Goal: Check status: Check status

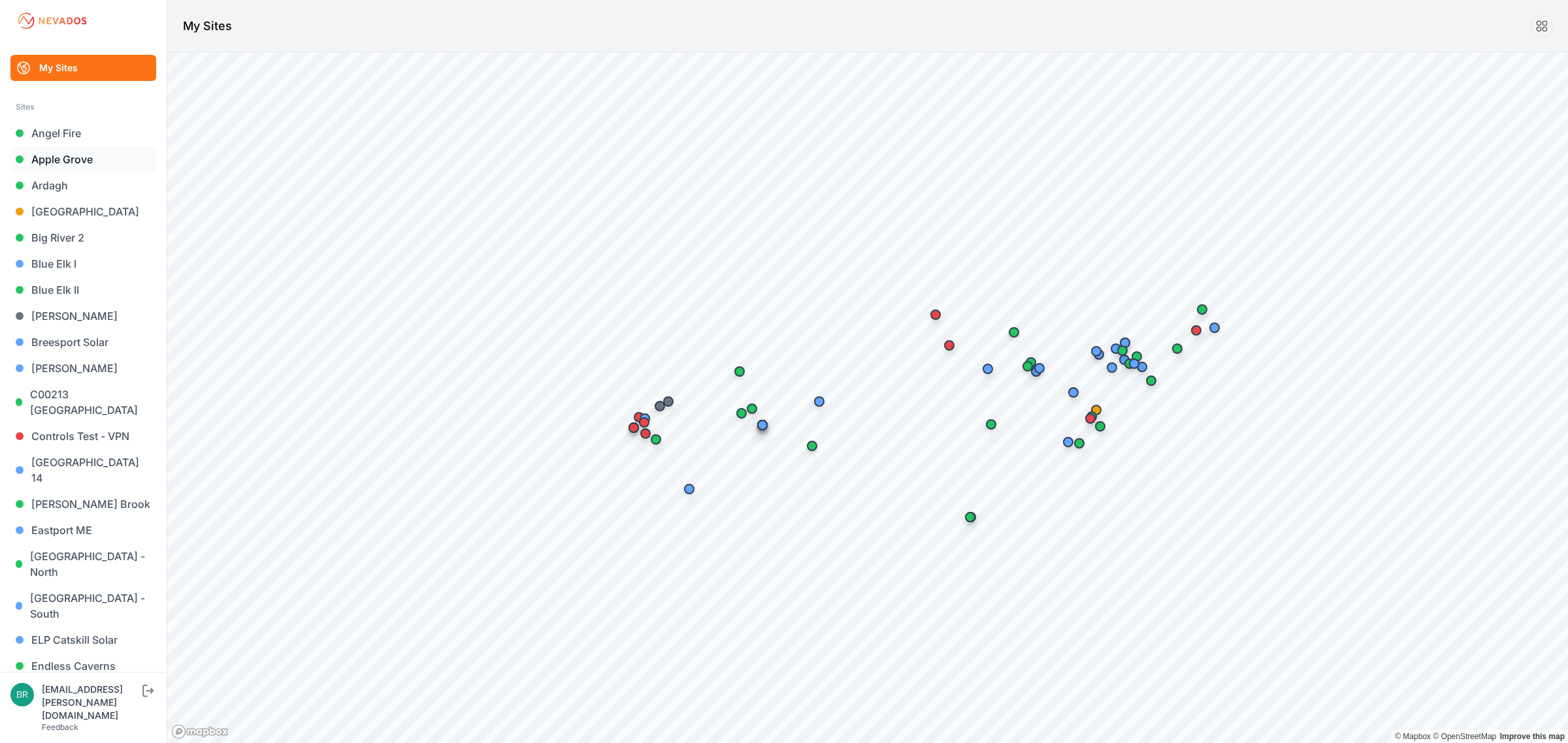
click at [100, 151] on link "Apple Grove" at bounding box center [83, 159] width 146 height 26
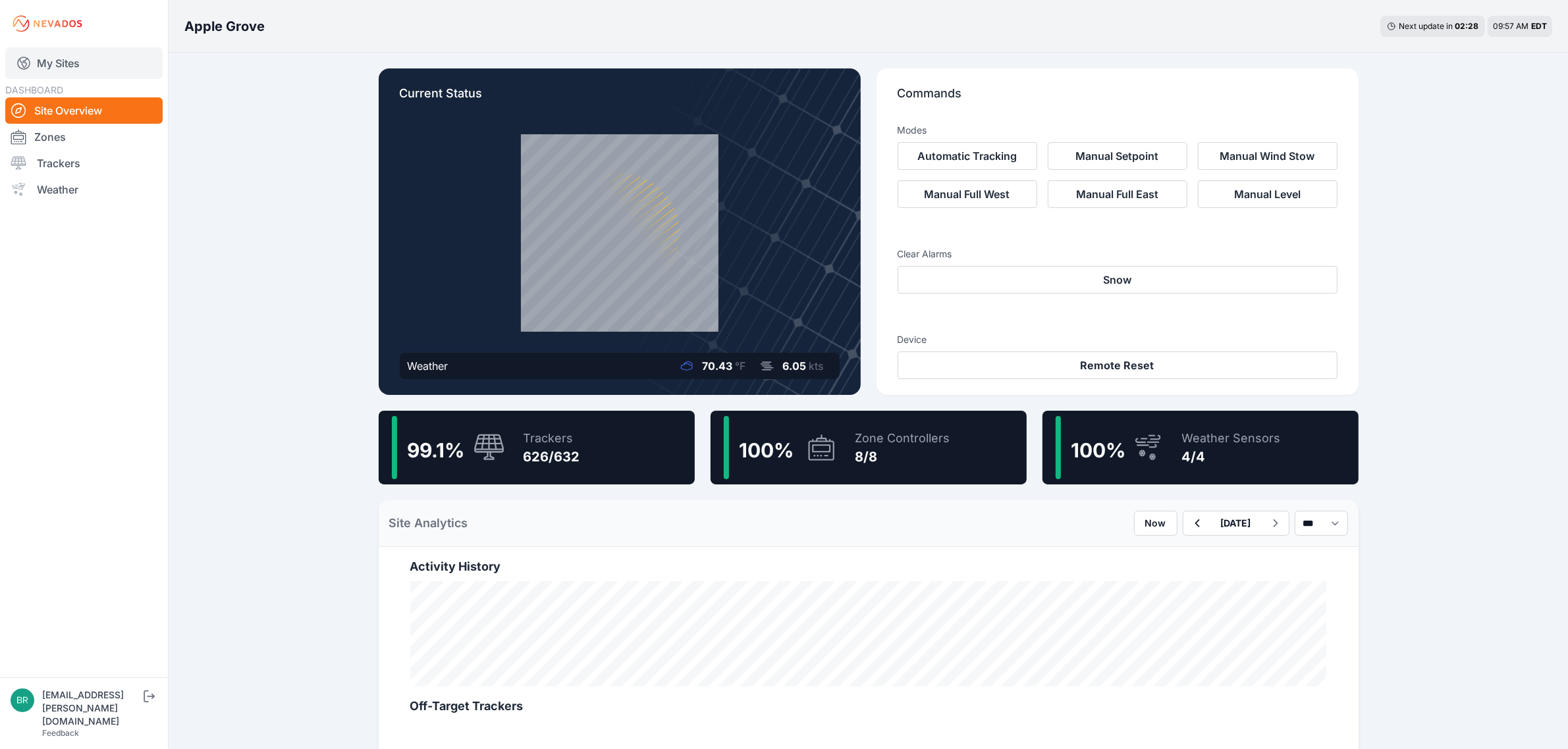
click at [97, 70] on link "My Sites" at bounding box center [84, 63] width 157 height 32
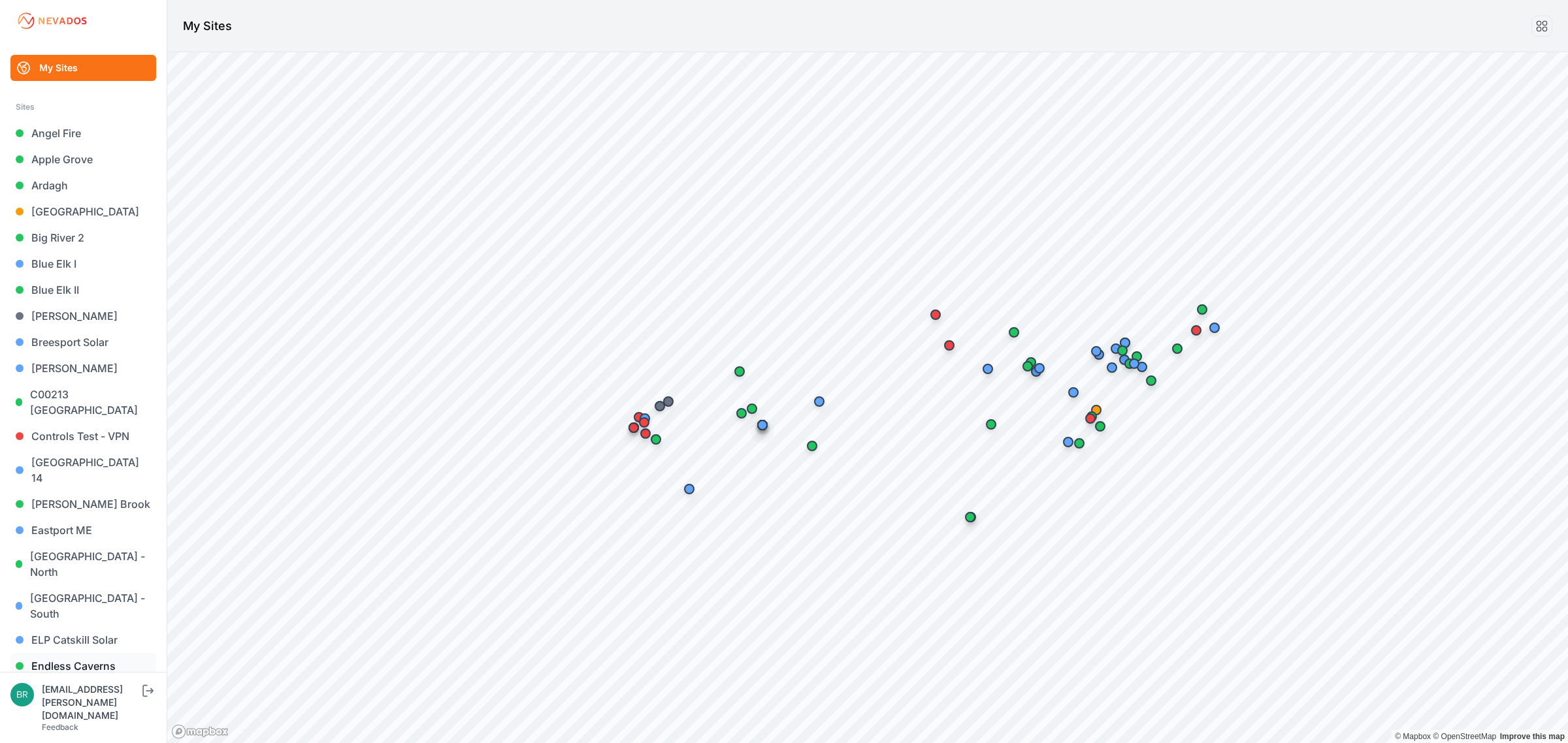
click at [99, 653] on link "Endless Caverns" at bounding box center [83, 666] width 146 height 26
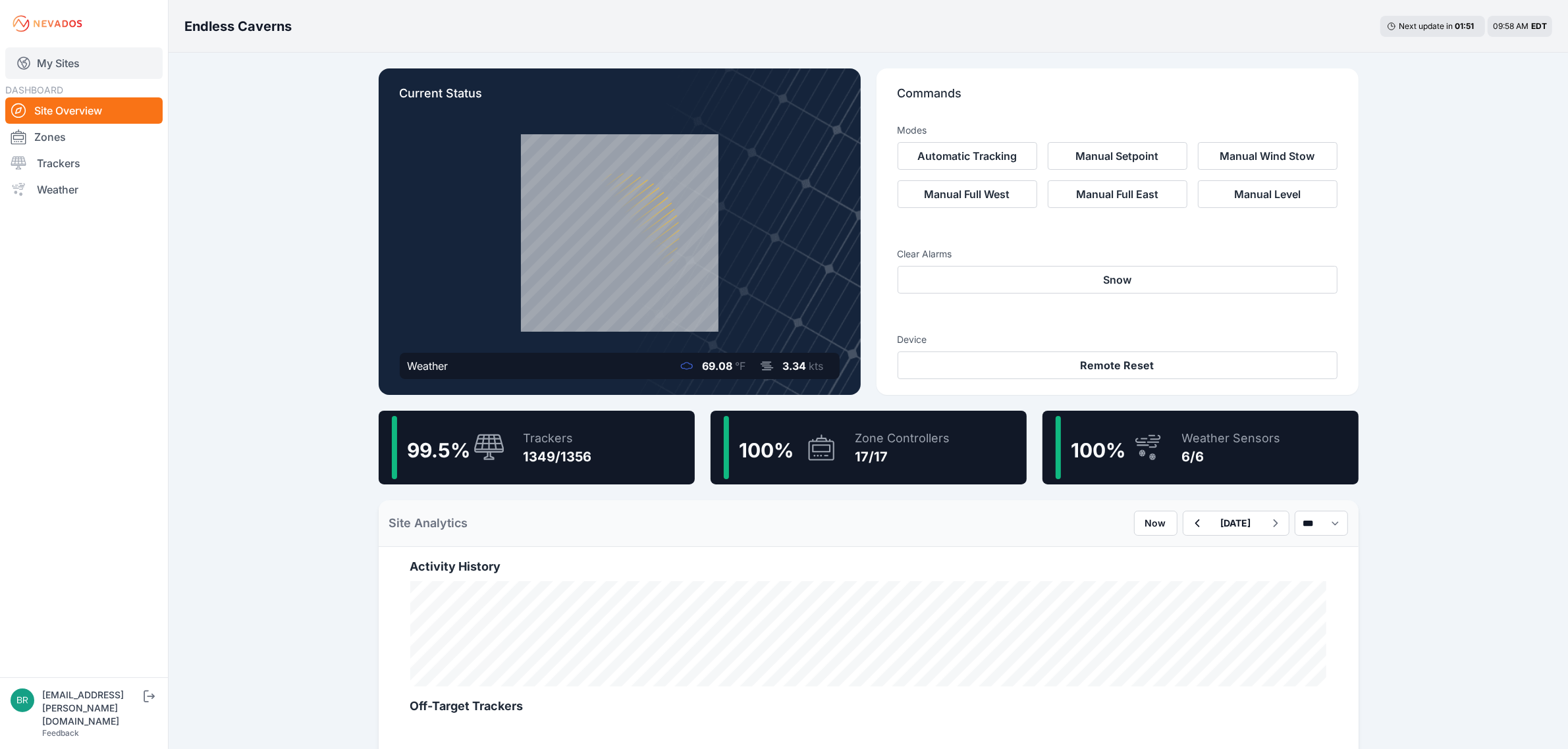
click at [99, 60] on link "My Sites" at bounding box center [84, 63] width 157 height 32
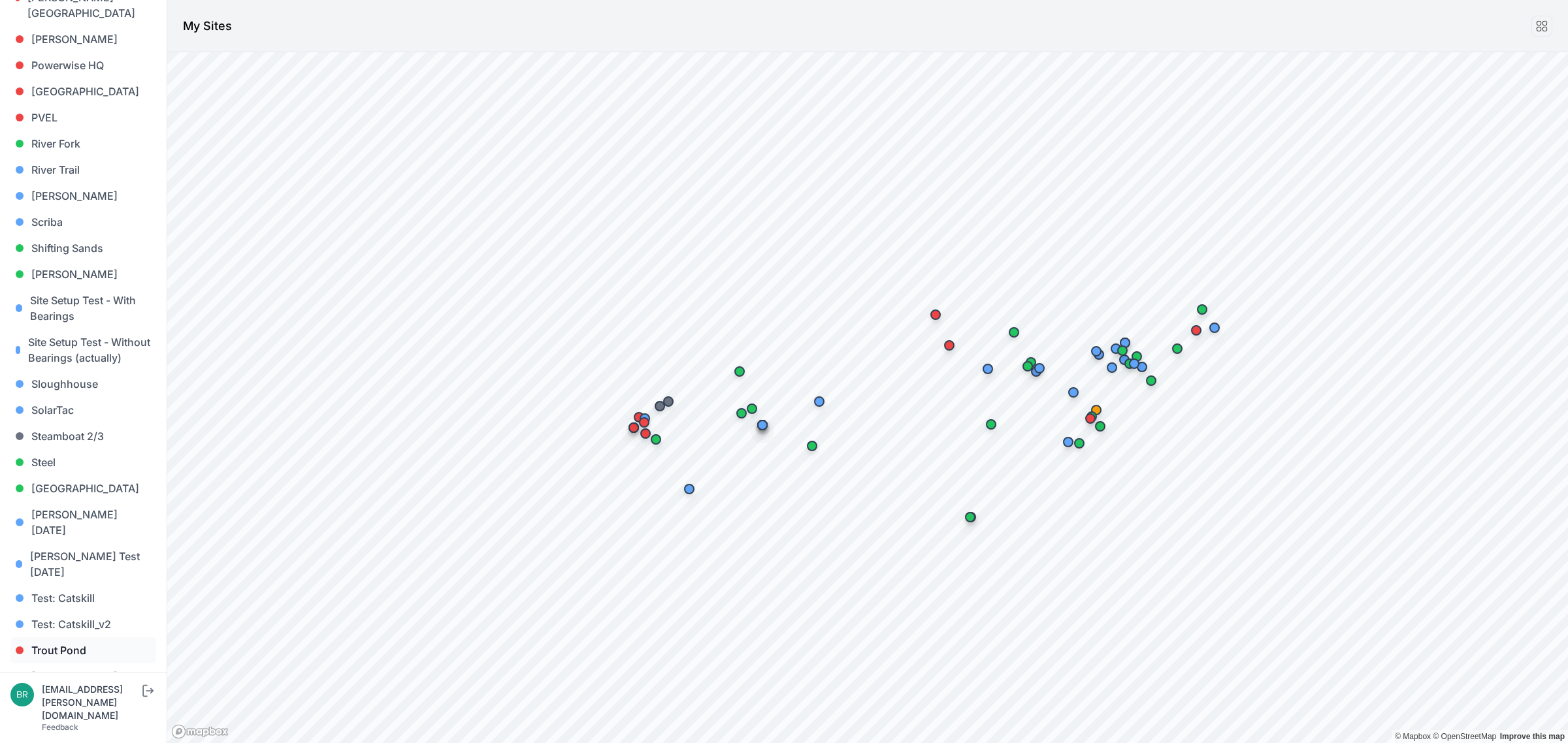
scroll to position [1087, 0]
click at [84, 710] on link "[PERSON_NAME] [PERSON_NAME]" at bounding box center [83, 730] width 146 height 42
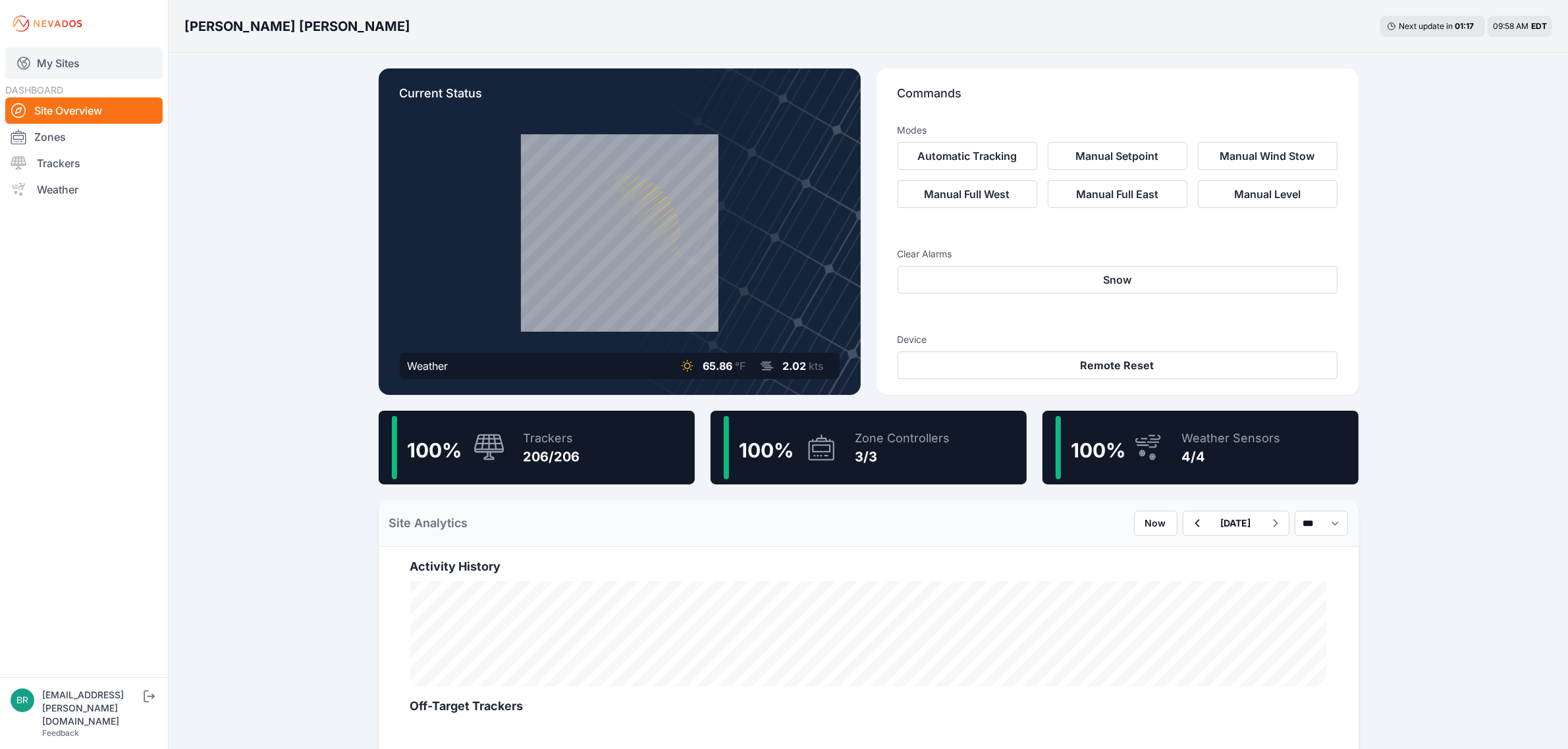
click at [87, 62] on link "My Sites" at bounding box center [84, 63] width 157 height 32
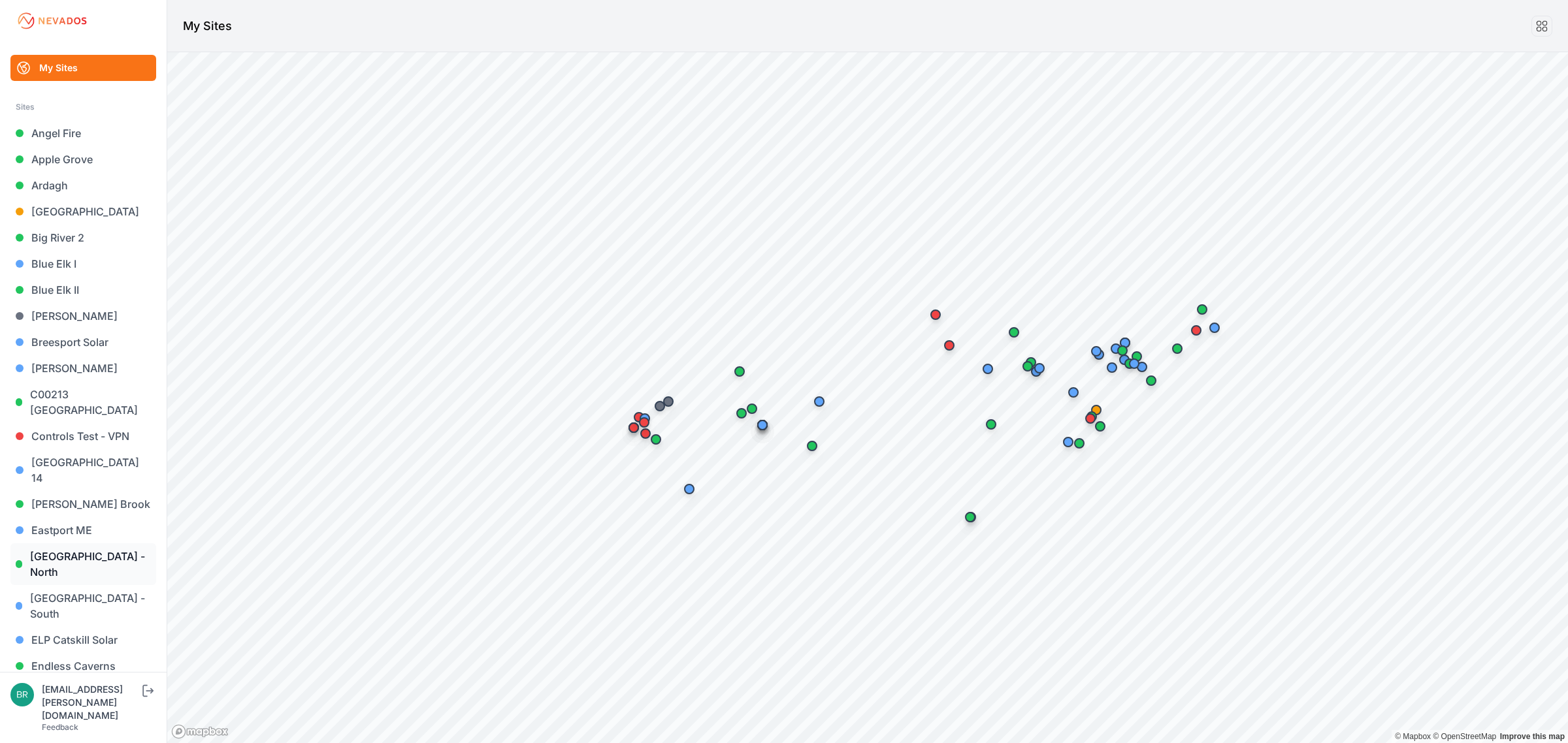
click at [97, 544] on link "[GEOGRAPHIC_DATA] - North" at bounding box center [83, 564] width 146 height 42
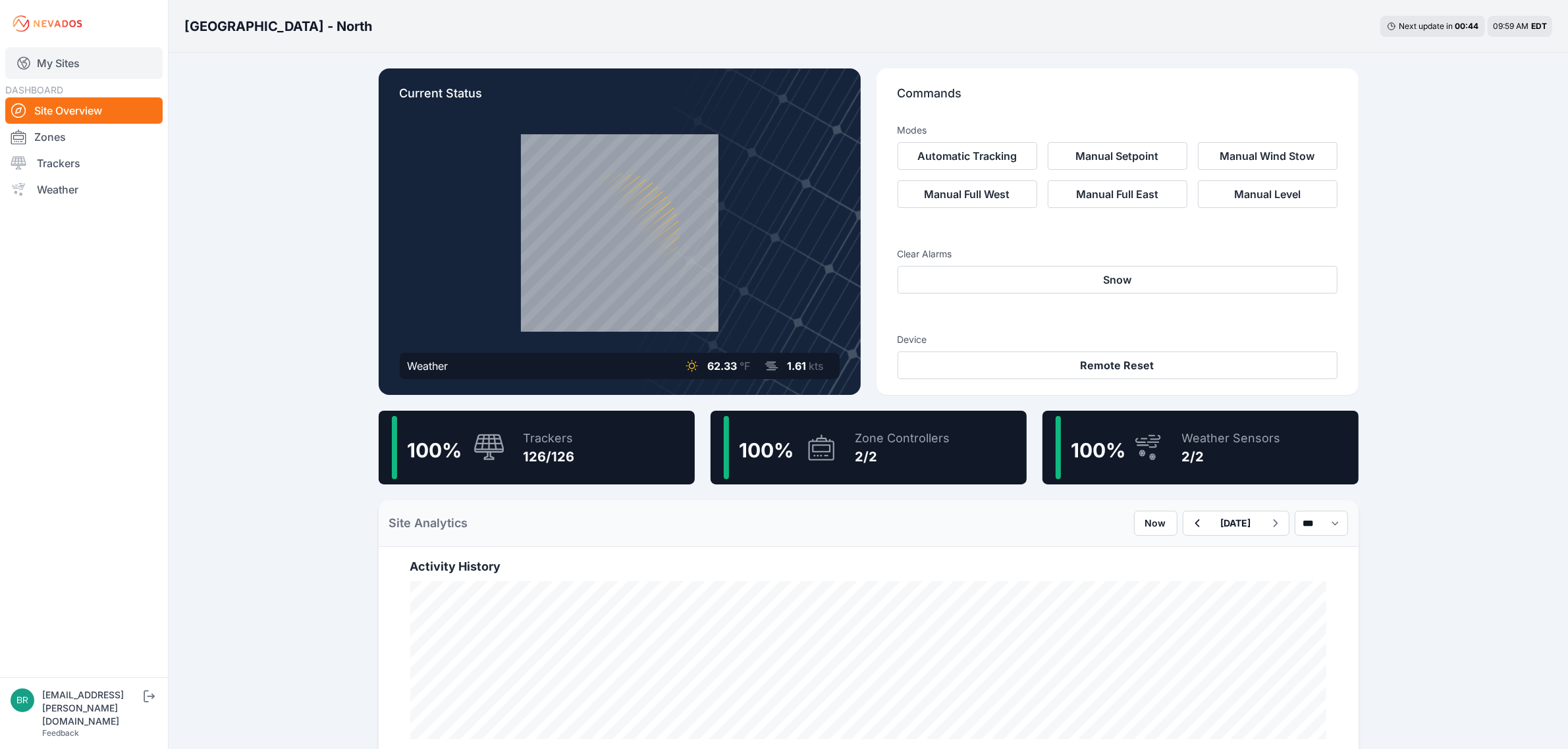
click at [113, 59] on link "My Sites" at bounding box center [84, 63] width 157 height 32
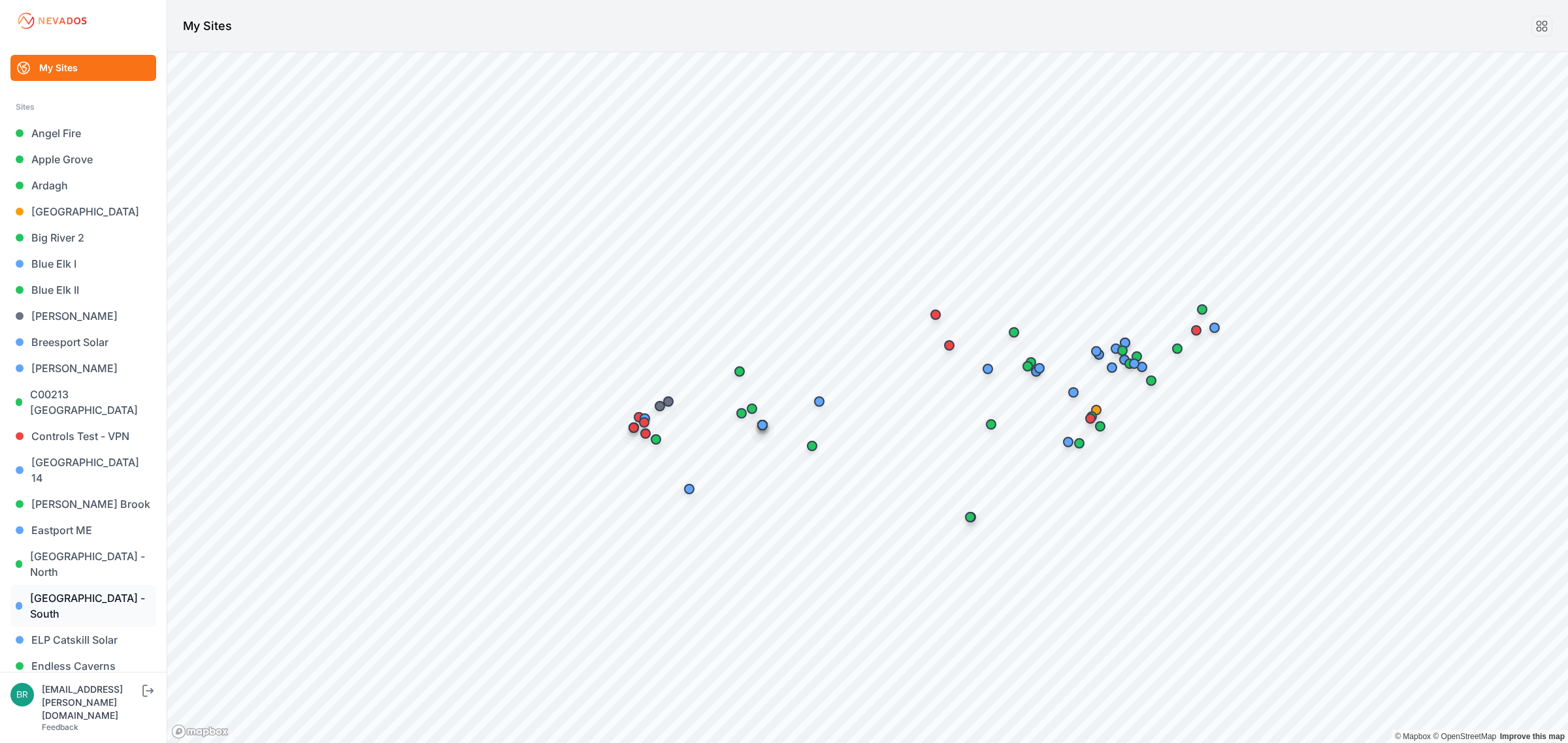
click at [87, 585] on link "[GEOGRAPHIC_DATA] - South" at bounding box center [83, 606] width 146 height 42
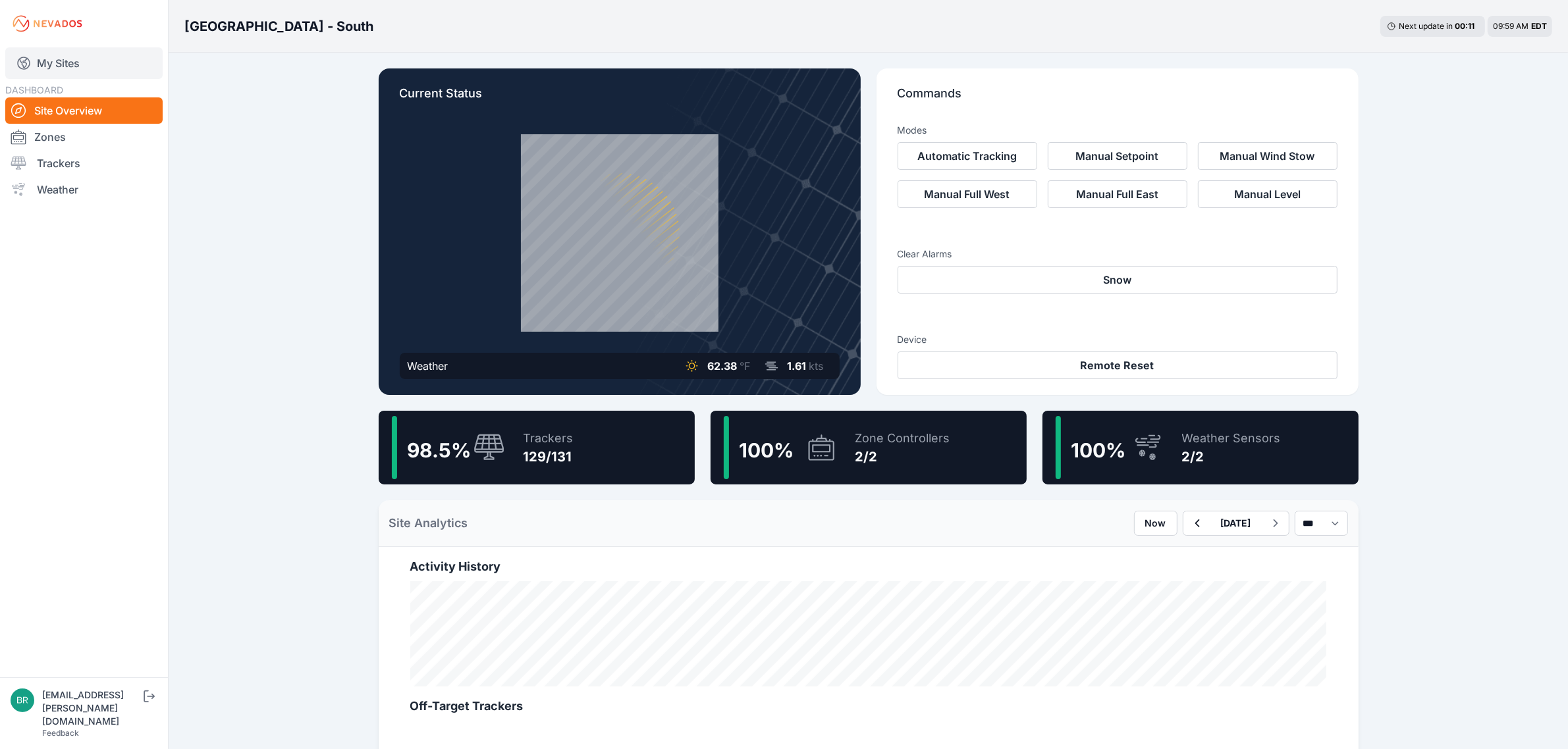
click at [90, 64] on link "My Sites" at bounding box center [84, 63] width 157 height 32
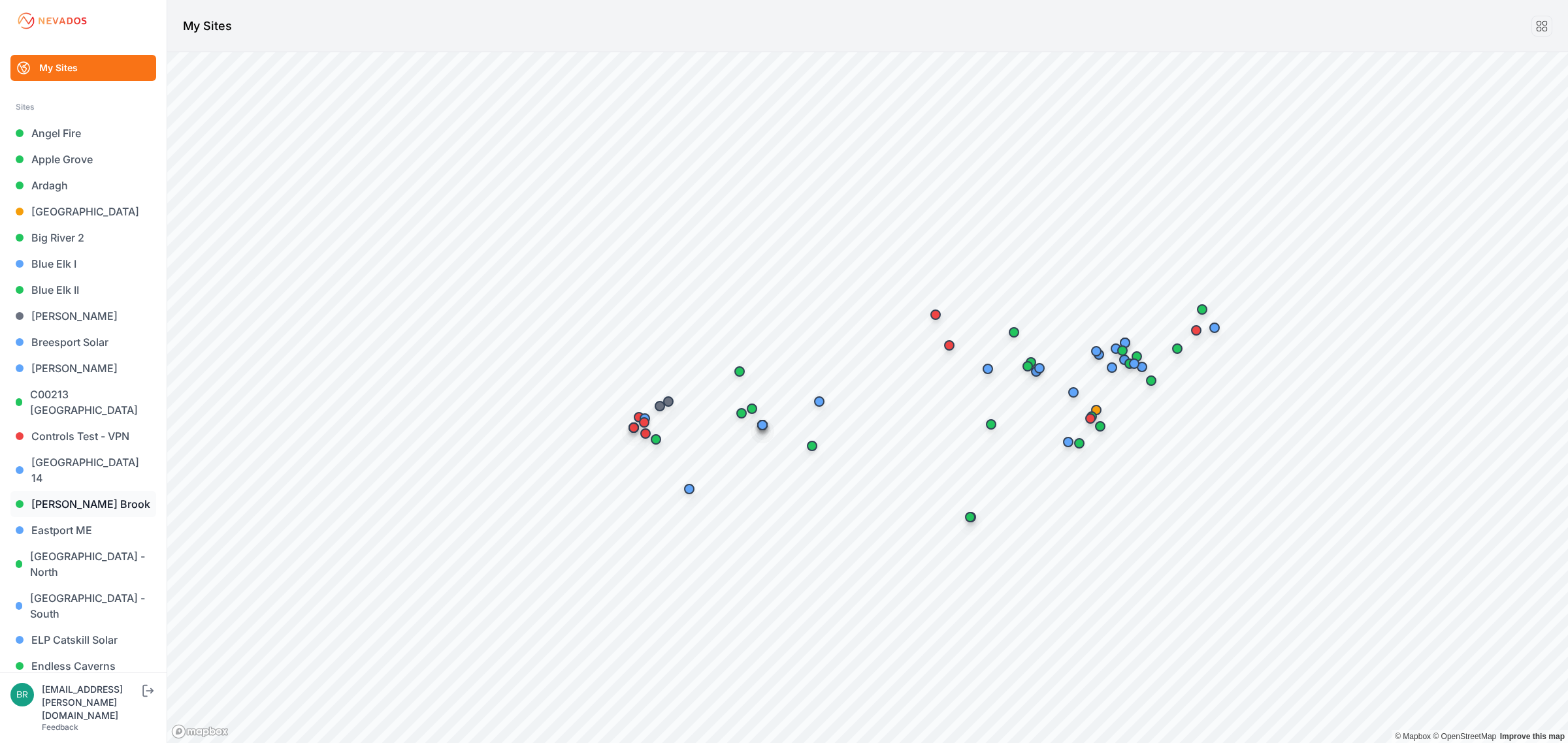
click at [99, 492] on link "[PERSON_NAME] Brook" at bounding box center [83, 504] width 146 height 26
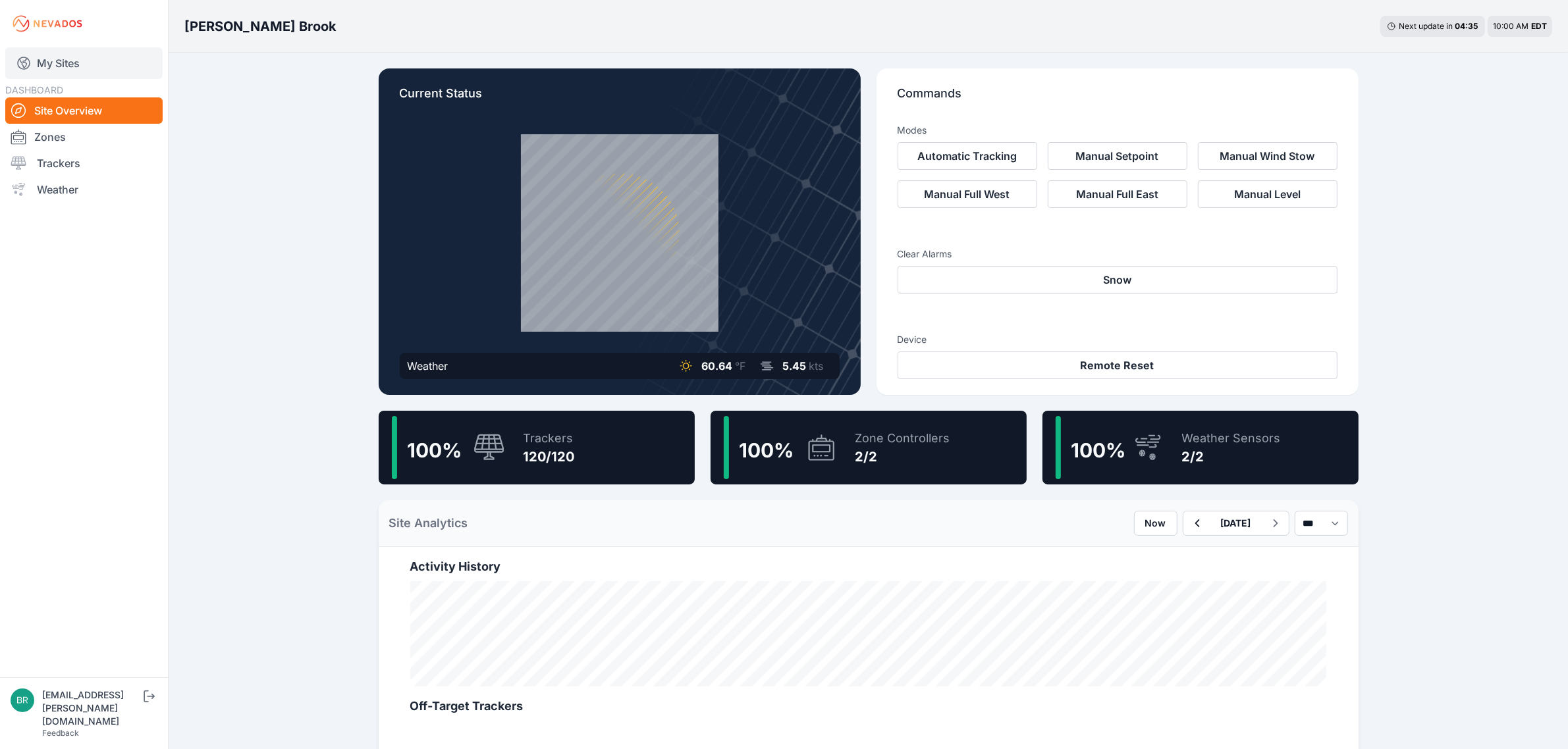
click at [104, 60] on link "My Sites" at bounding box center [84, 63] width 157 height 32
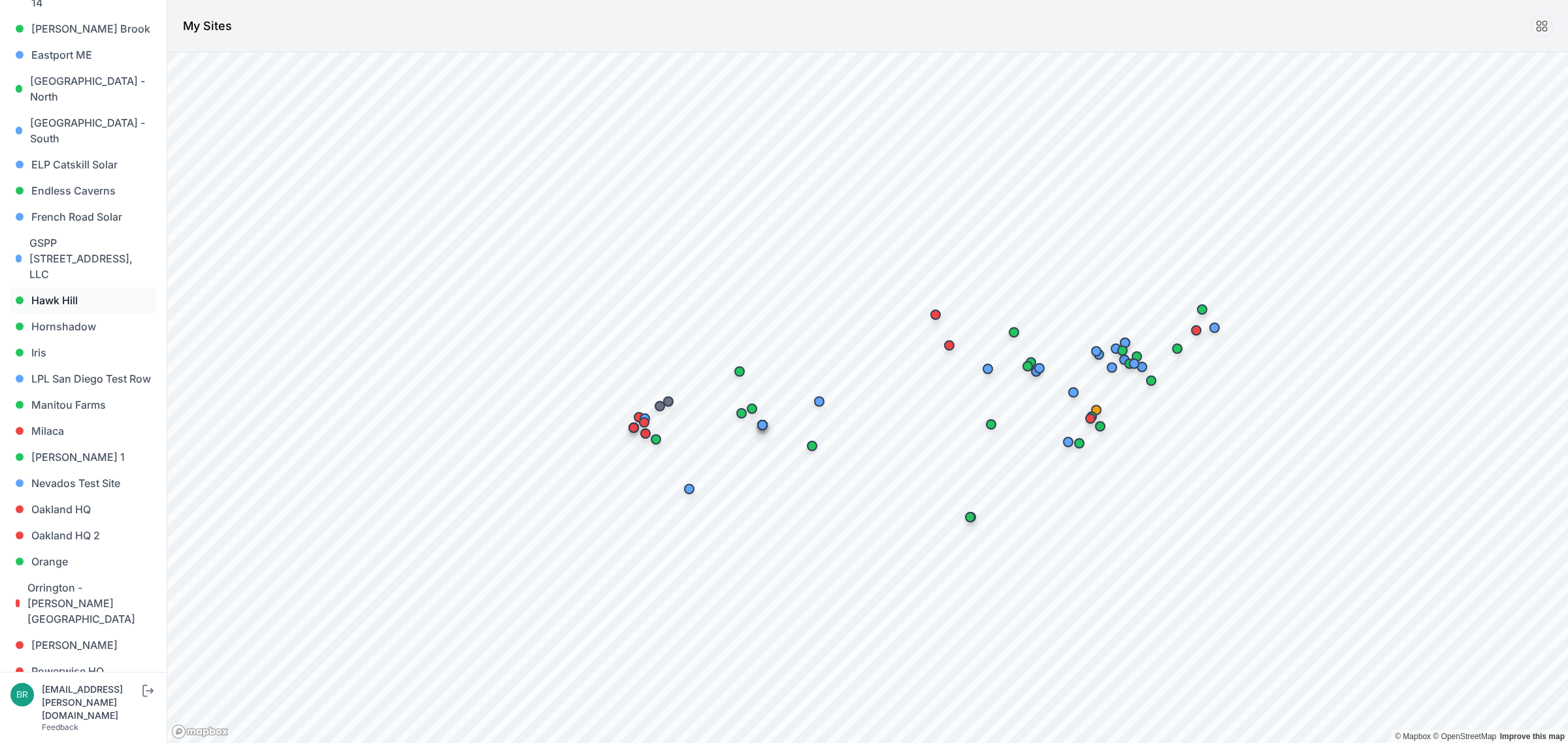
scroll to position [653, 0]
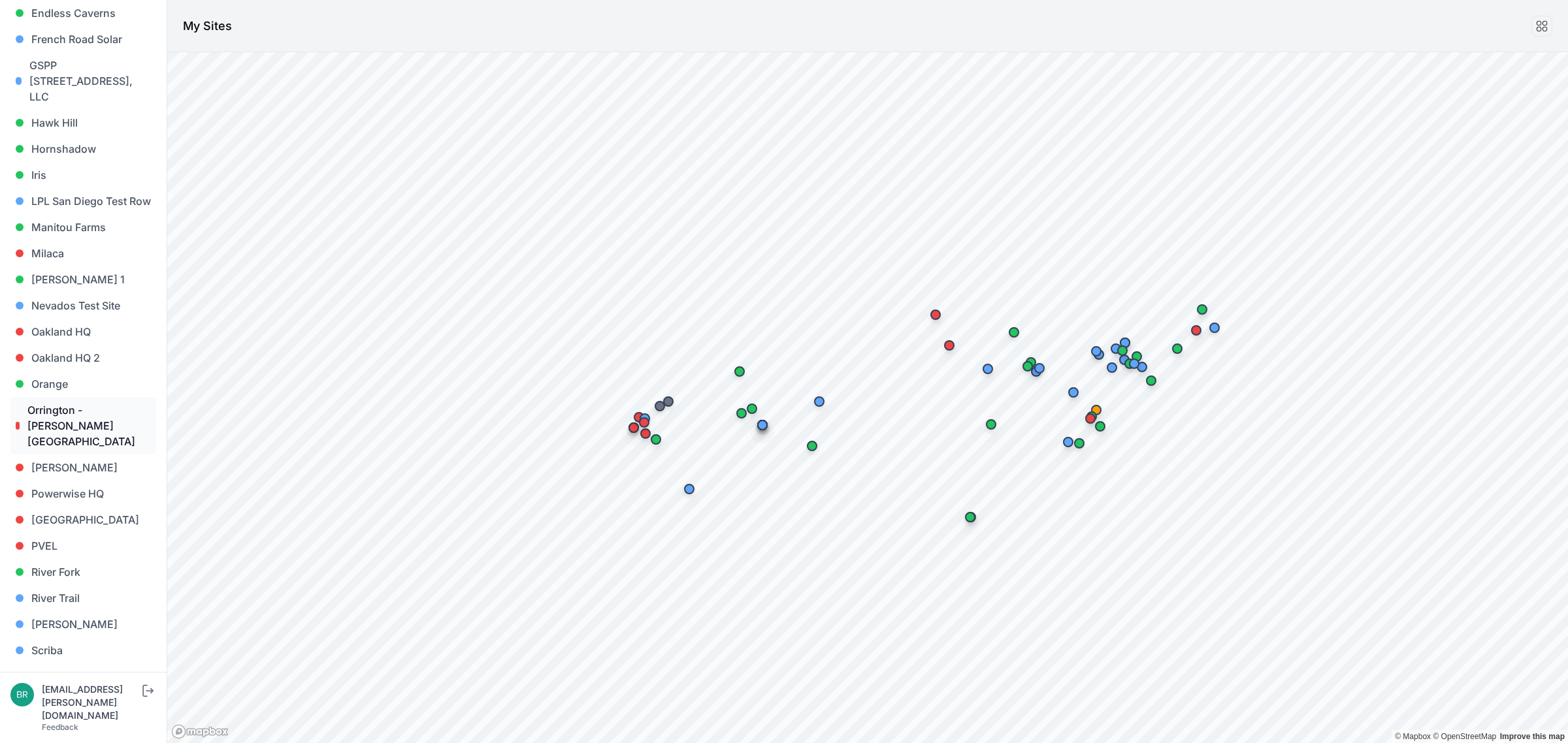
click at [90, 397] on link "Orrington - [PERSON_NAME][GEOGRAPHIC_DATA]" at bounding box center [83, 425] width 146 height 57
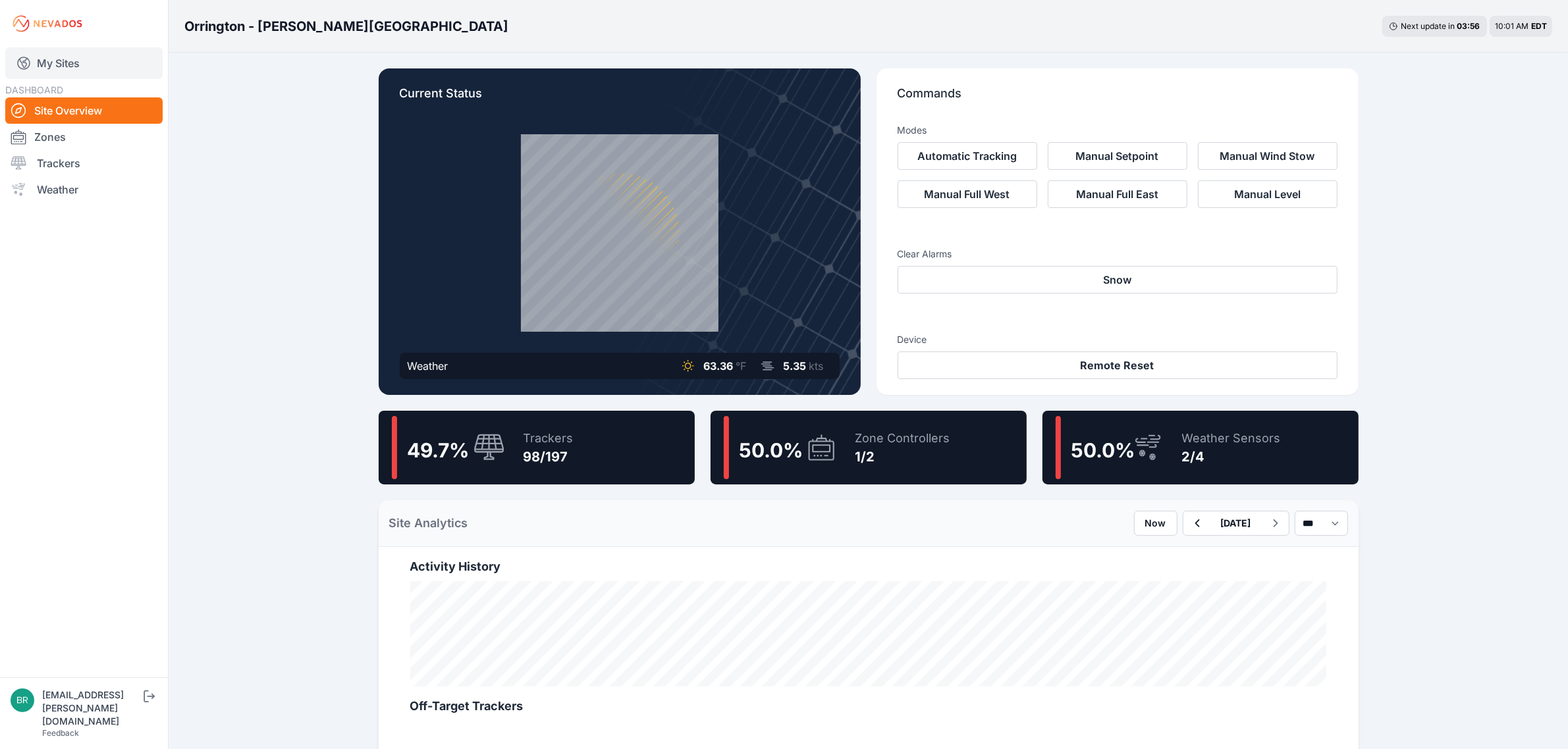
click at [93, 71] on link "My Sites" at bounding box center [84, 63] width 157 height 32
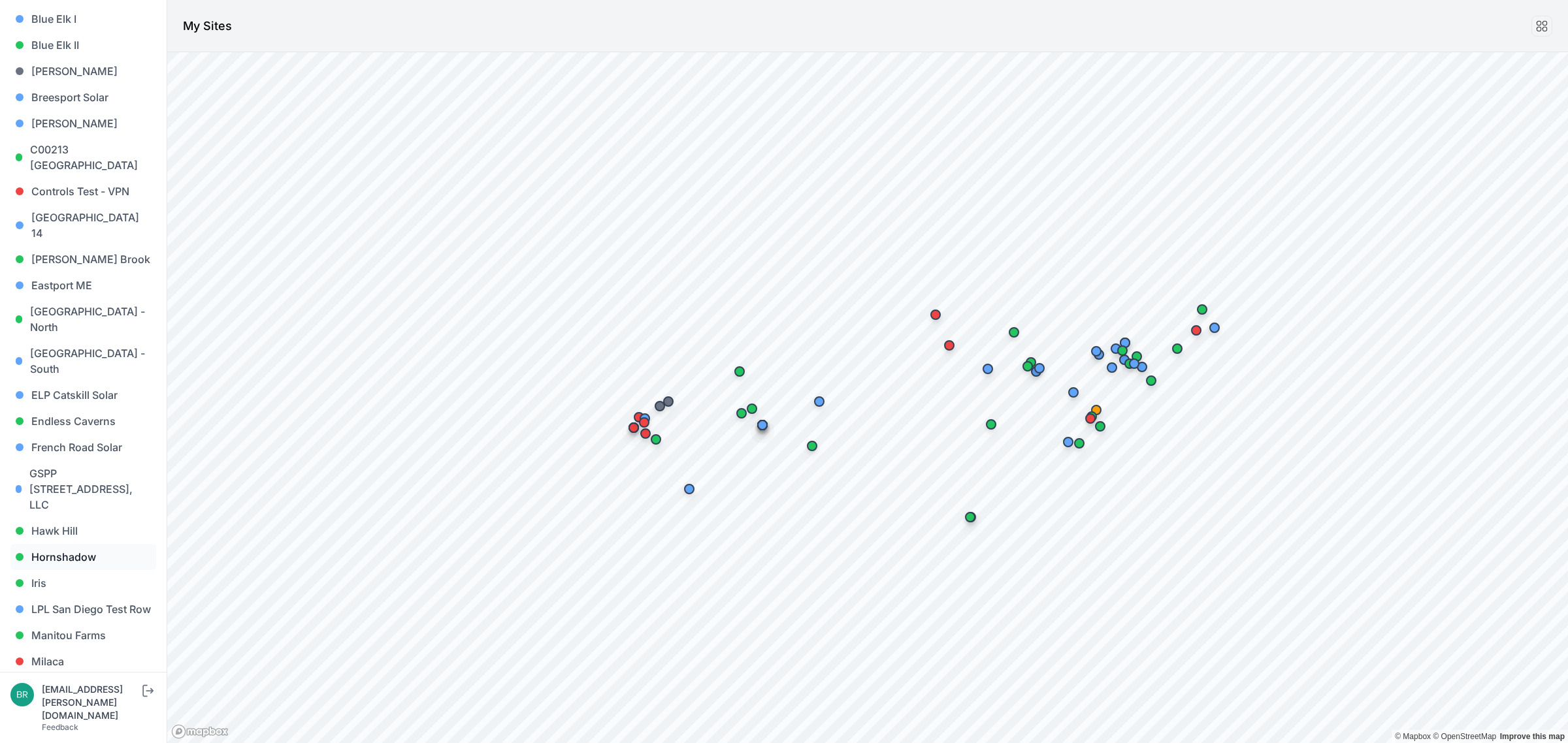
scroll to position [326, 0]
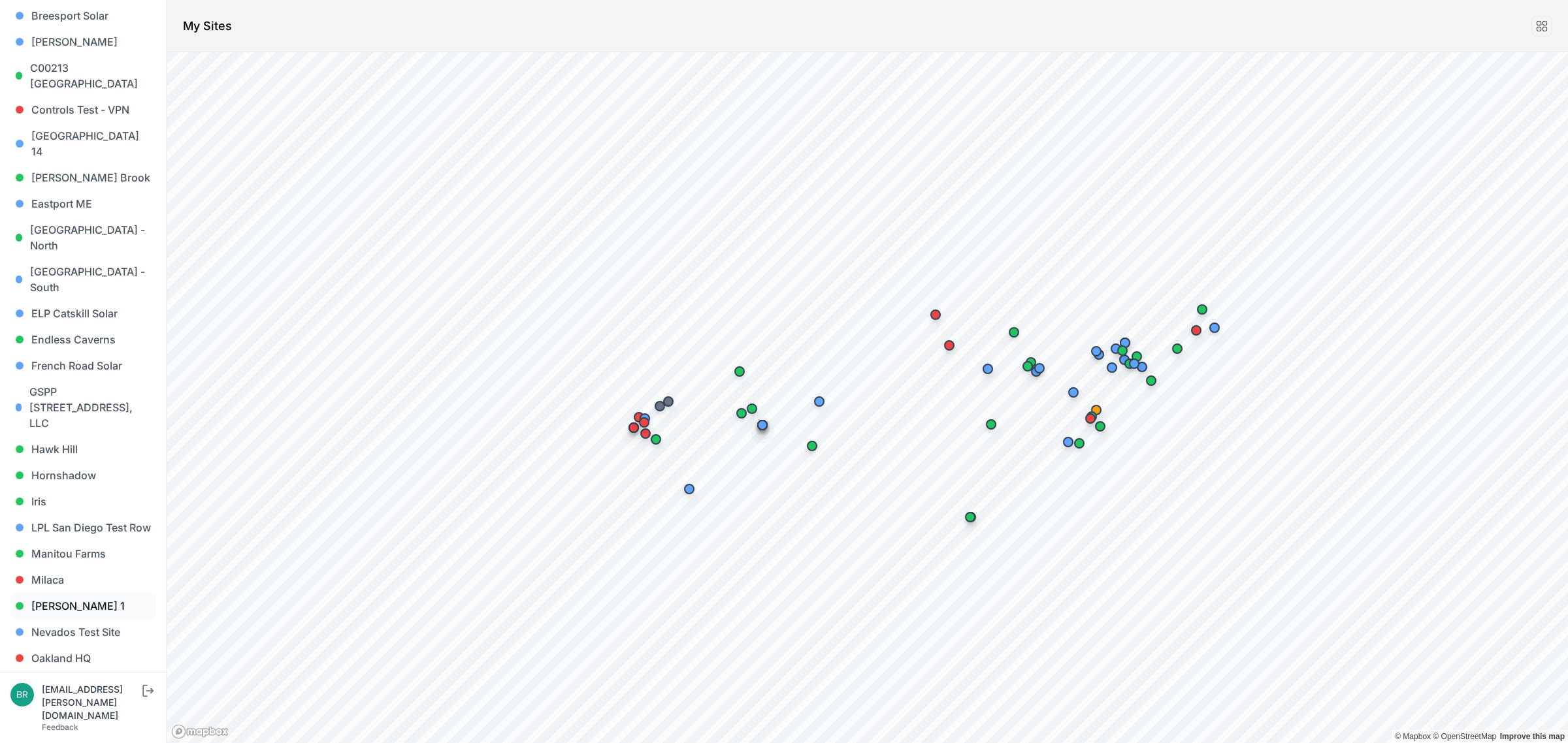
click at [85, 593] on link "[PERSON_NAME] 1" at bounding box center [83, 606] width 146 height 26
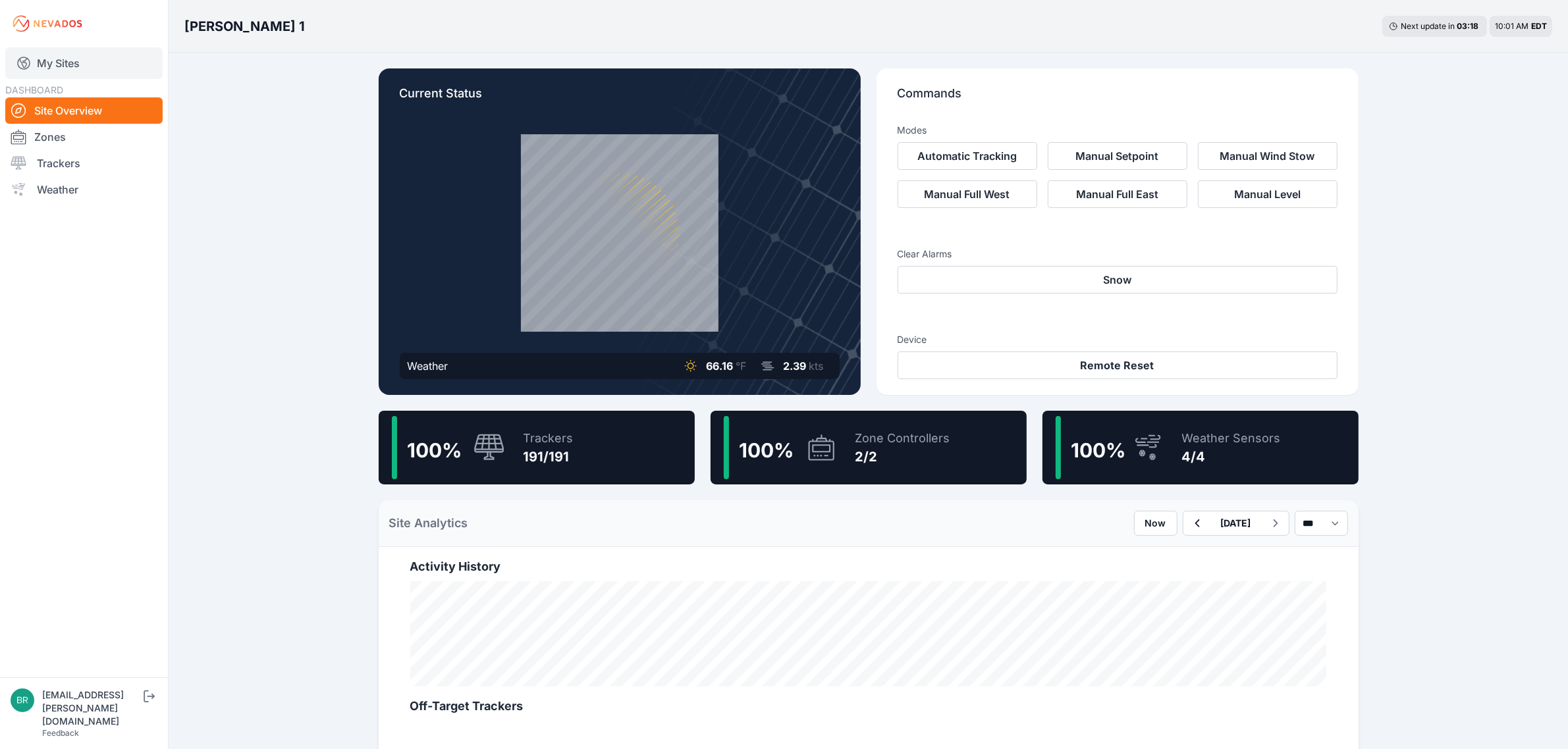
click at [84, 58] on link "My Sites" at bounding box center [84, 63] width 157 height 32
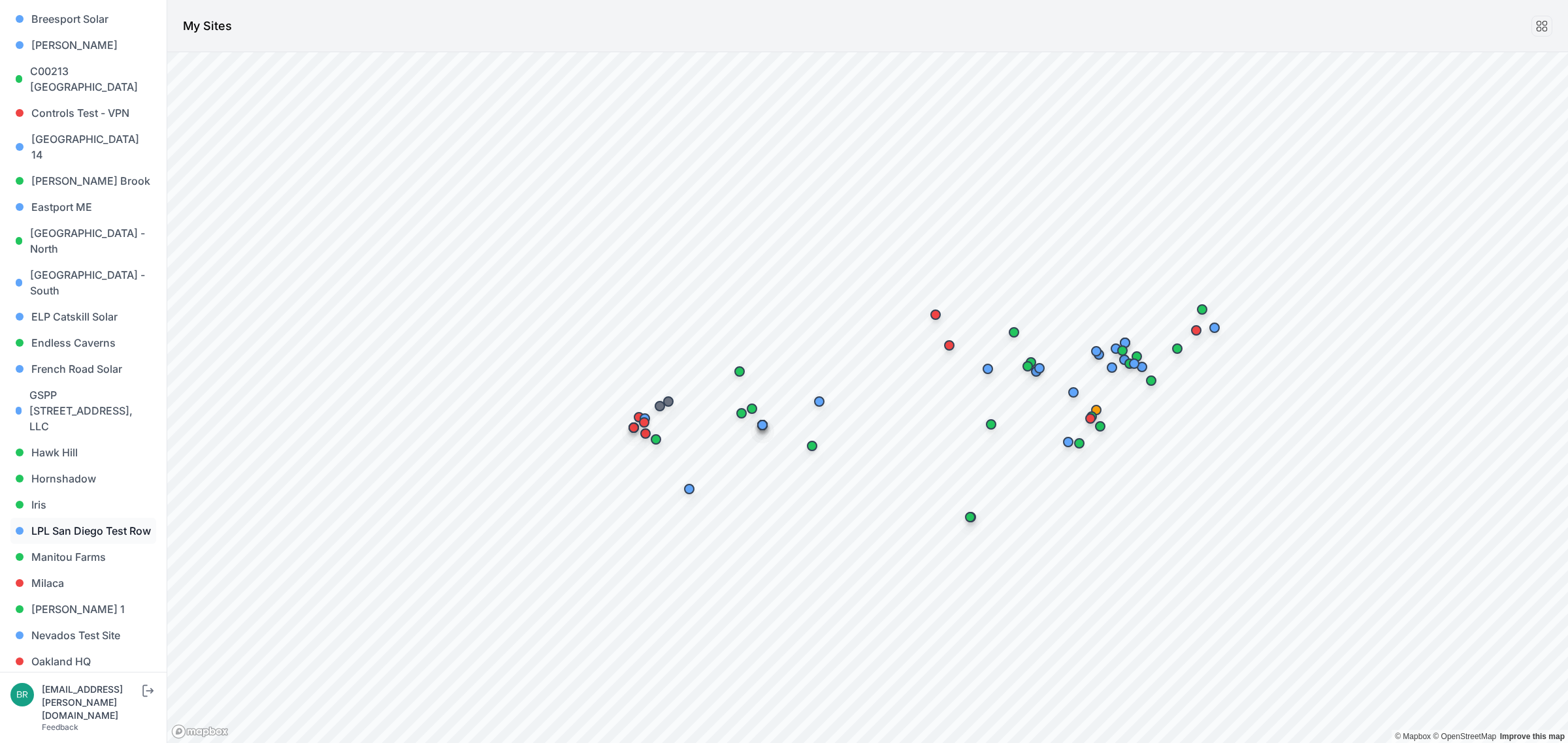
scroll to position [326, 0]
click at [87, 436] on link "Hawk Hill" at bounding box center [83, 449] width 146 height 26
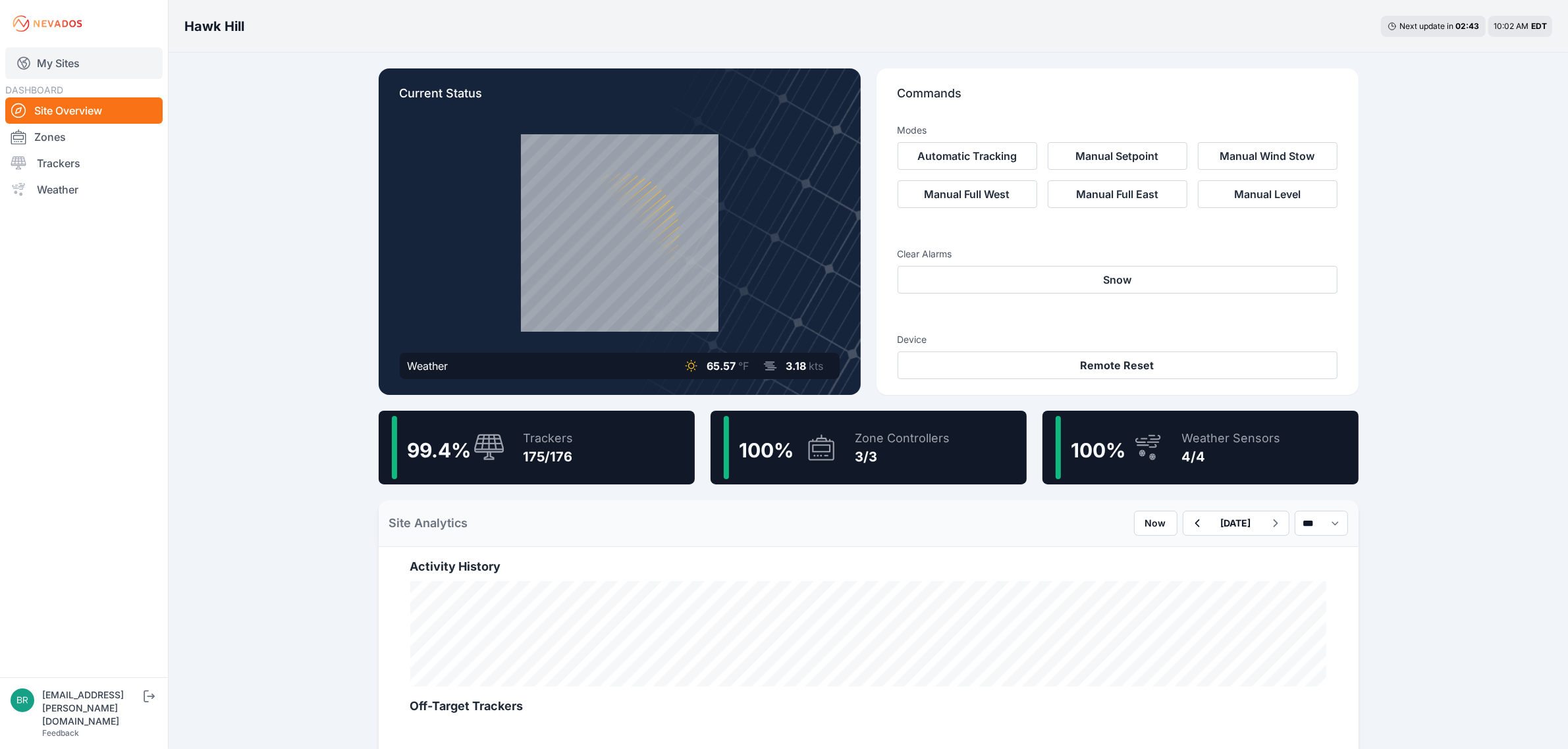
click at [125, 71] on link "My Sites" at bounding box center [84, 63] width 157 height 32
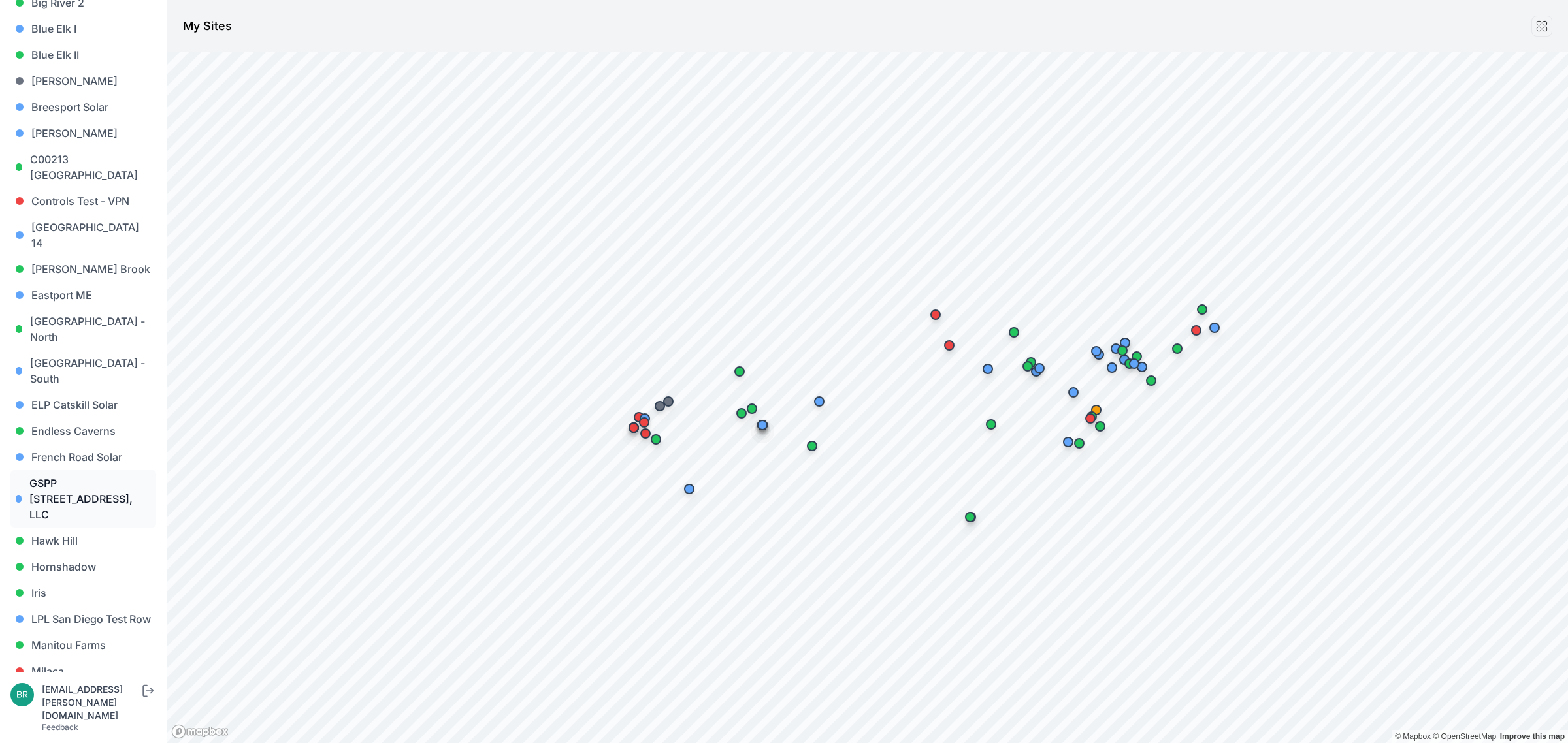
scroll to position [245, 0]
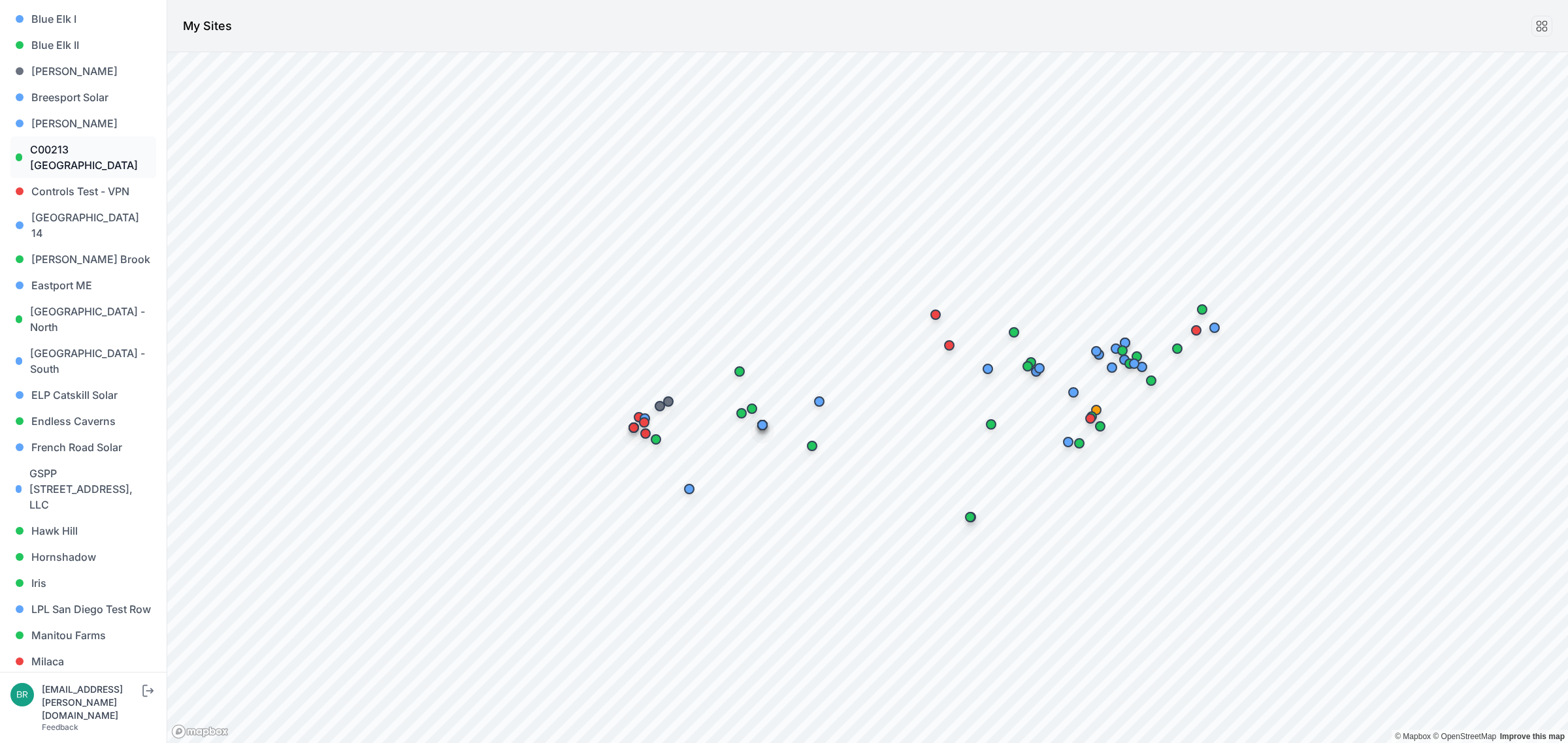
click at [102, 161] on link "C00213 [GEOGRAPHIC_DATA]" at bounding box center [83, 157] width 146 height 42
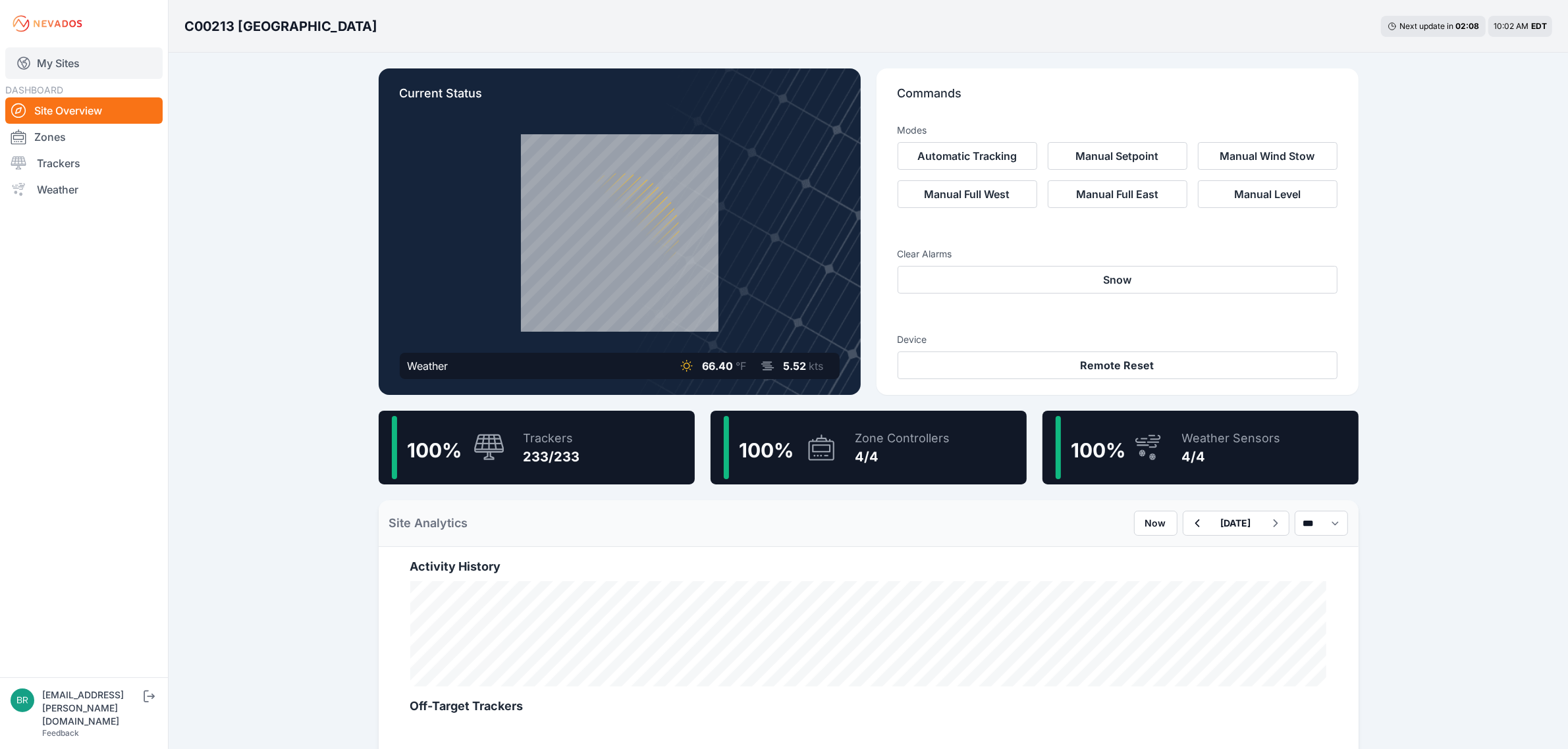
click at [56, 70] on link "My Sites" at bounding box center [84, 63] width 157 height 32
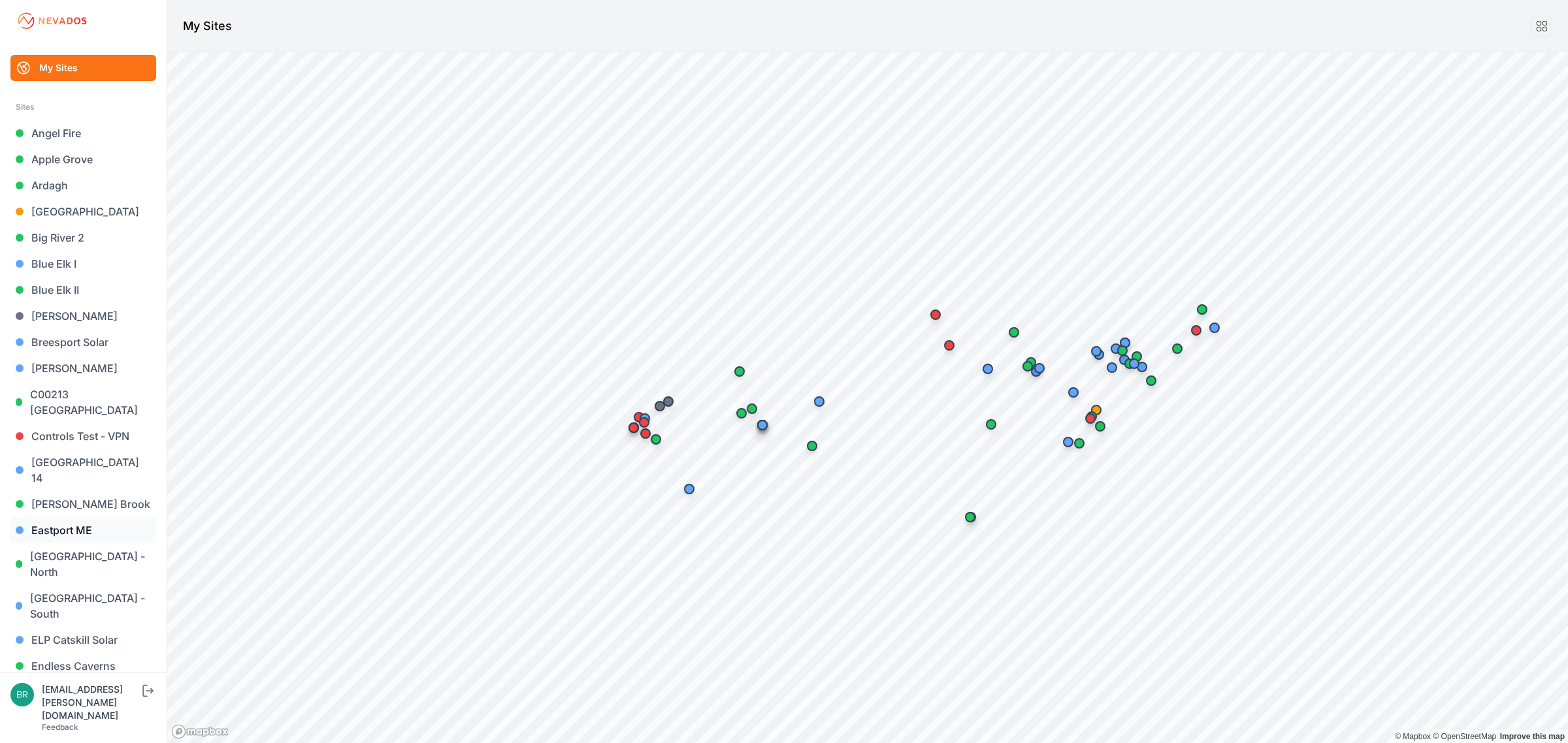
click at [71, 519] on link "Eastport ME" at bounding box center [83, 530] width 146 height 26
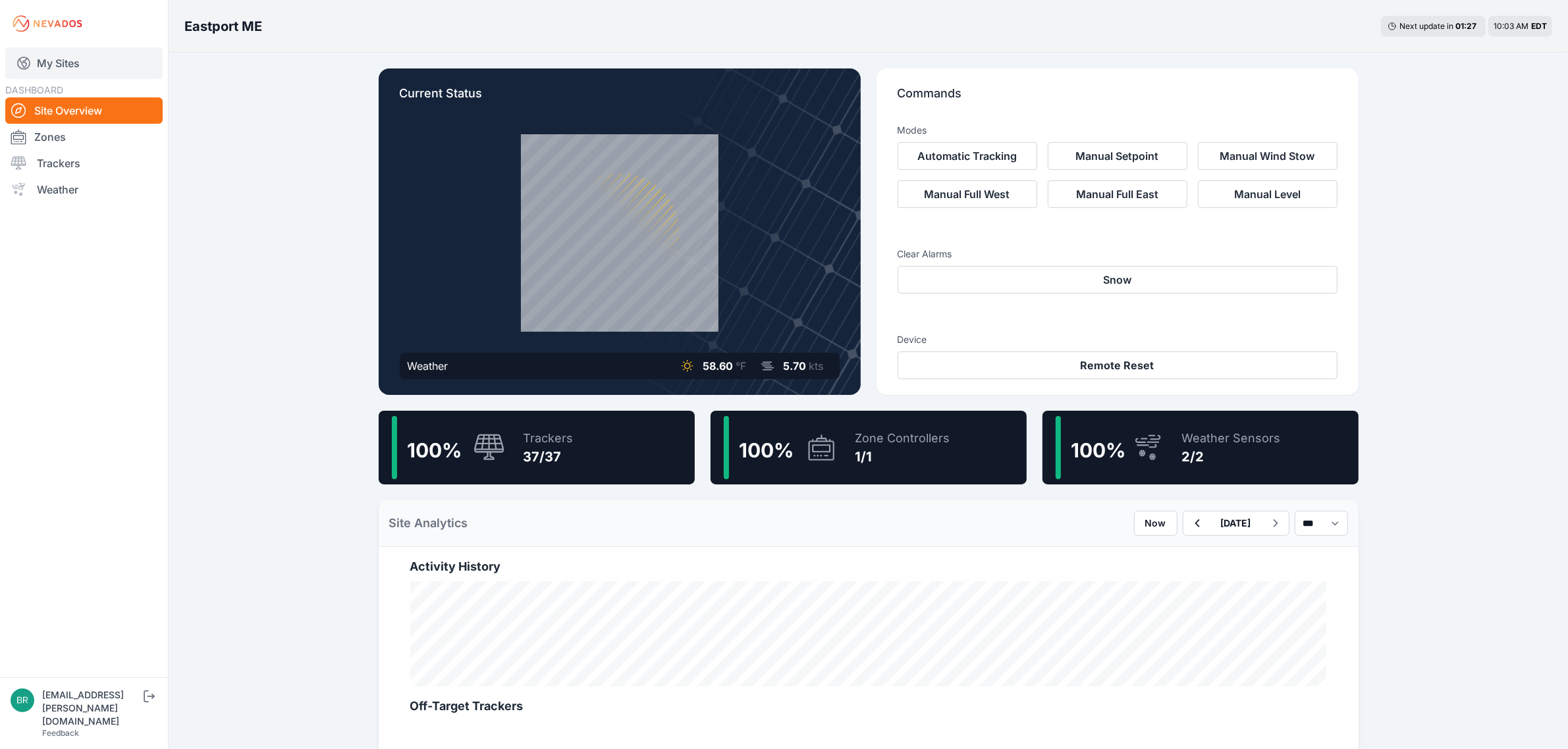
click at [66, 54] on link "My Sites" at bounding box center [84, 63] width 157 height 32
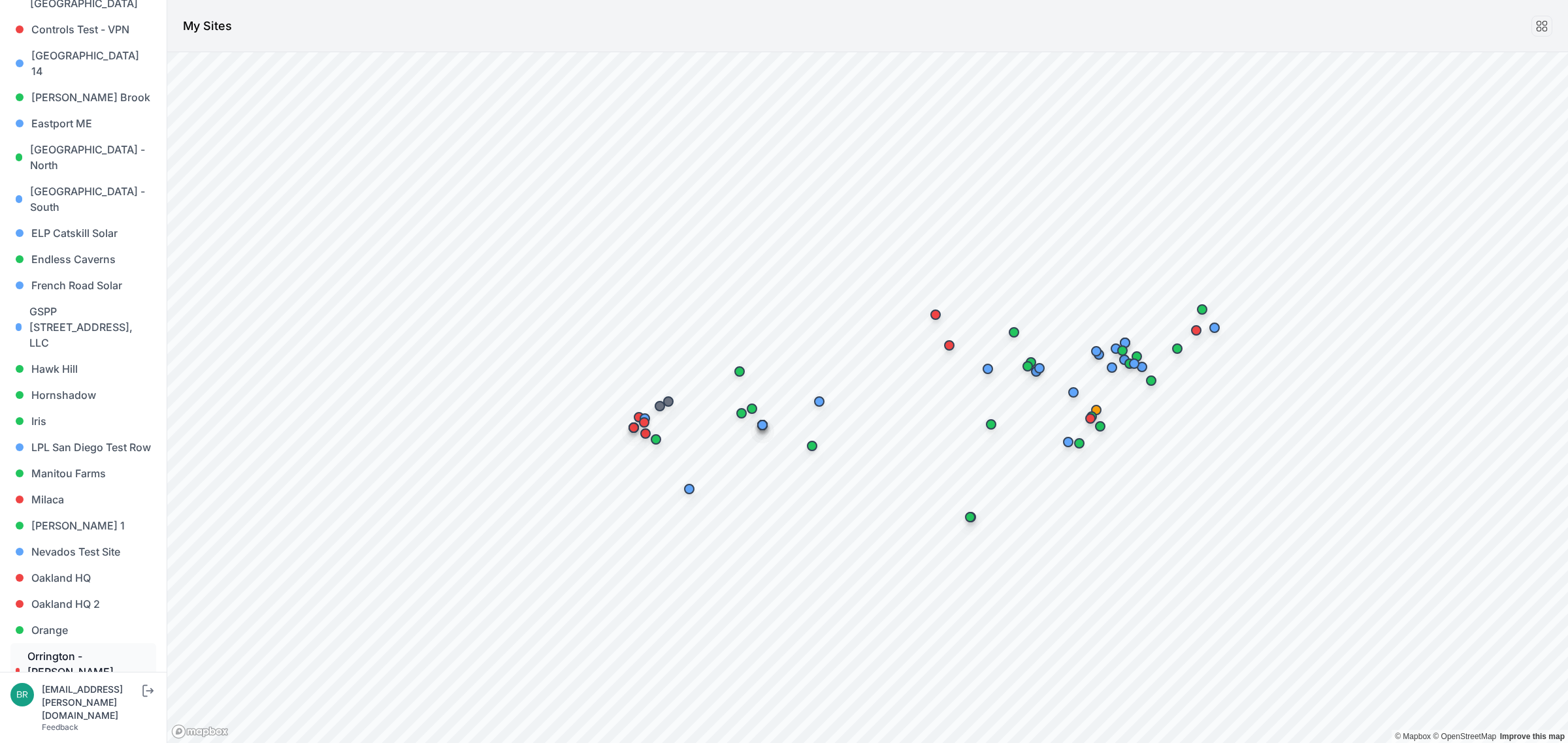
scroll to position [408, 0]
click at [77, 616] on link "Orange" at bounding box center [83, 628] width 146 height 26
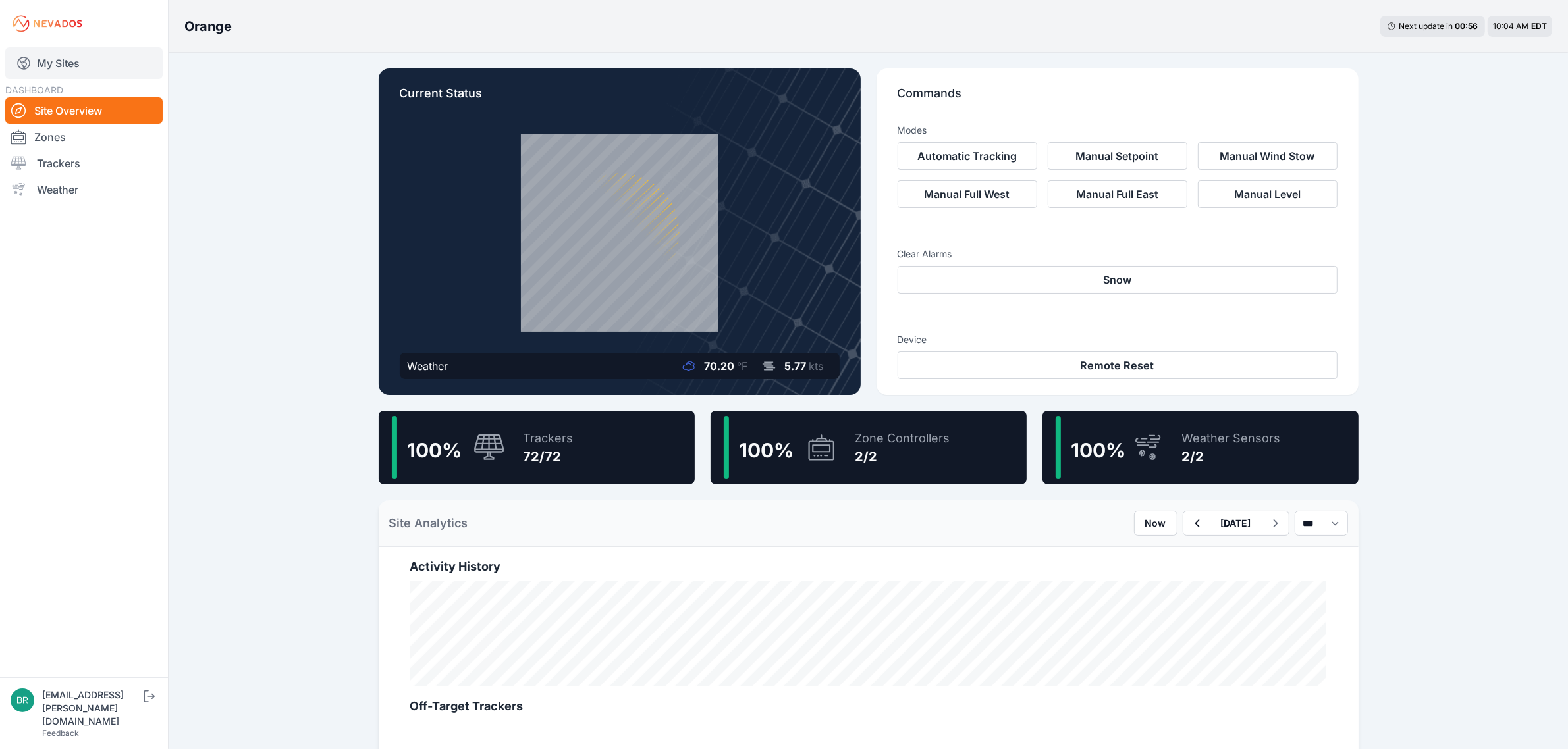
click at [109, 52] on link "My Sites" at bounding box center [84, 63] width 157 height 32
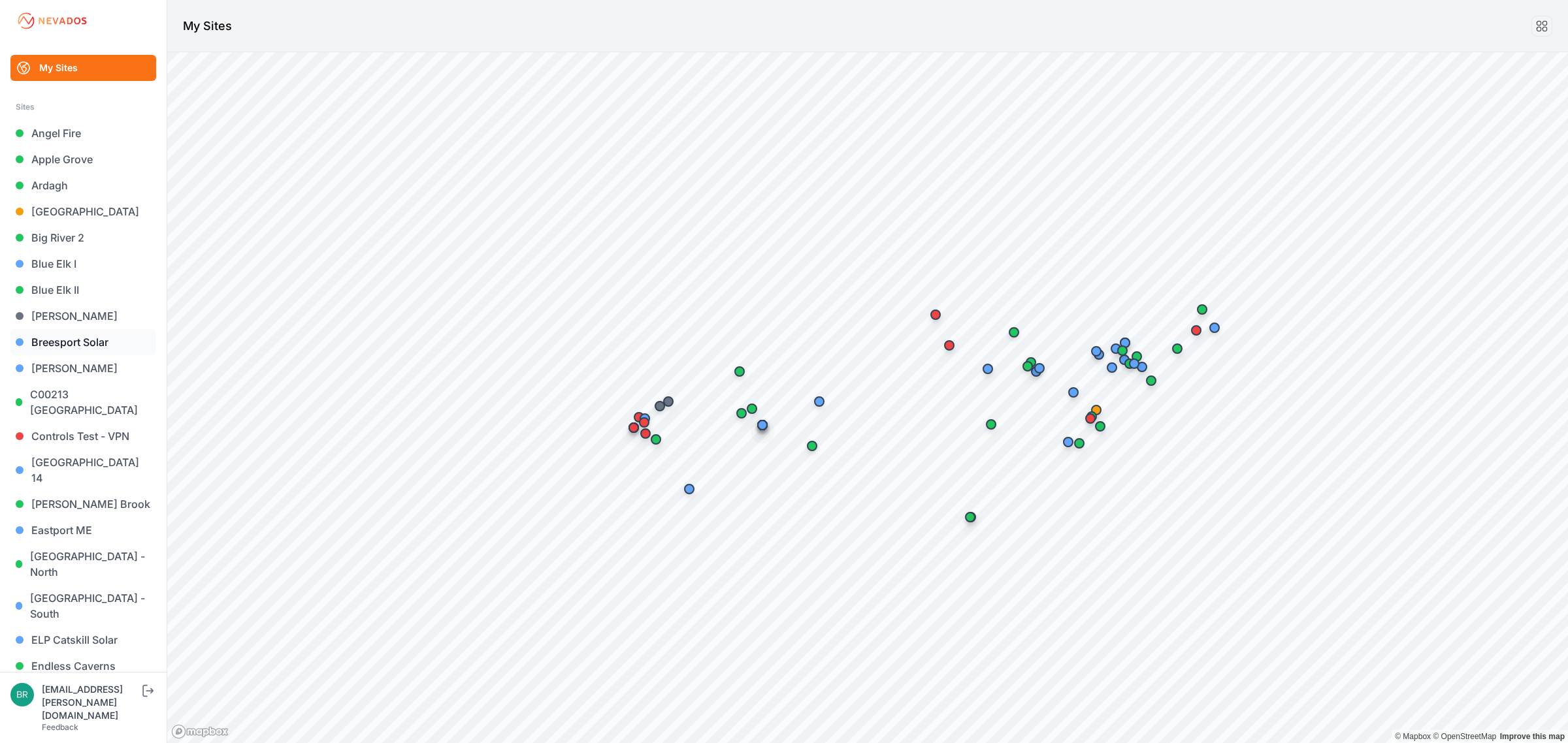
click at [63, 348] on link "Breesport Solar" at bounding box center [83, 342] width 146 height 26
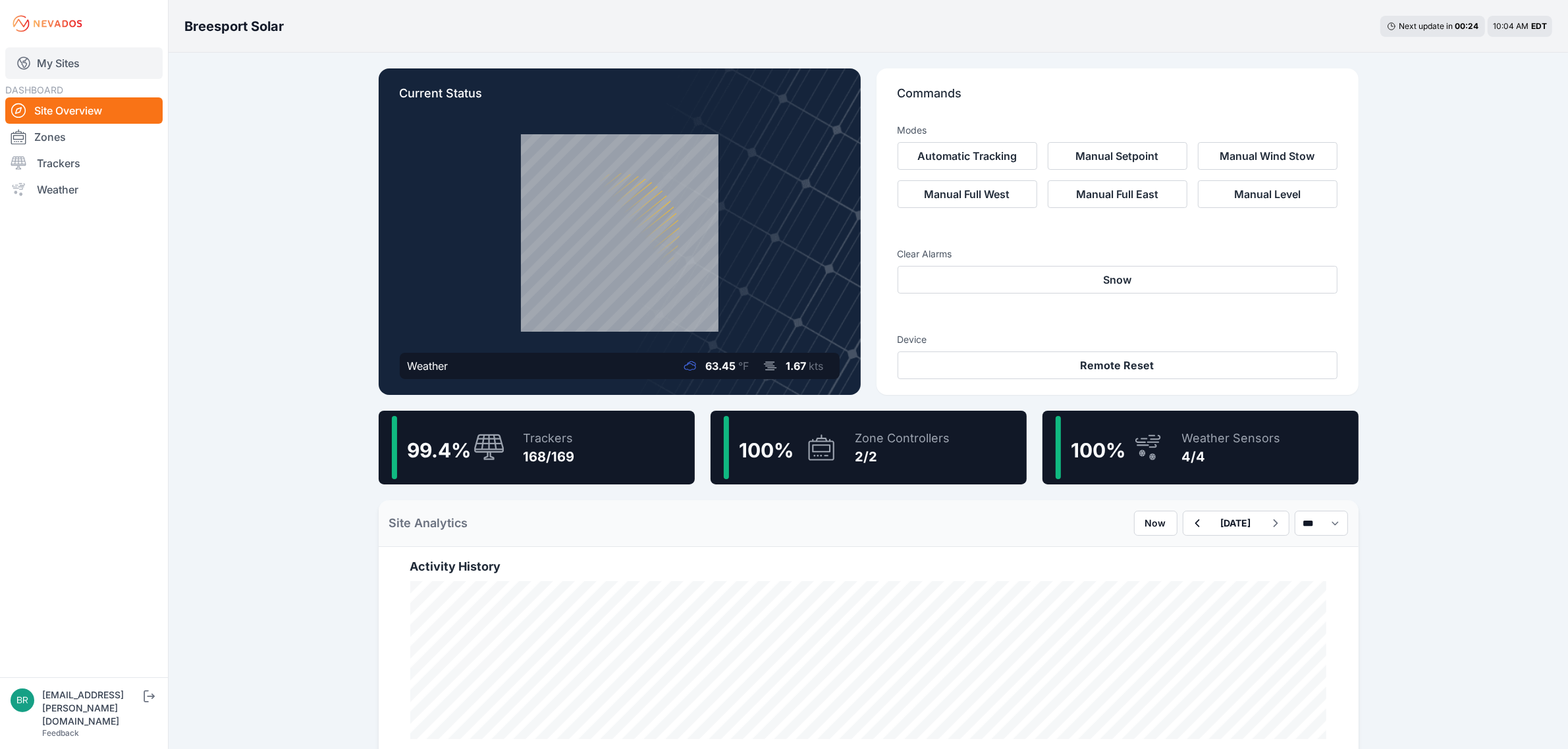
click at [93, 56] on link "My Sites" at bounding box center [84, 63] width 157 height 32
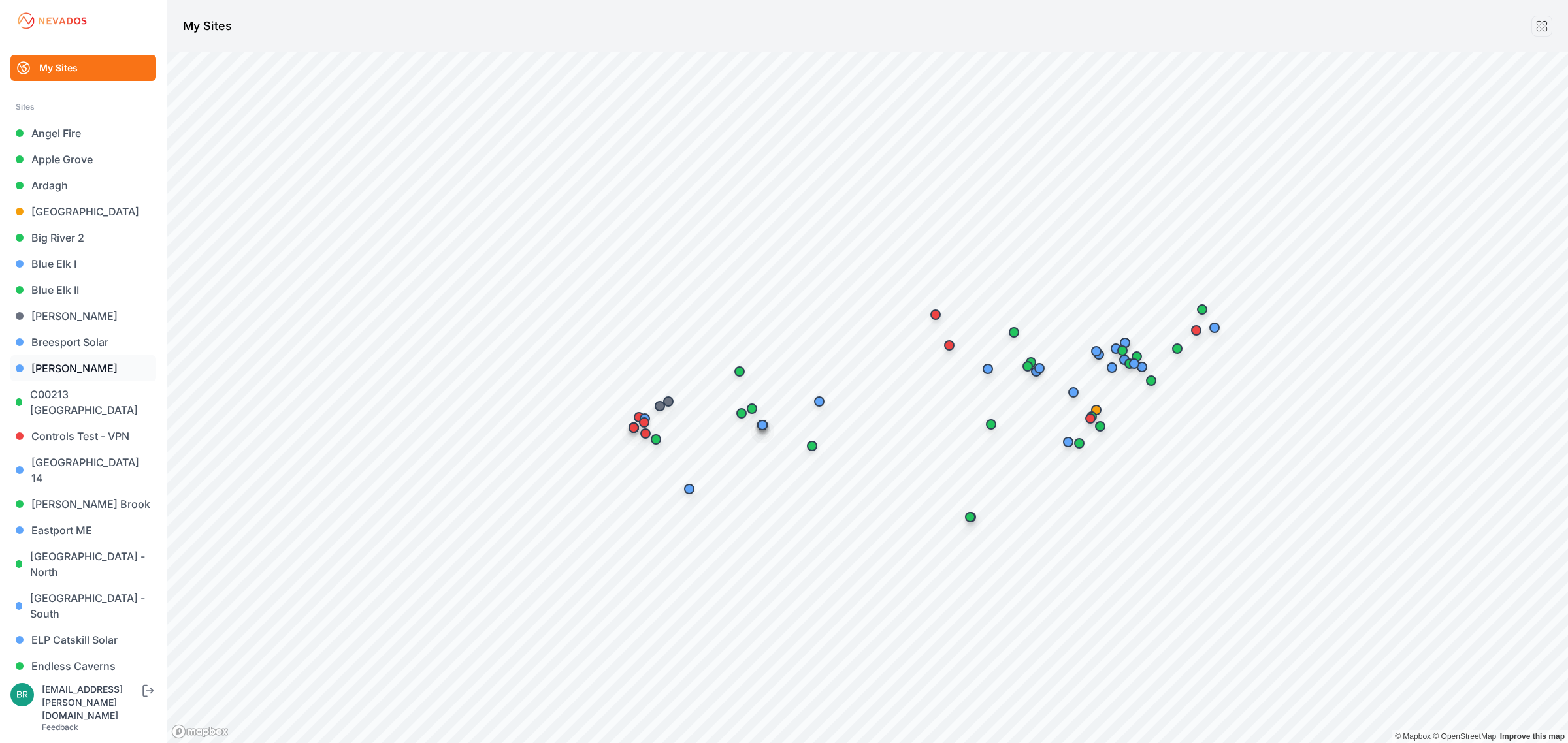
click at [105, 364] on link "[PERSON_NAME]" at bounding box center [83, 368] width 146 height 26
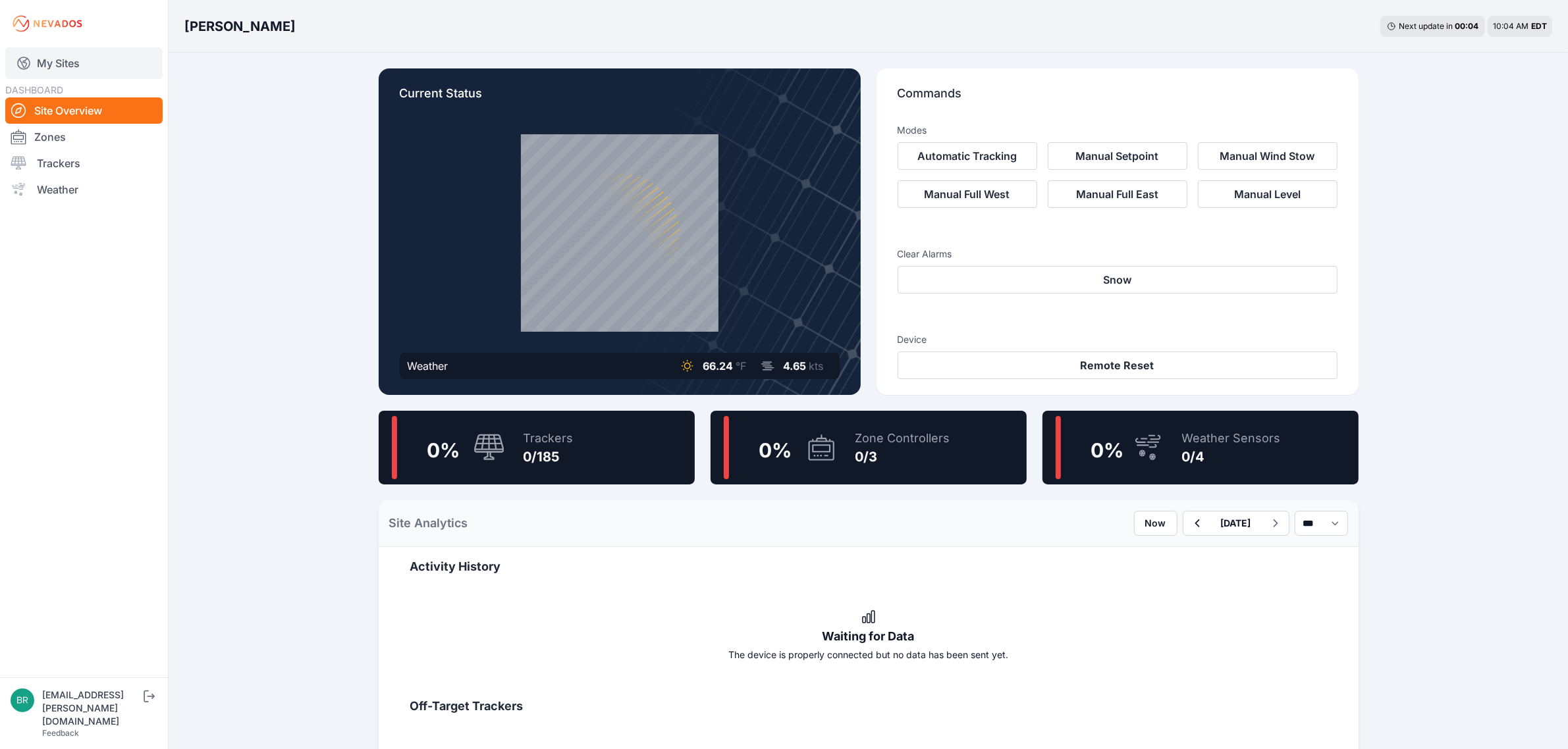
click at [120, 70] on link "My Sites" at bounding box center [84, 63] width 157 height 32
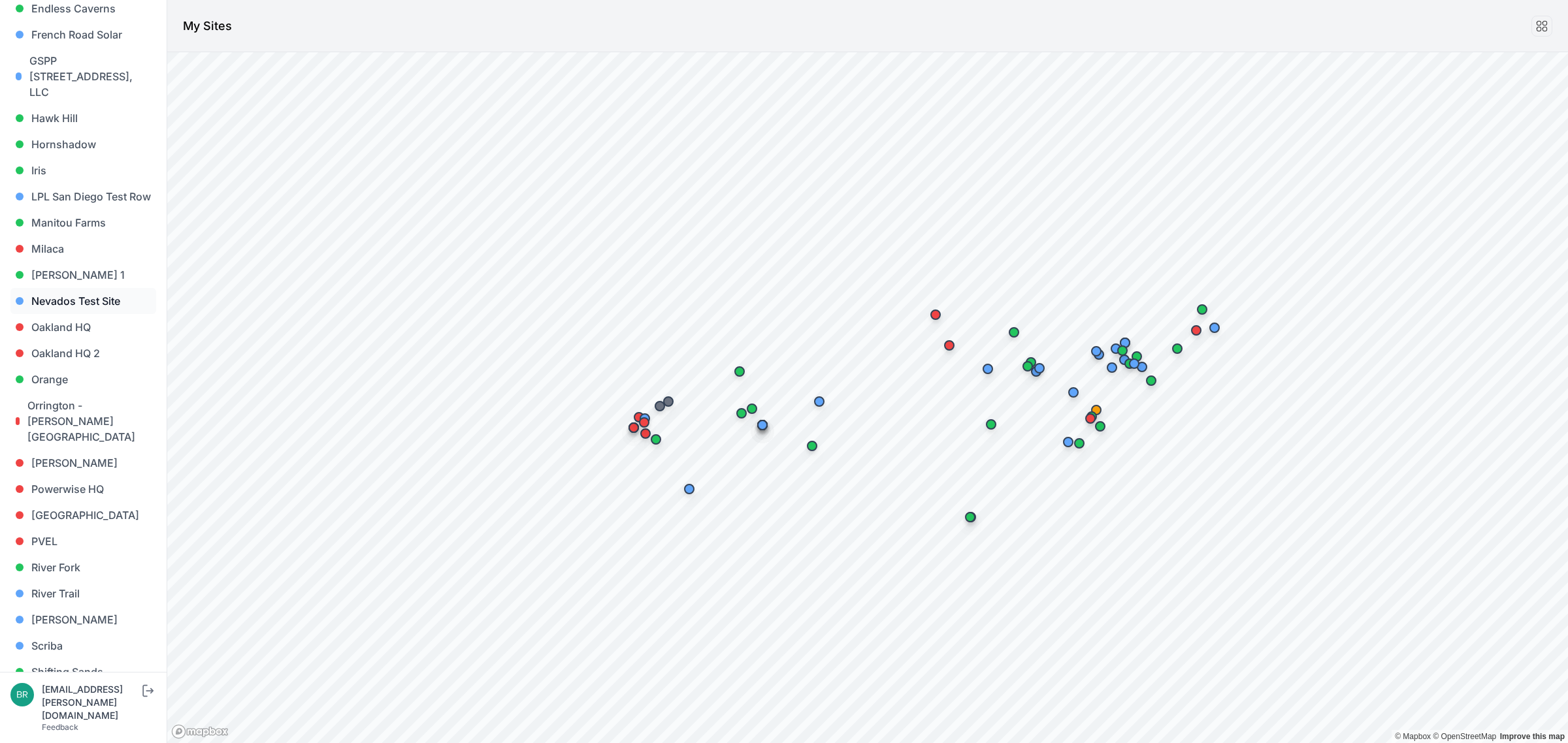
scroll to position [734, 0]
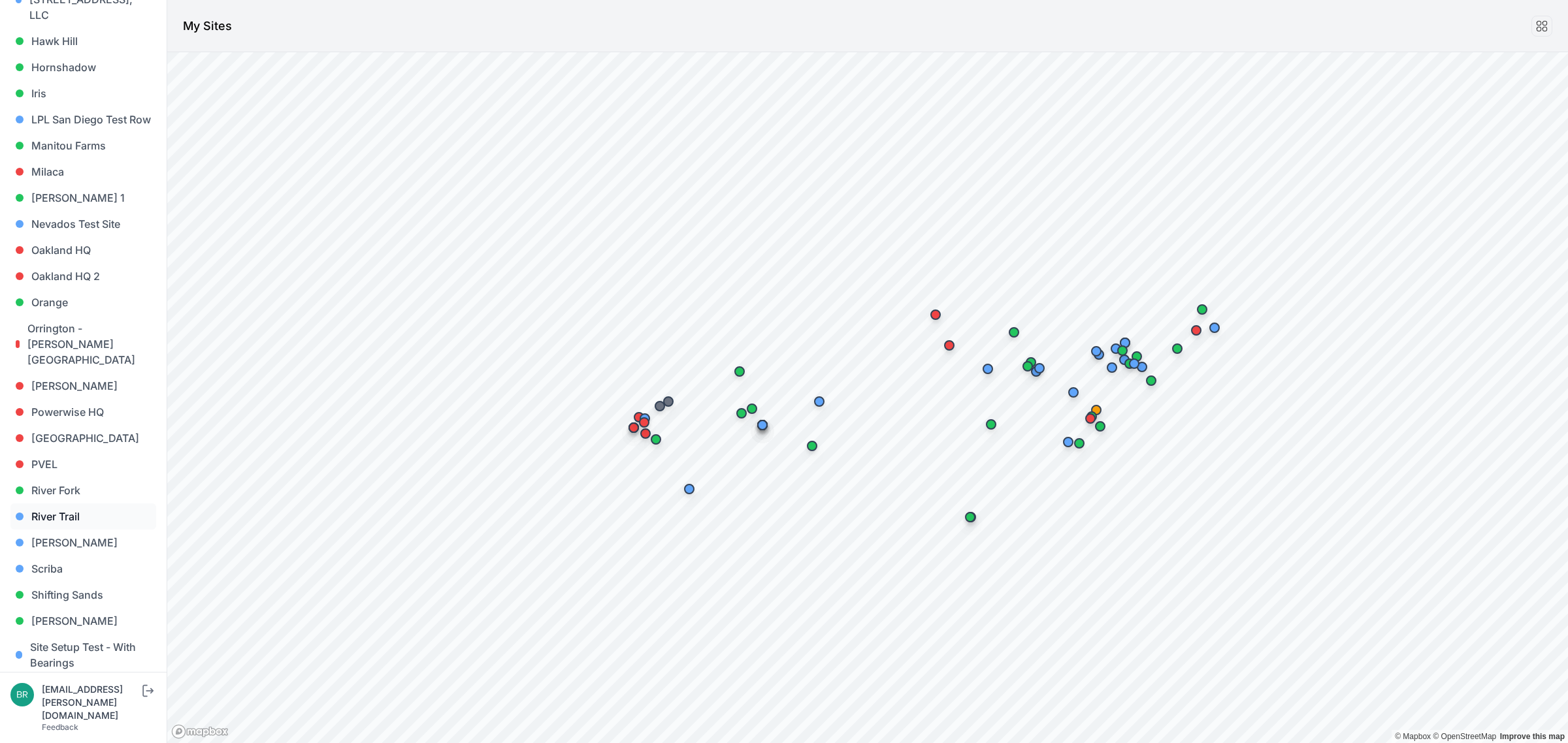
click at [81, 503] on link "River Trail" at bounding box center [83, 516] width 146 height 26
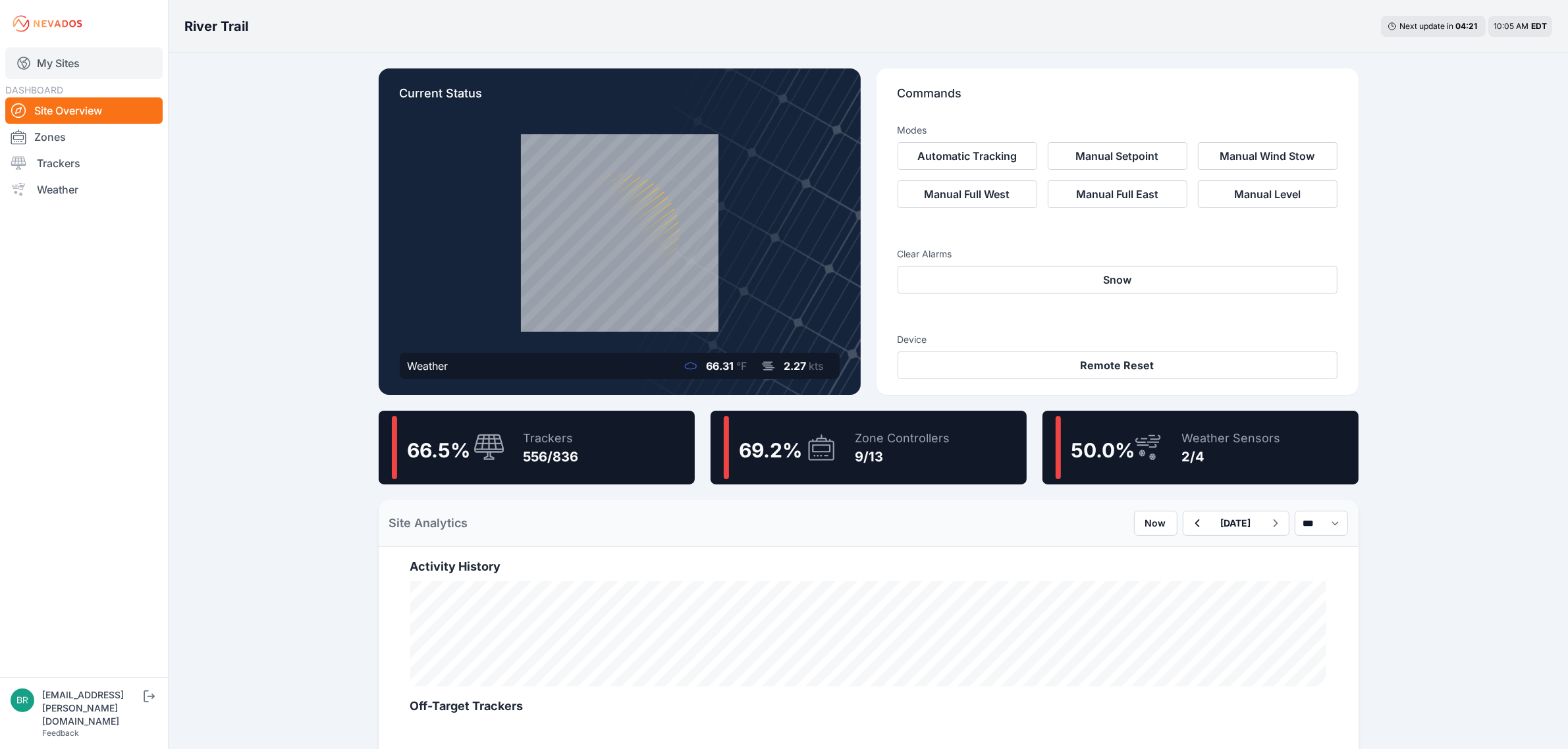
click at [93, 74] on link "My Sites" at bounding box center [84, 63] width 157 height 32
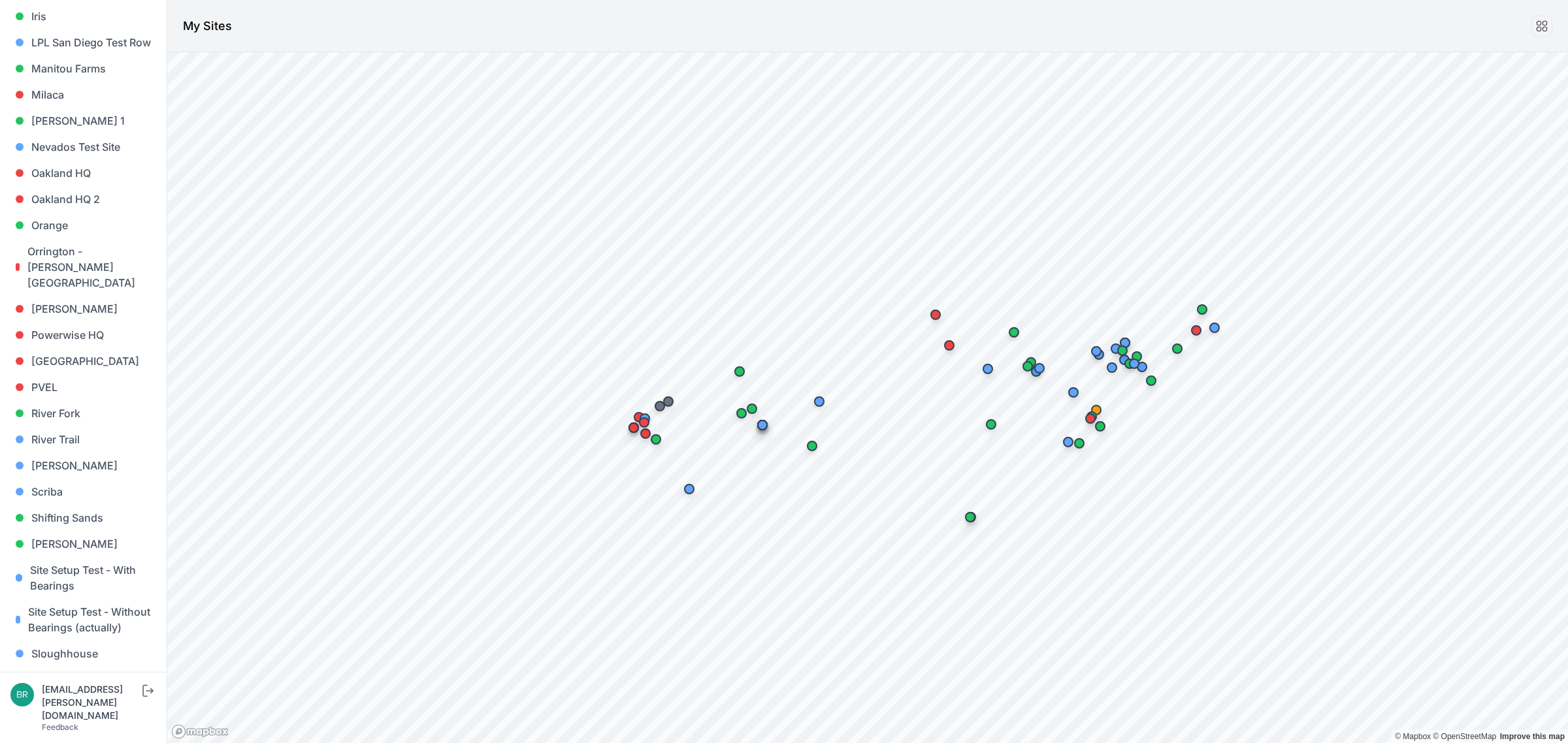
scroll to position [898, 0]
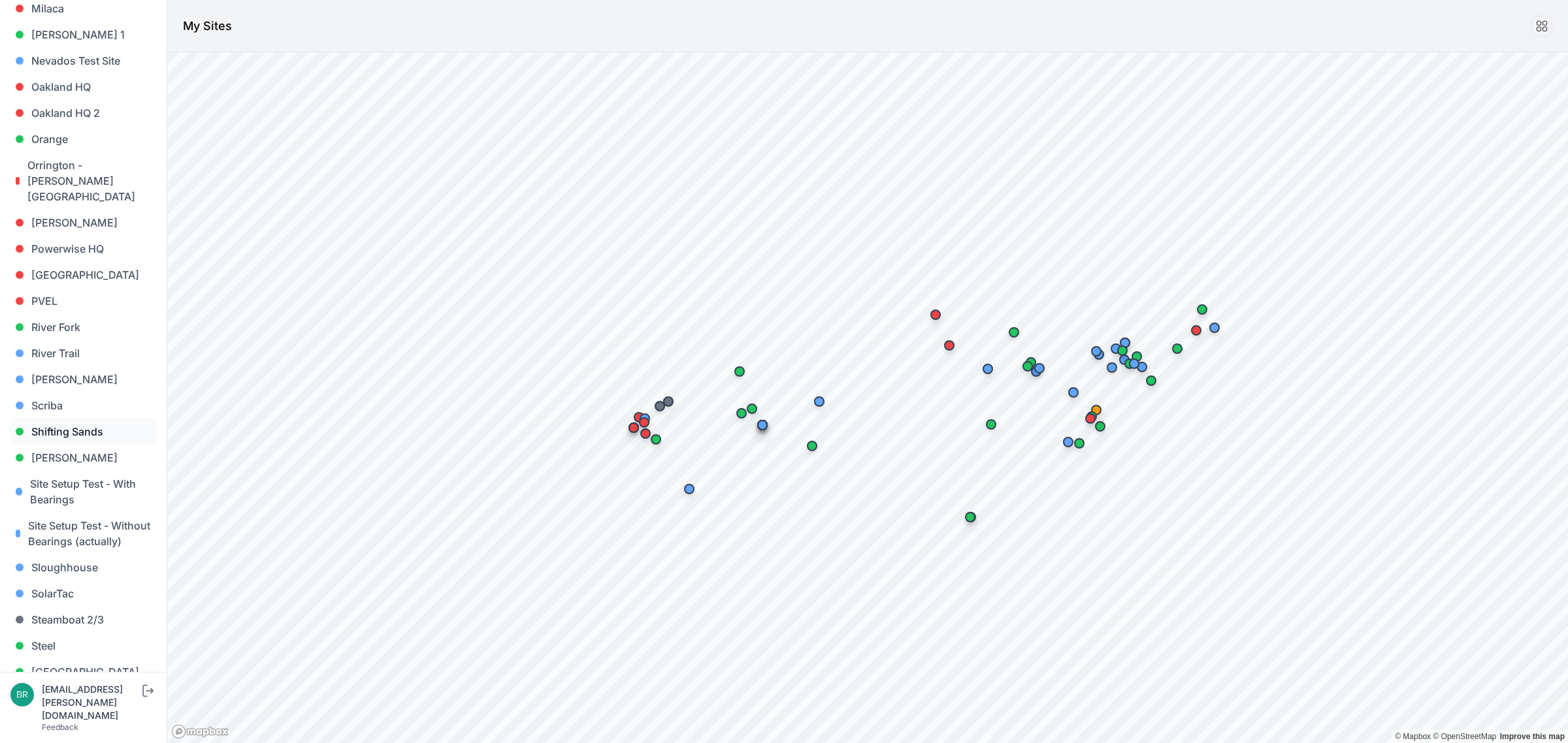
click at [82, 419] on link "Shifting Sands" at bounding box center [83, 431] width 146 height 26
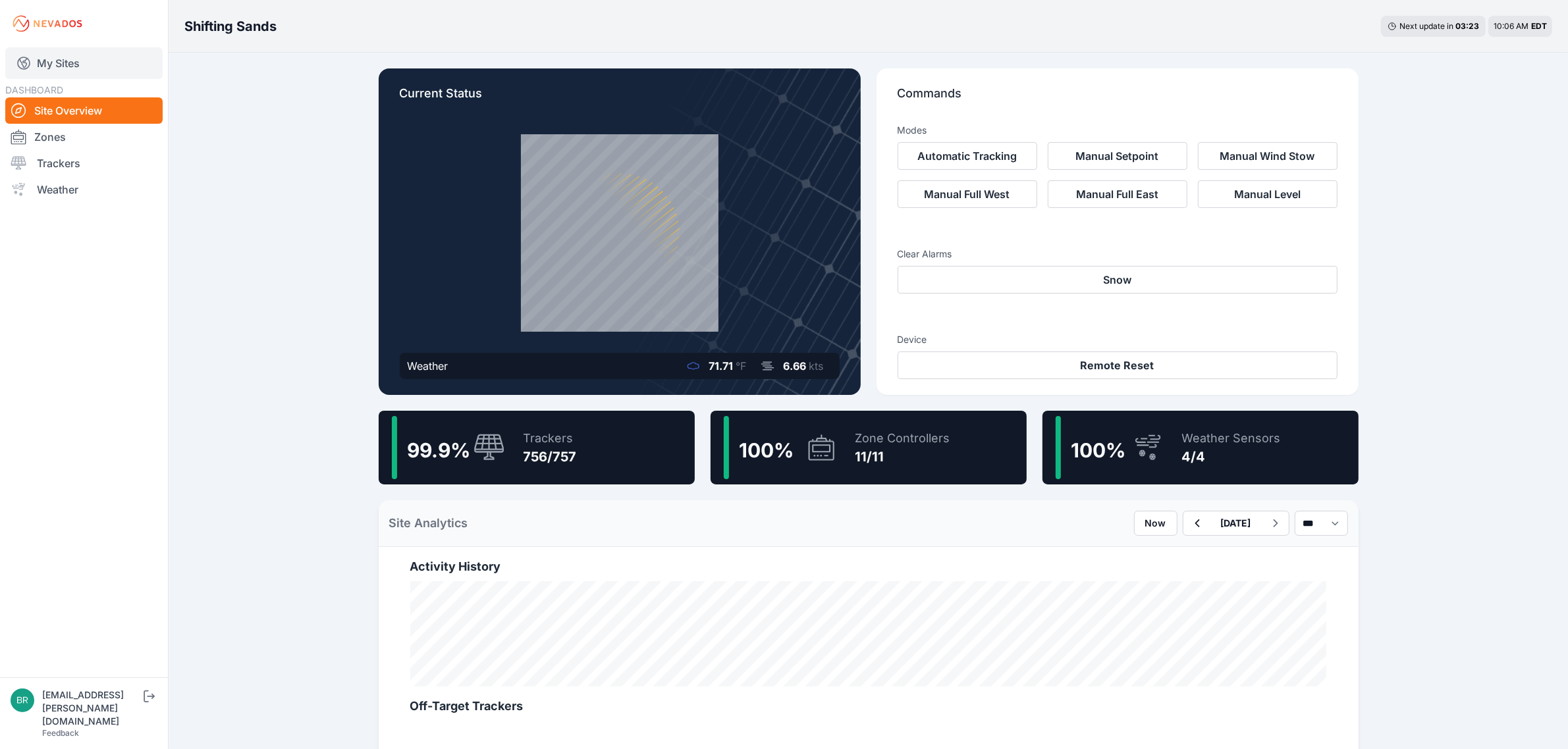
click at [123, 64] on link "My Sites" at bounding box center [84, 63] width 157 height 32
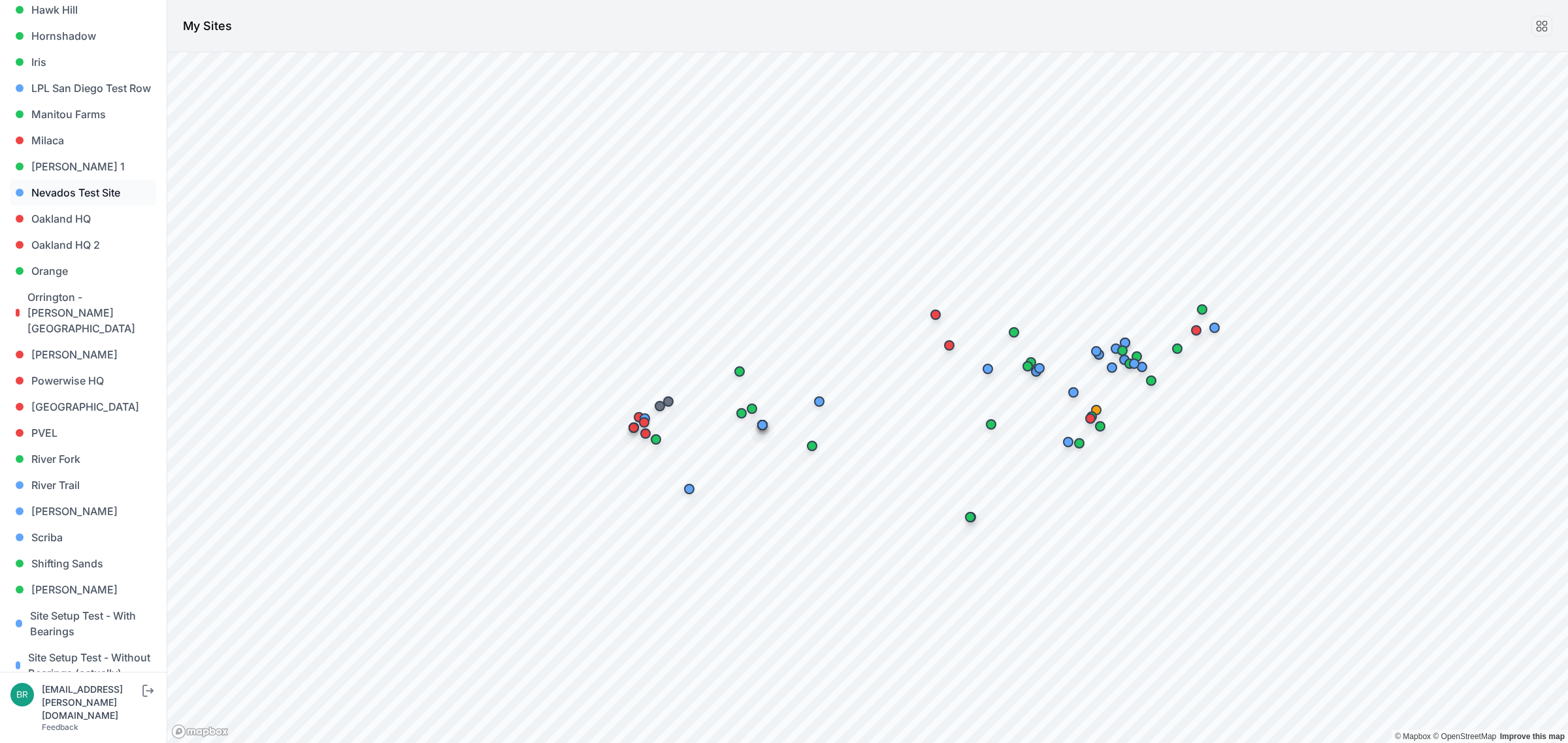
scroll to position [816, 0]
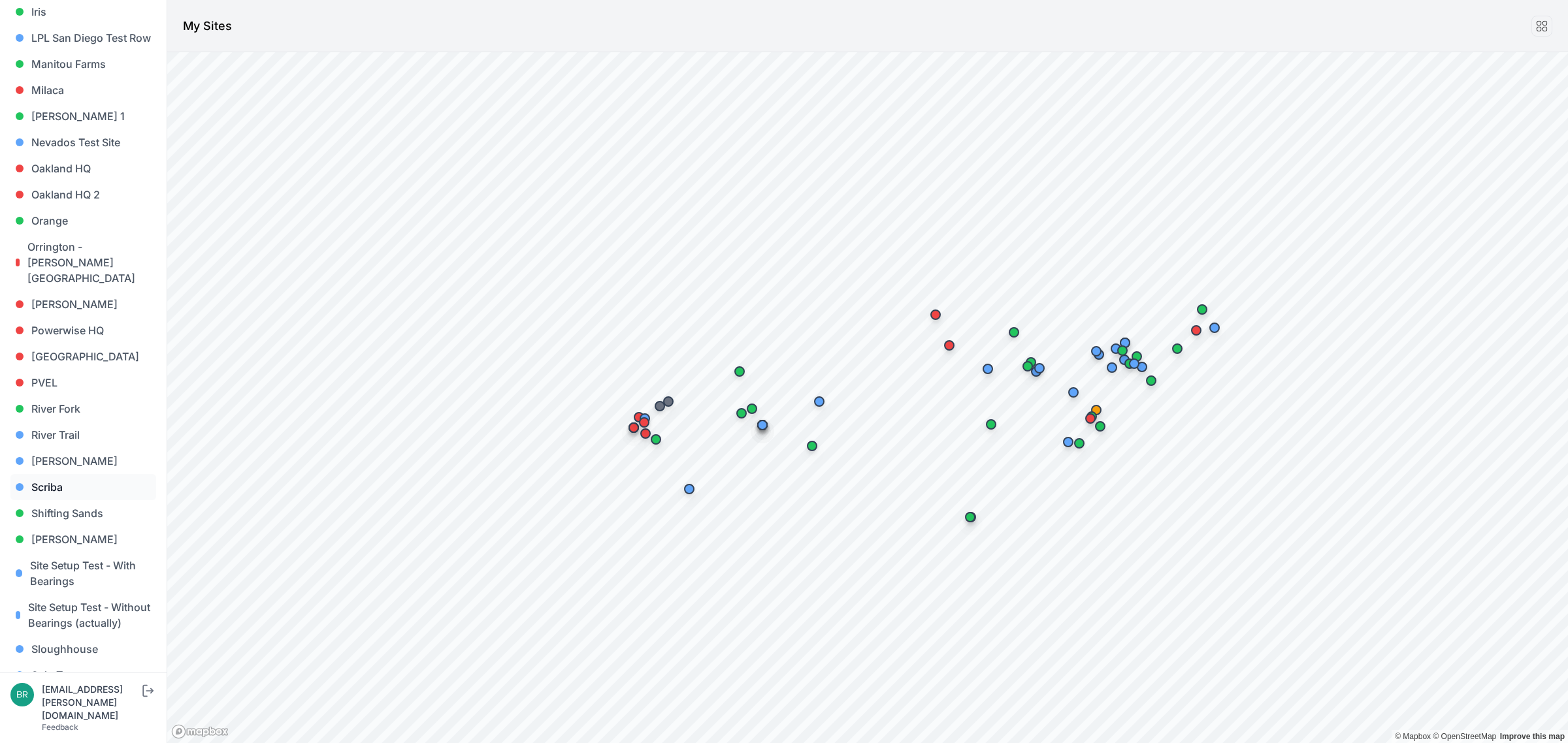
click at [80, 474] on link "Scriba" at bounding box center [83, 487] width 146 height 26
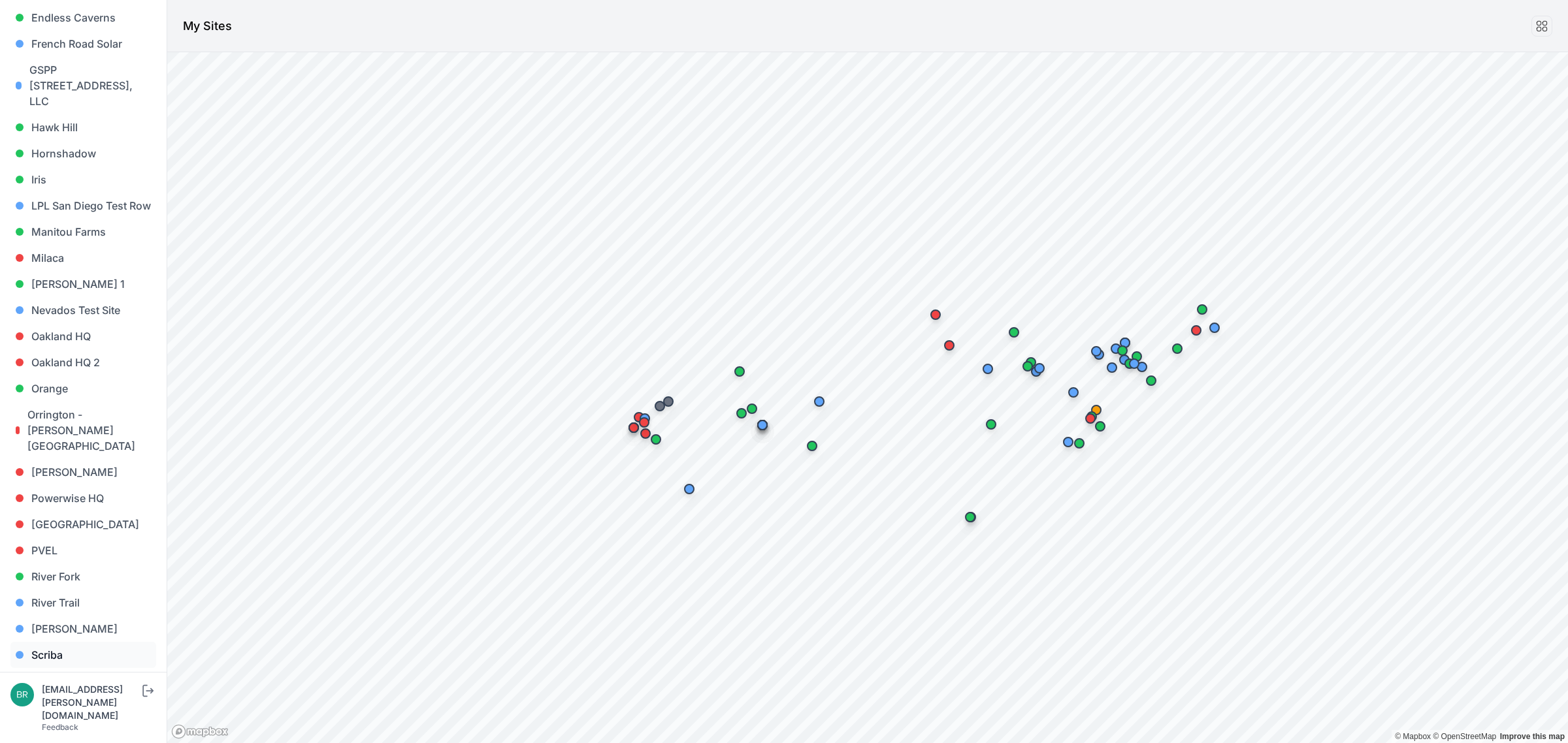
scroll to position [679, 0]
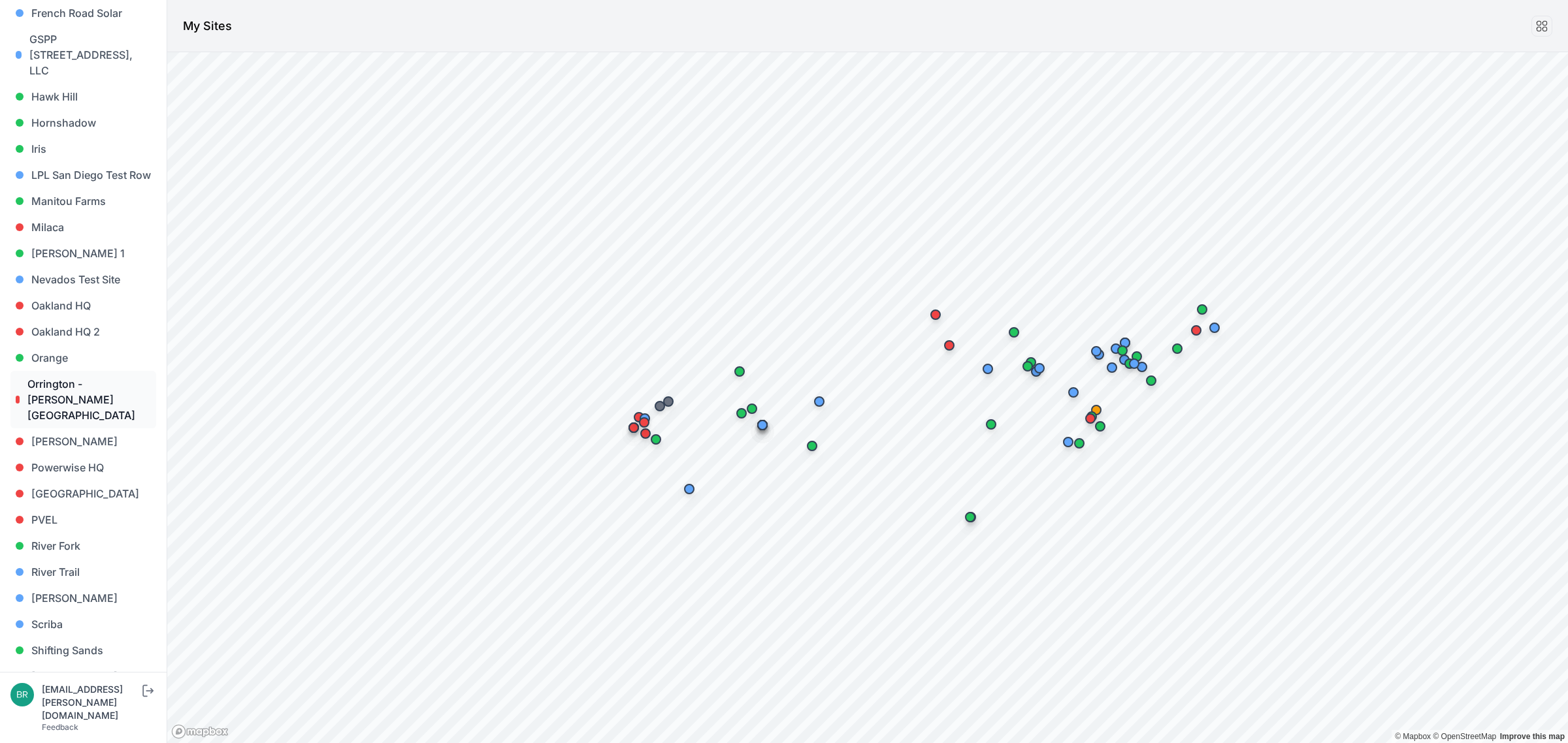
click at [98, 371] on link "Orrington - [PERSON_NAME][GEOGRAPHIC_DATA]" at bounding box center [83, 399] width 146 height 57
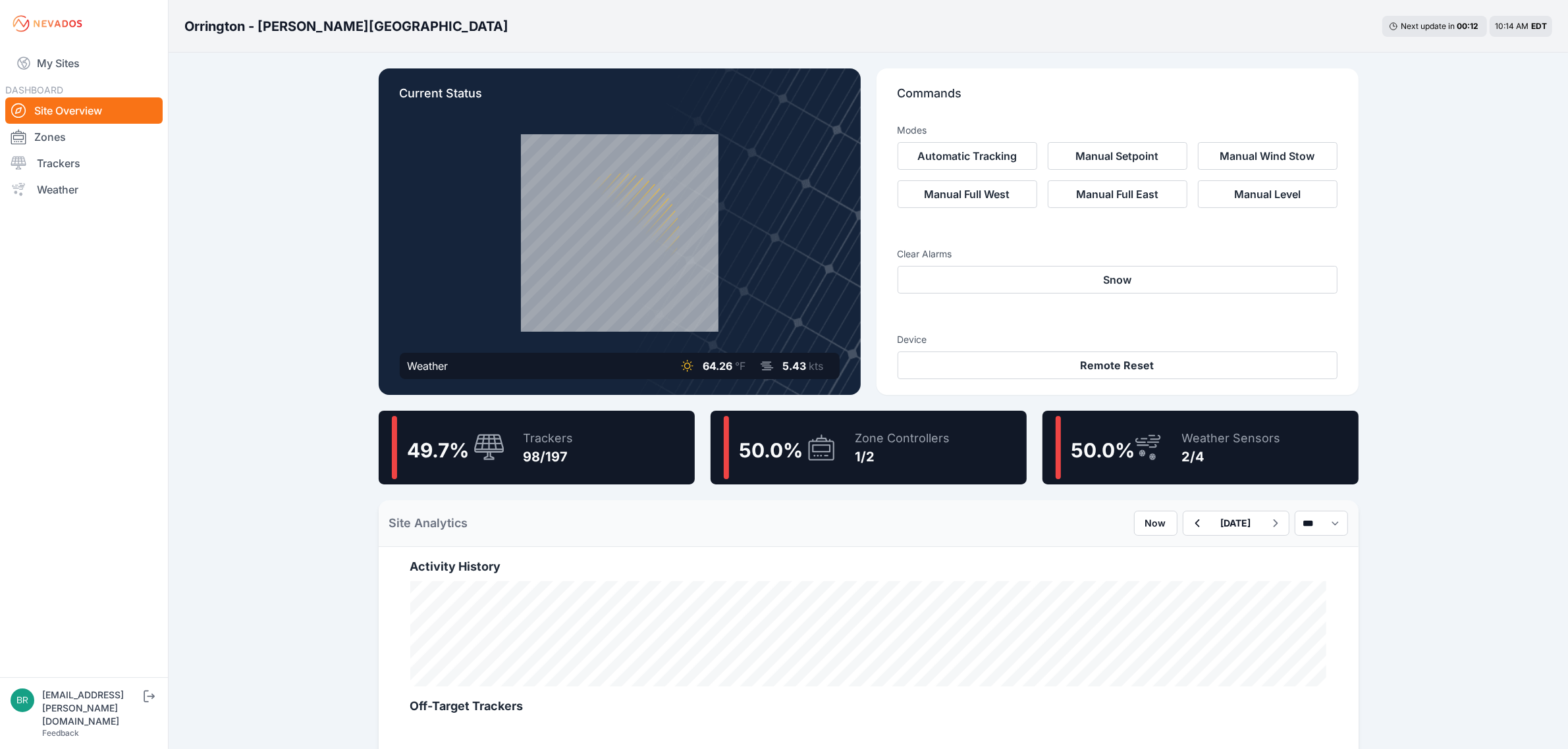
click at [889, 455] on div "1/2" at bounding box center [903, 456] width 95 height 18
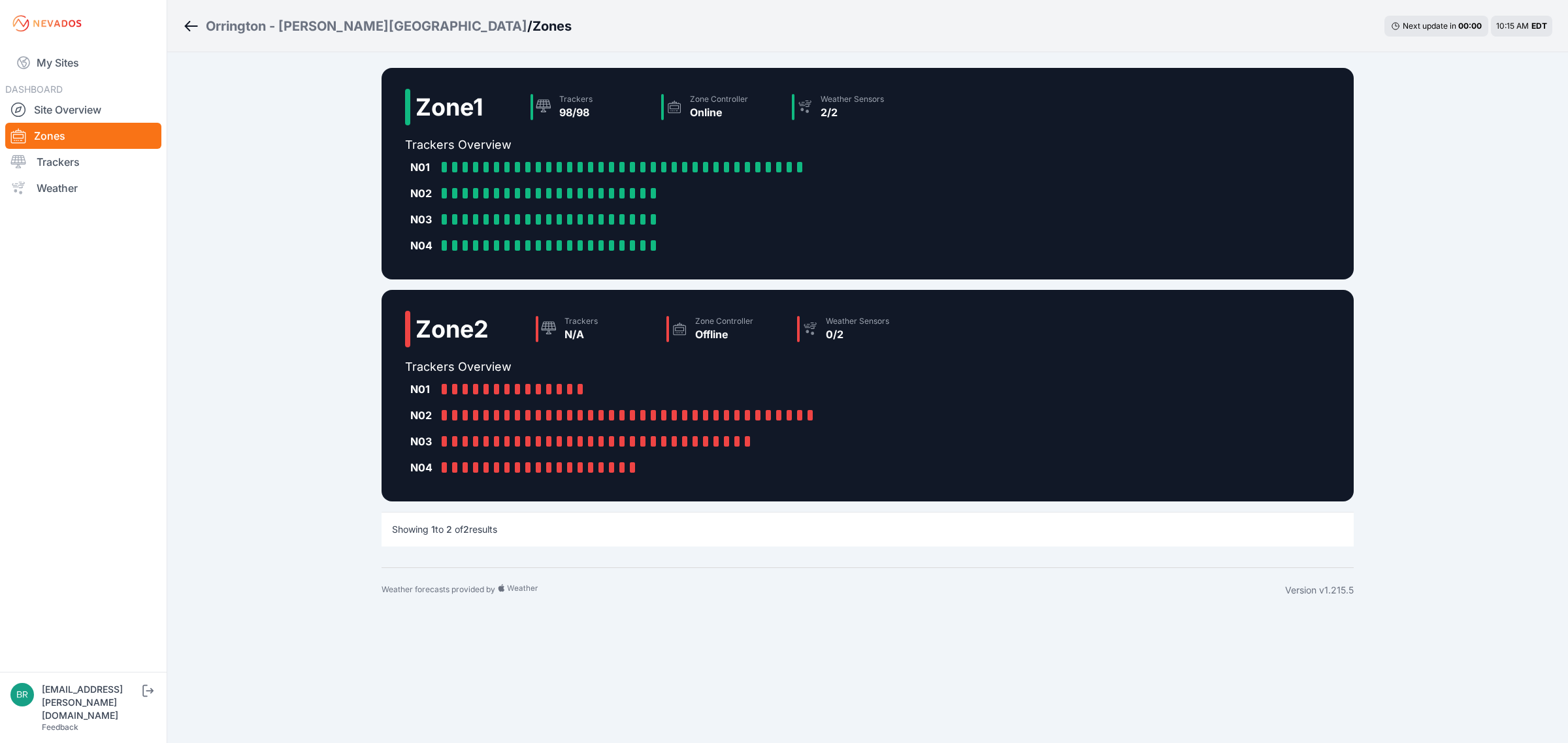
click at [261, 23] on div "Orrington - [PERSON_NAME][GEOGRAPHIC_DATA]" at bounding box center [366, 26] width 322 height 18
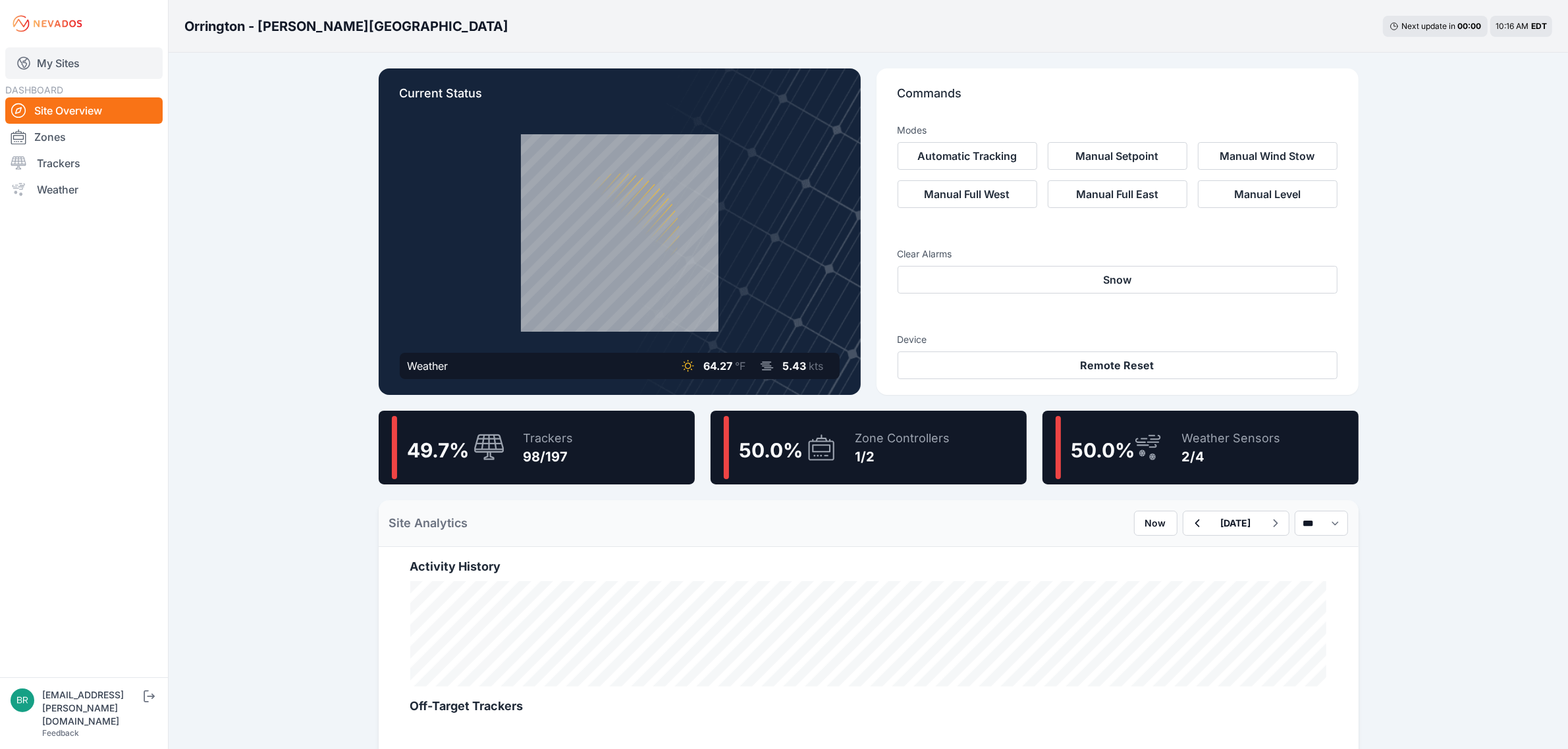
click at [91, 66] on link "My Sites" at bounding box center [84, 63] width 157 height 32
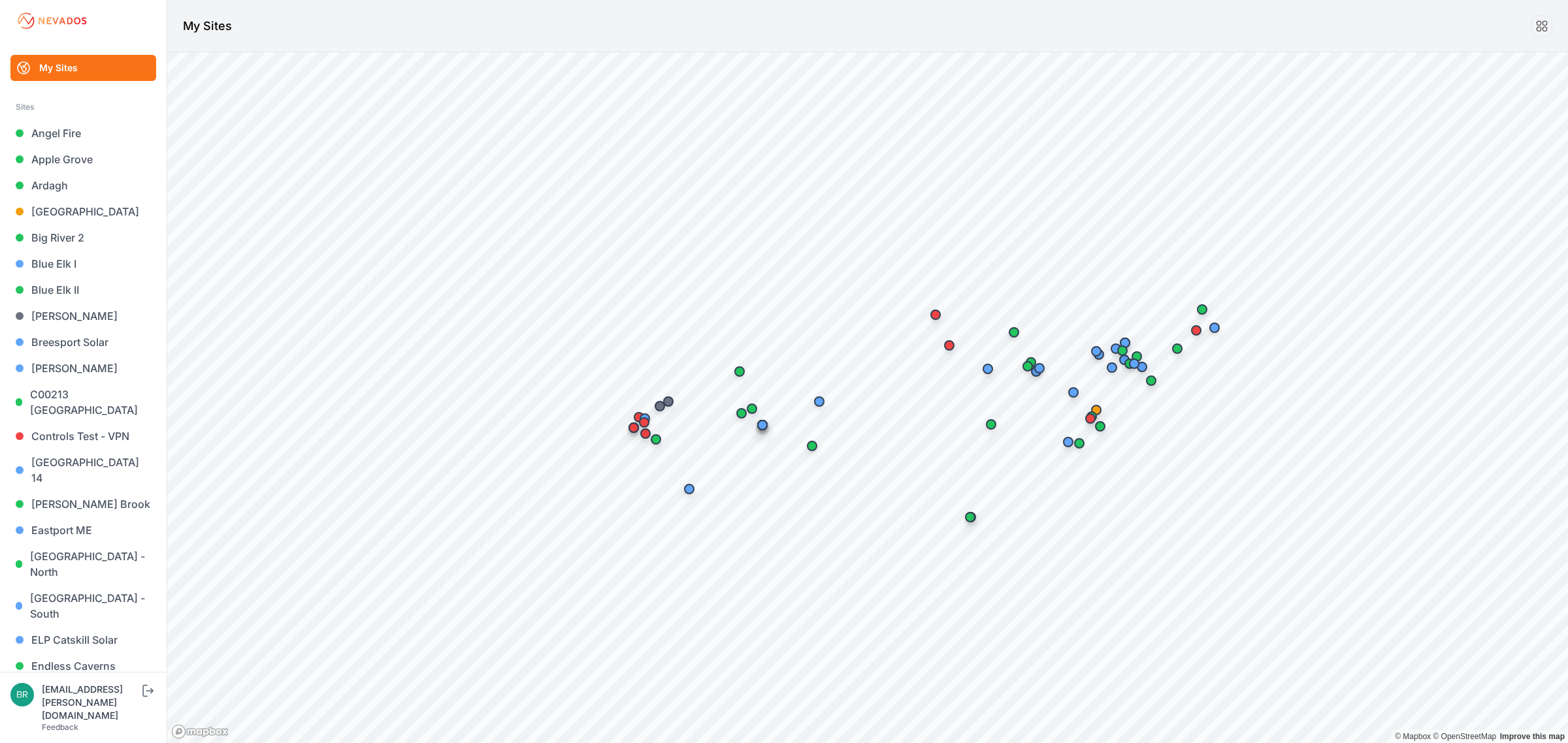
click at [1186, 27] on header "My Sites" at bounding box center [867, 26] width 1401 height 52
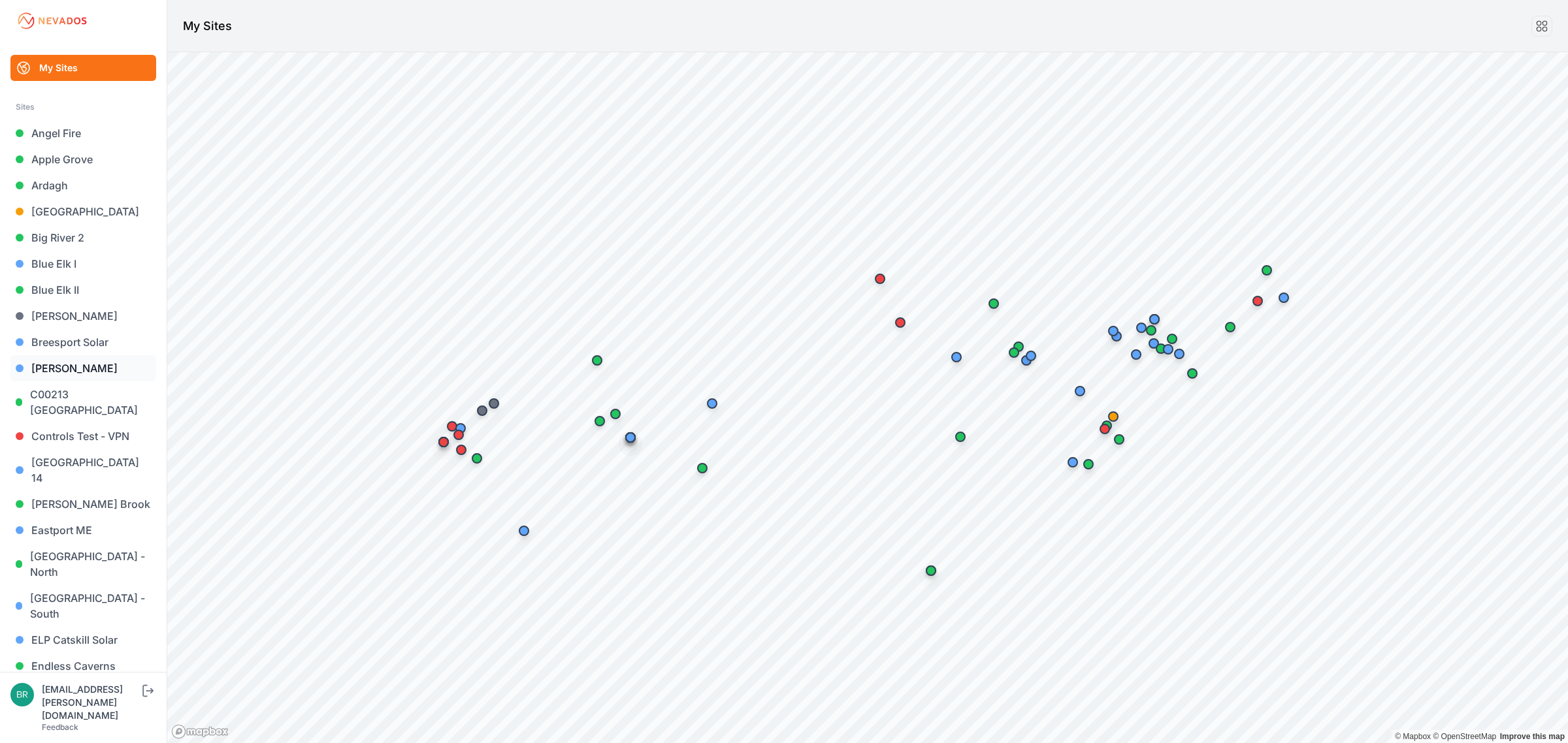
click at [73, 364] on link "[PERSON_NAME]" at bounding box center [83, 368] width 146 height 26
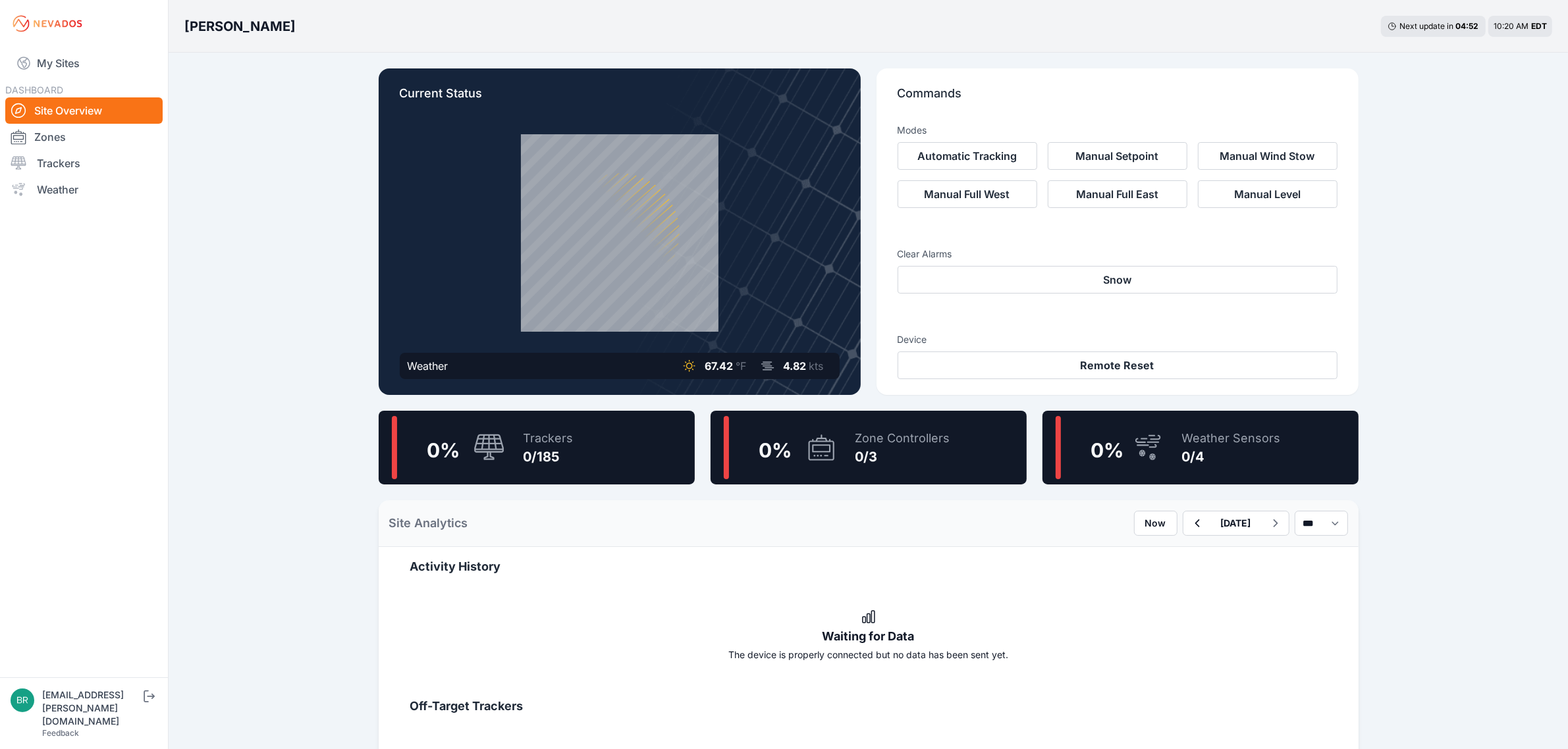
click at [875, 454] on div "0/3" at bounding box center [903, 456] width 95 height 18
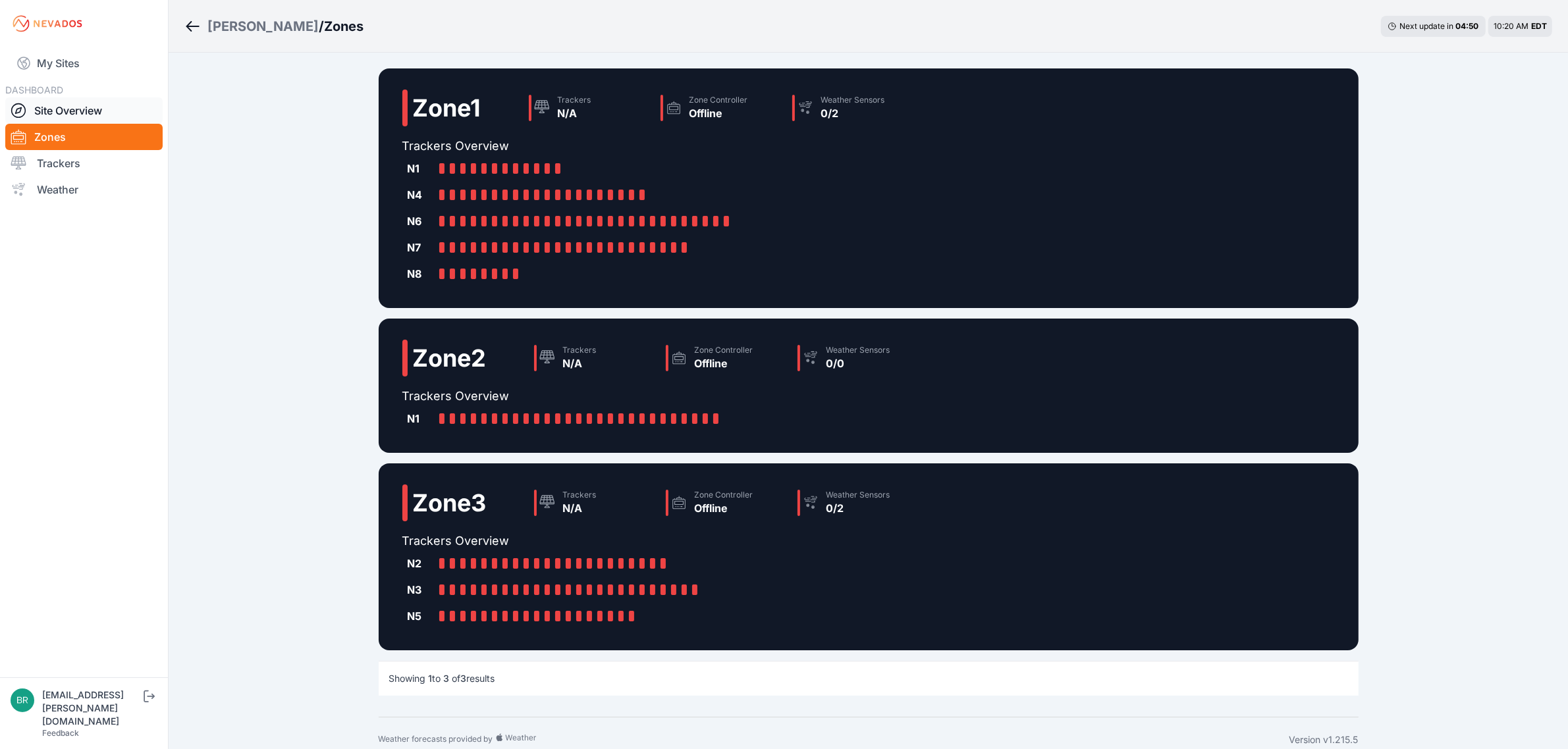
click at [125, 119] on link "Site Overview" at bounding box center [84, 110] width 157 height 26
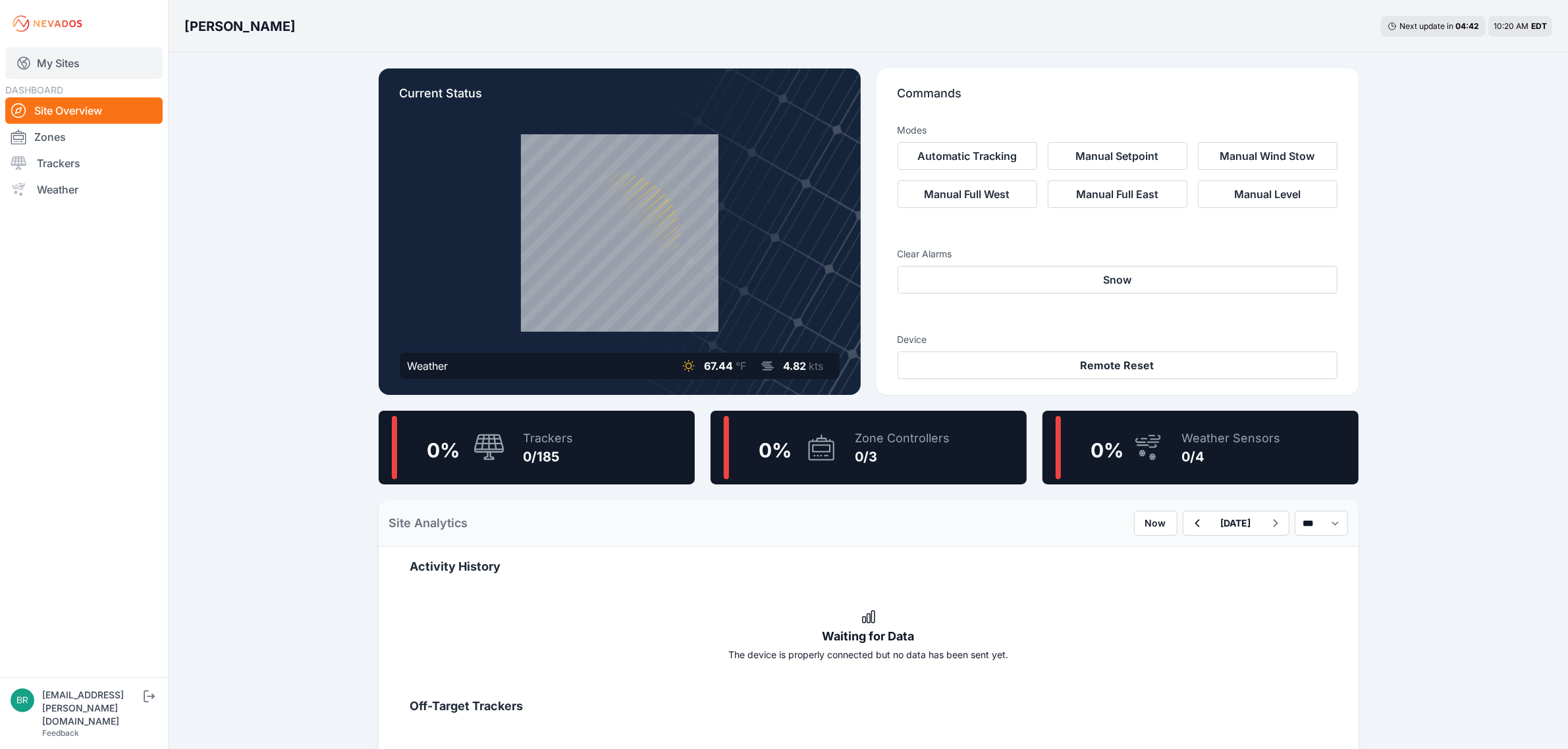
click at [122, 69] on link "My Sites" at bounding box center [84, 63] width 157 height 32
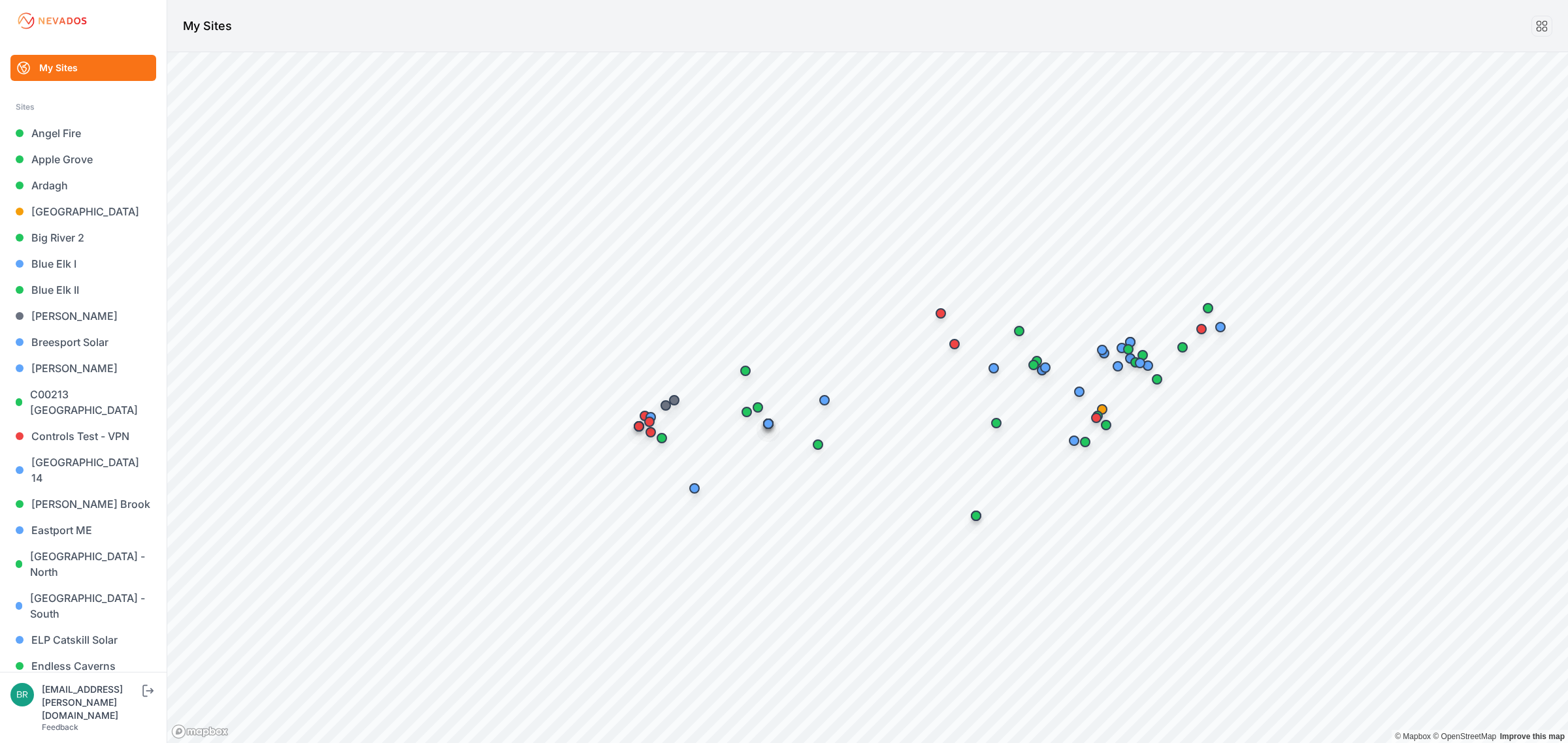
click at [1202, 23] on header "My Sites" at bounding box center [867, 26] width 1401 height 52
click at [1128, 11] on header "My Sites" at bounding box center [867, 26] width 1401 height 52
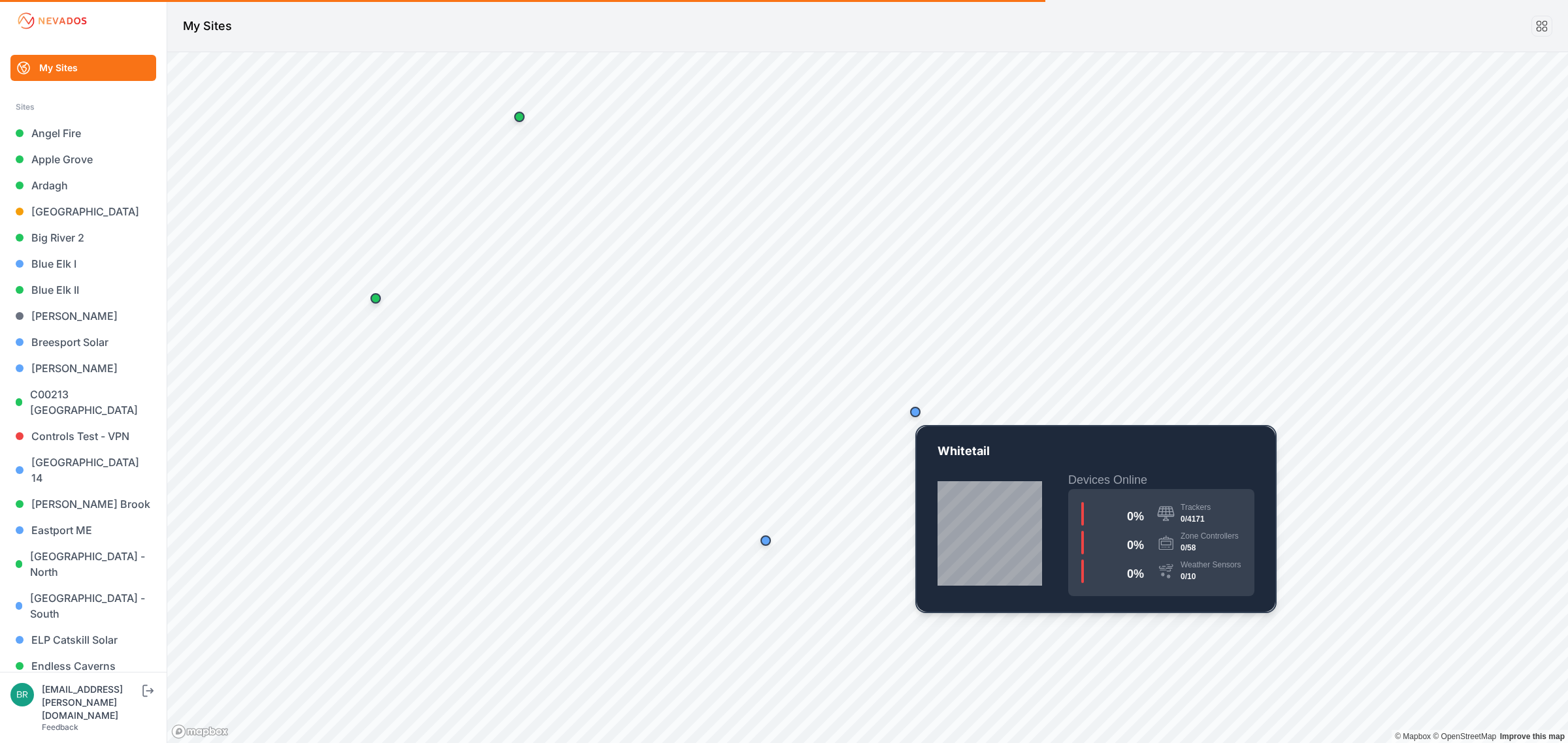
click at [919, 419] on div "Map marker" at bounding box center [915, 411] width 26 height 26
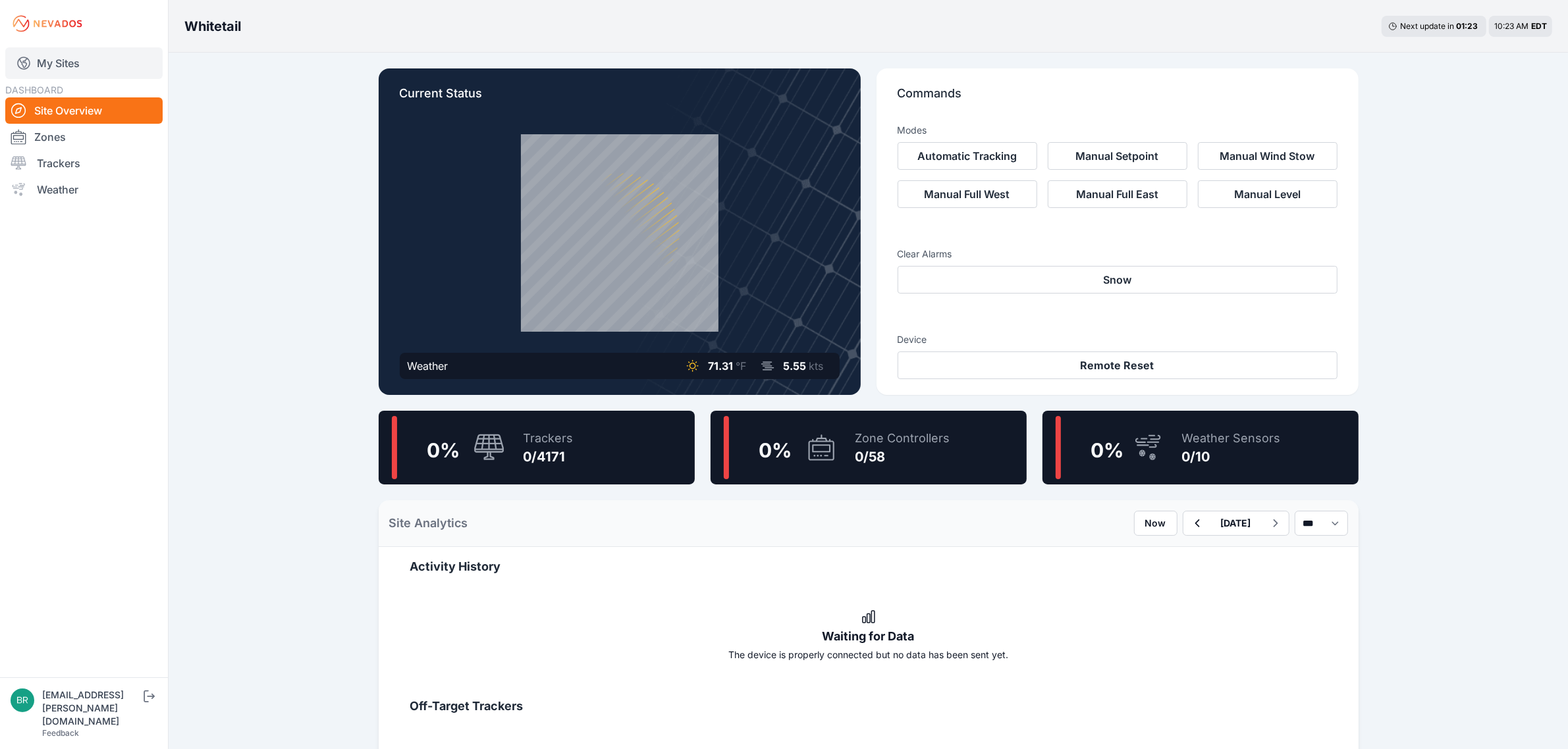
click at [109, 74] on link "My Sites" at bounding box center [84, 63] width 157 height 32
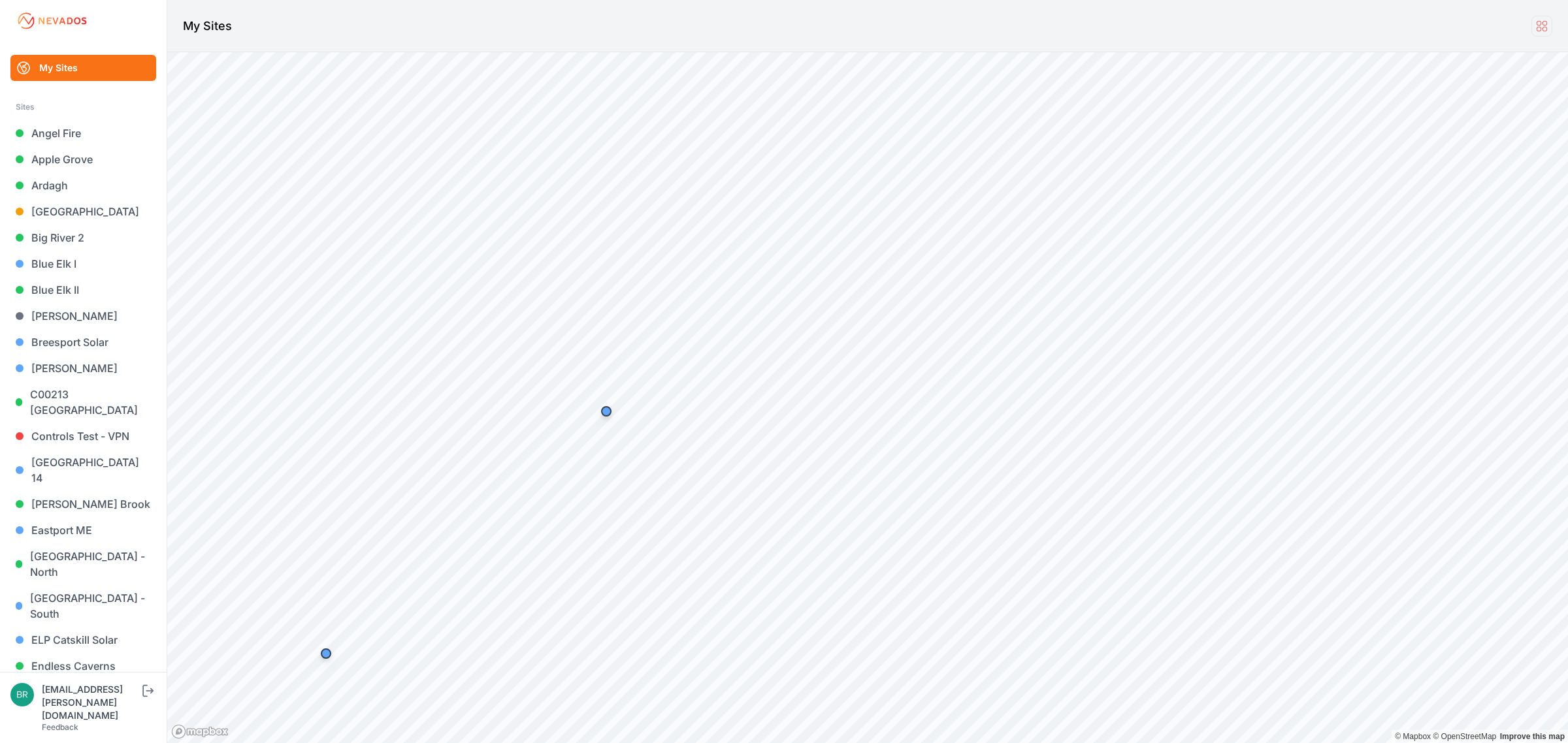
click at [1545, 21] on icon at bounding box center [1542, 26] width 15 height 15
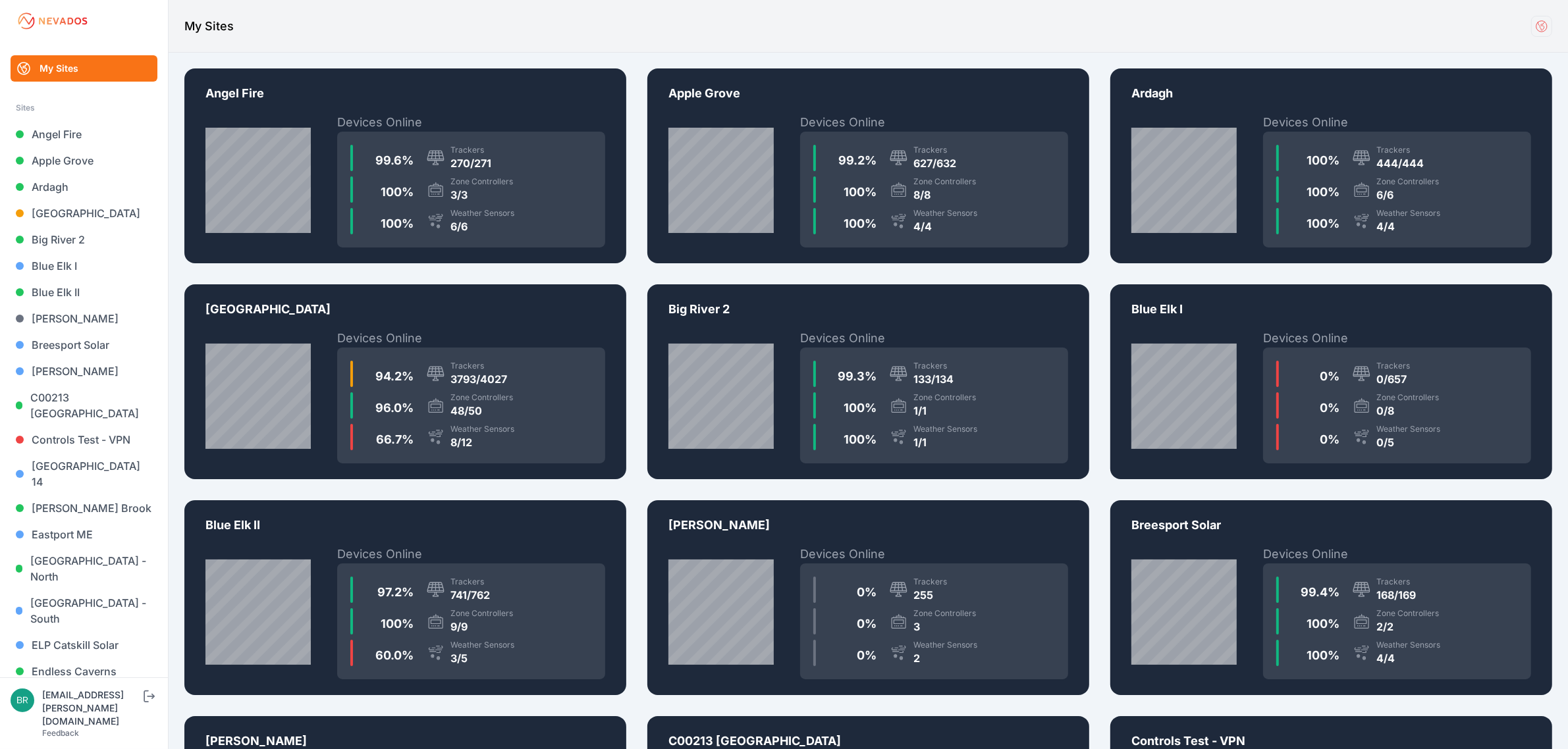
click at [1546, 33] on icon at bounding box center [1542, 26] width 15 height 15
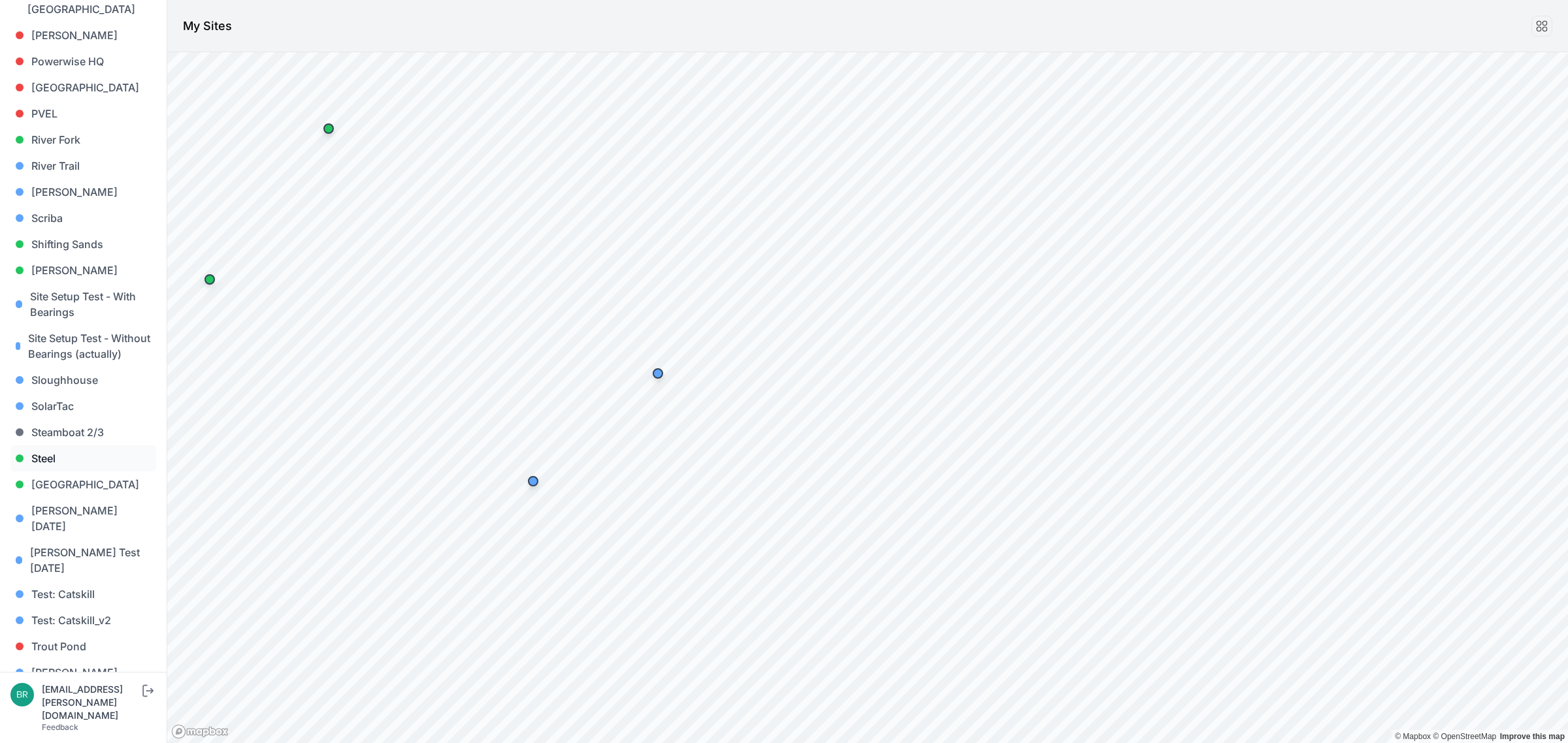
scroll to position [1087, 0]
click at [96, 124] on link "River Fork" at bounding box center [83, 137] width 146 height 26
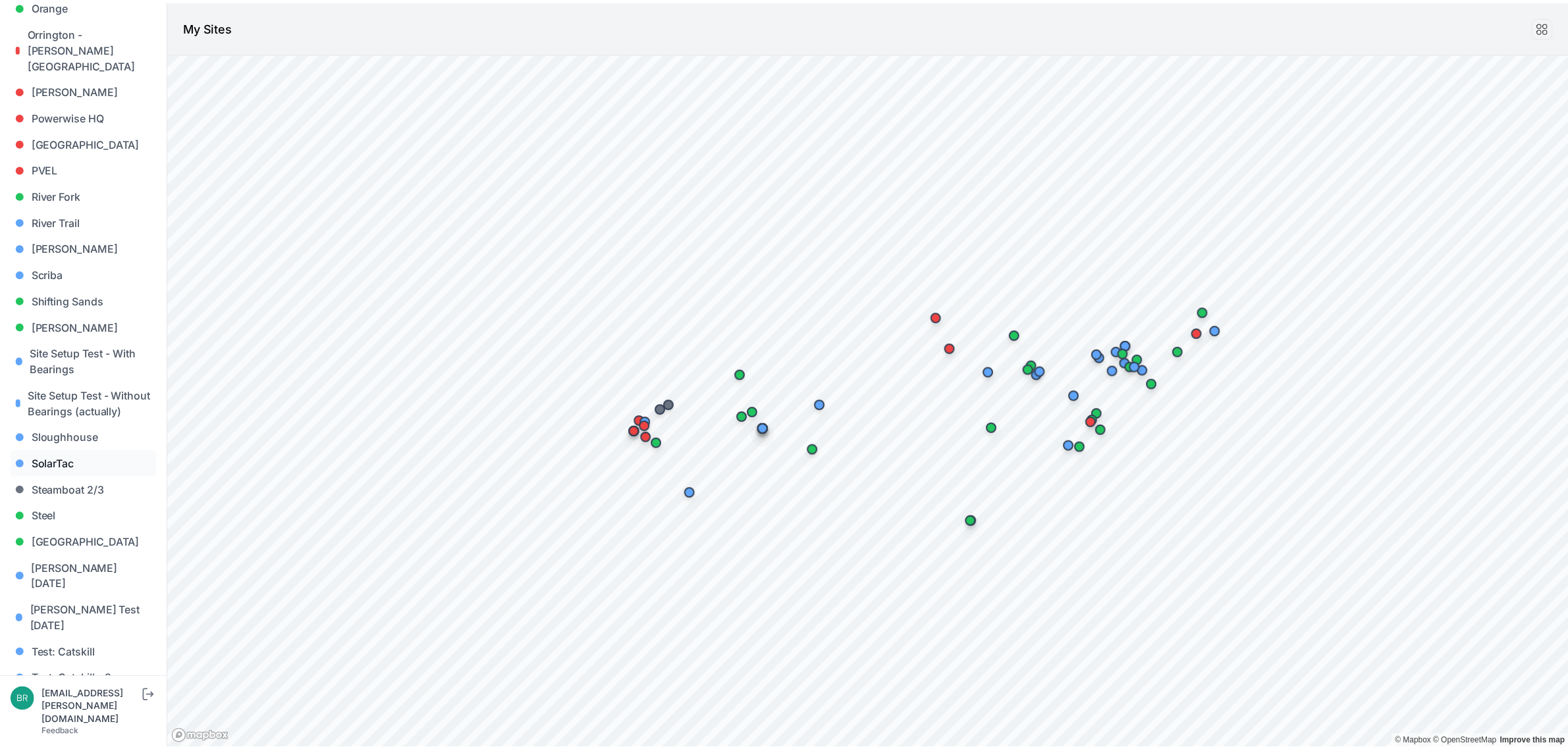
scroll to position [1096, 0]
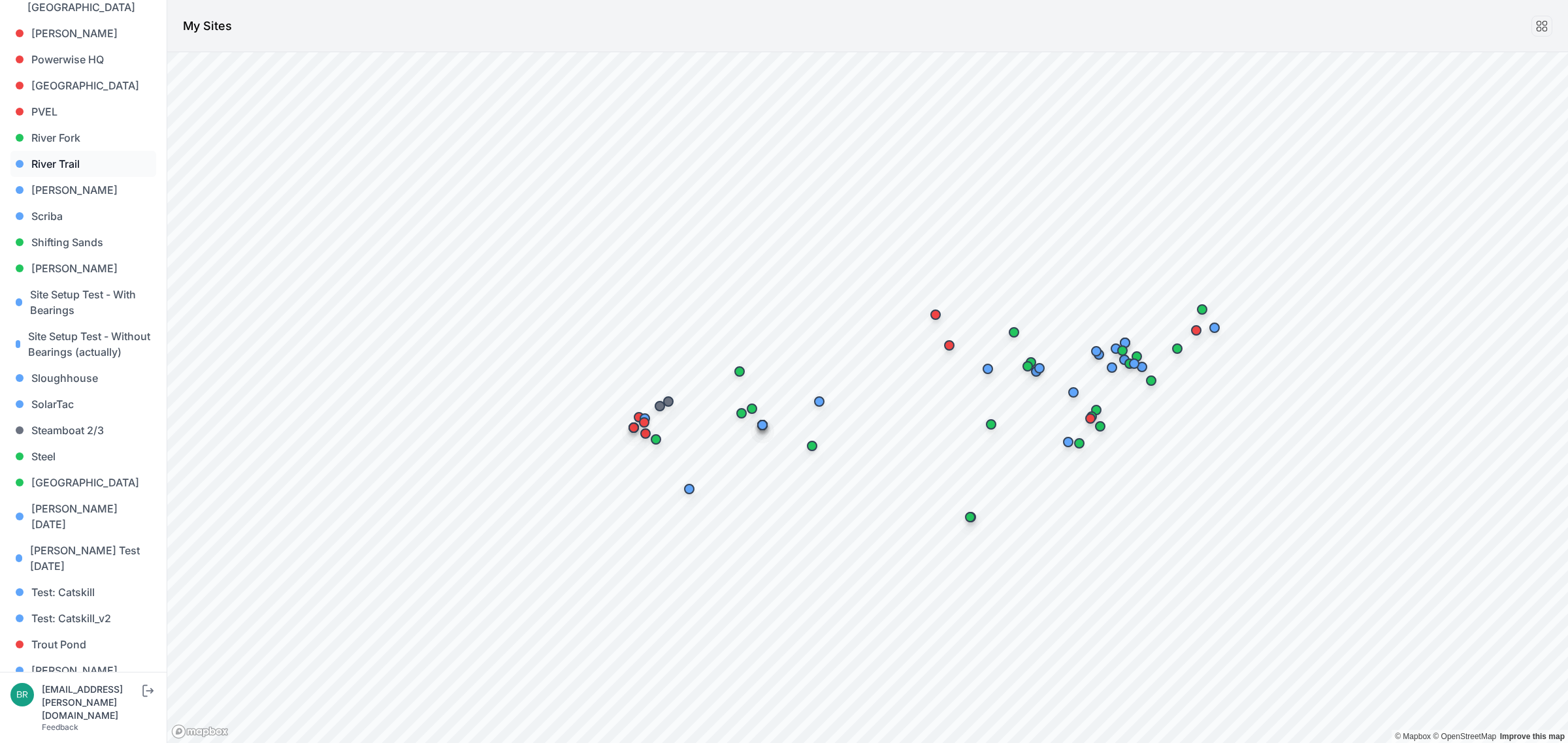
click at [74, 151] on link "River Trail" at bounding box center [83, 164] width 146 height 26
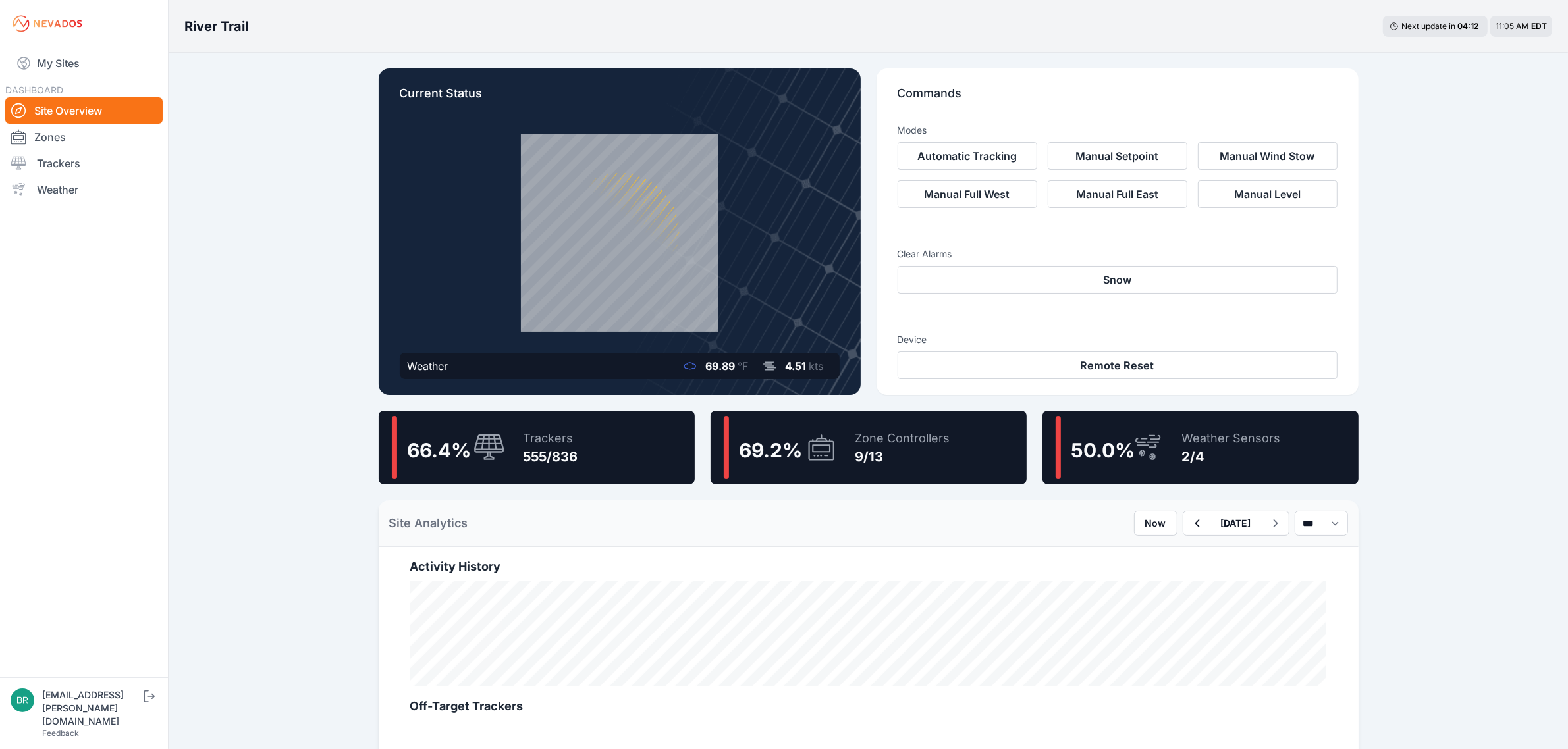
click at [794, 448] on span "69.2 %" at bounding box center [772, 450] width 63 height 23
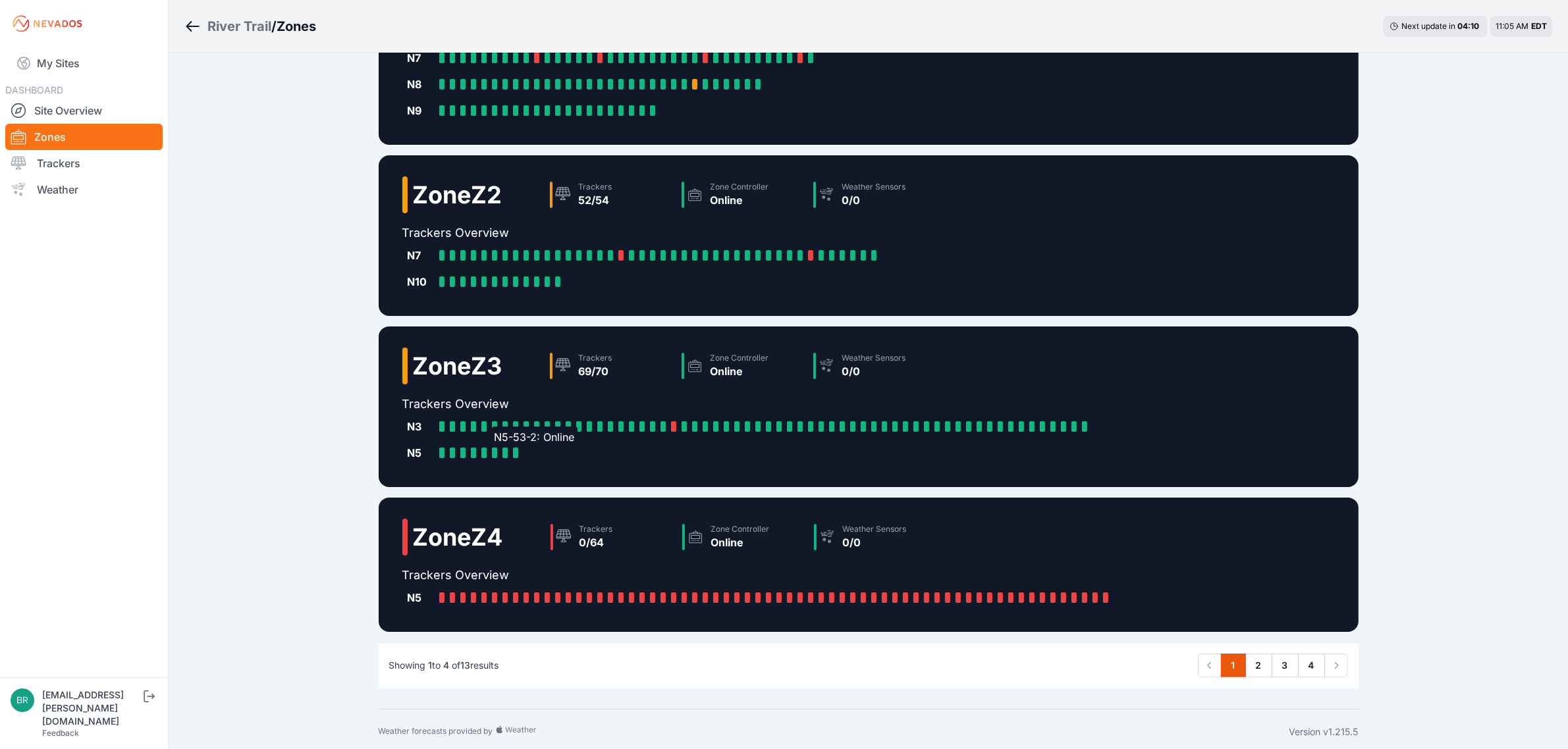
scroll to position [115, 0]
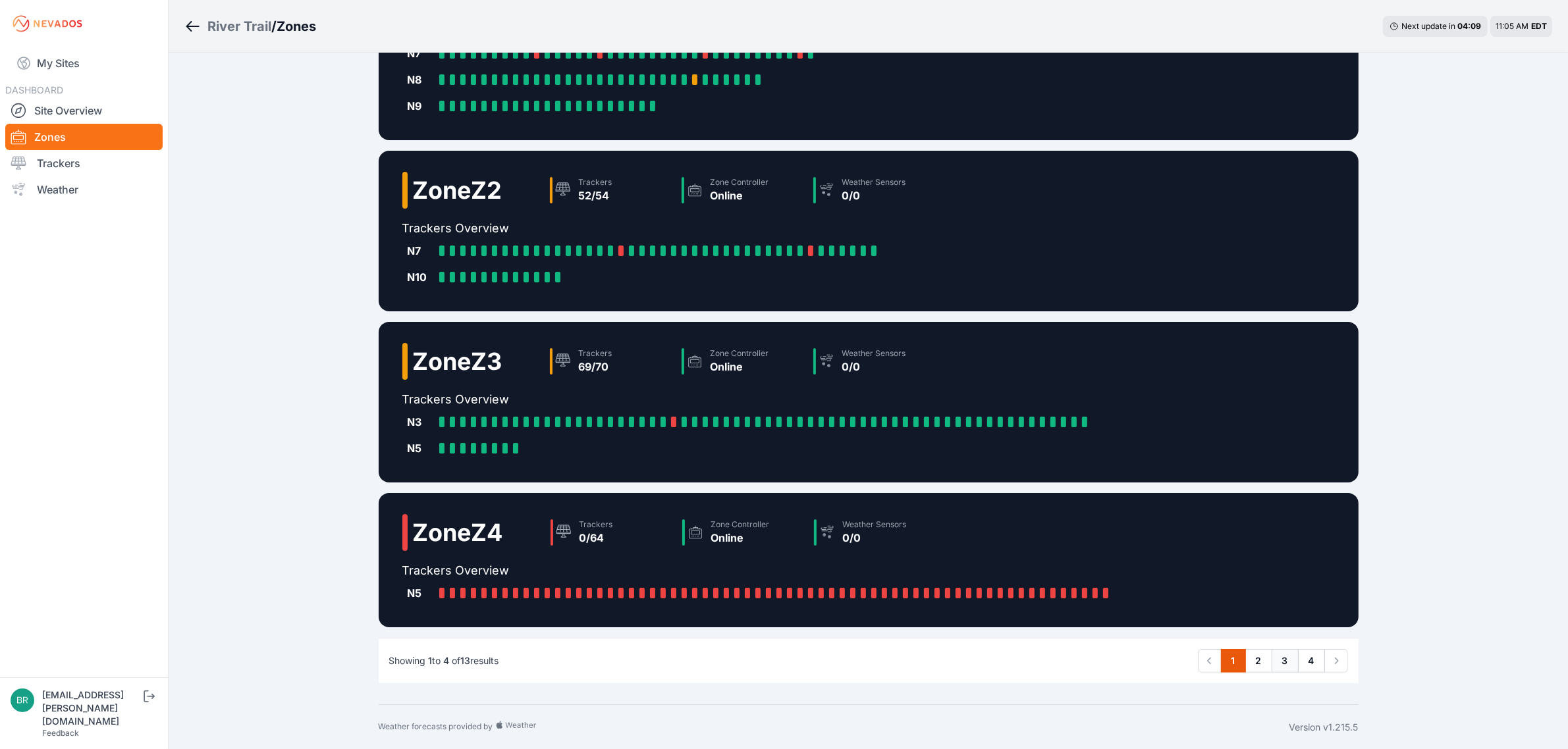
click at [1272, 657] on link "3" at bounding box center [1285, 660] width 27 height 23
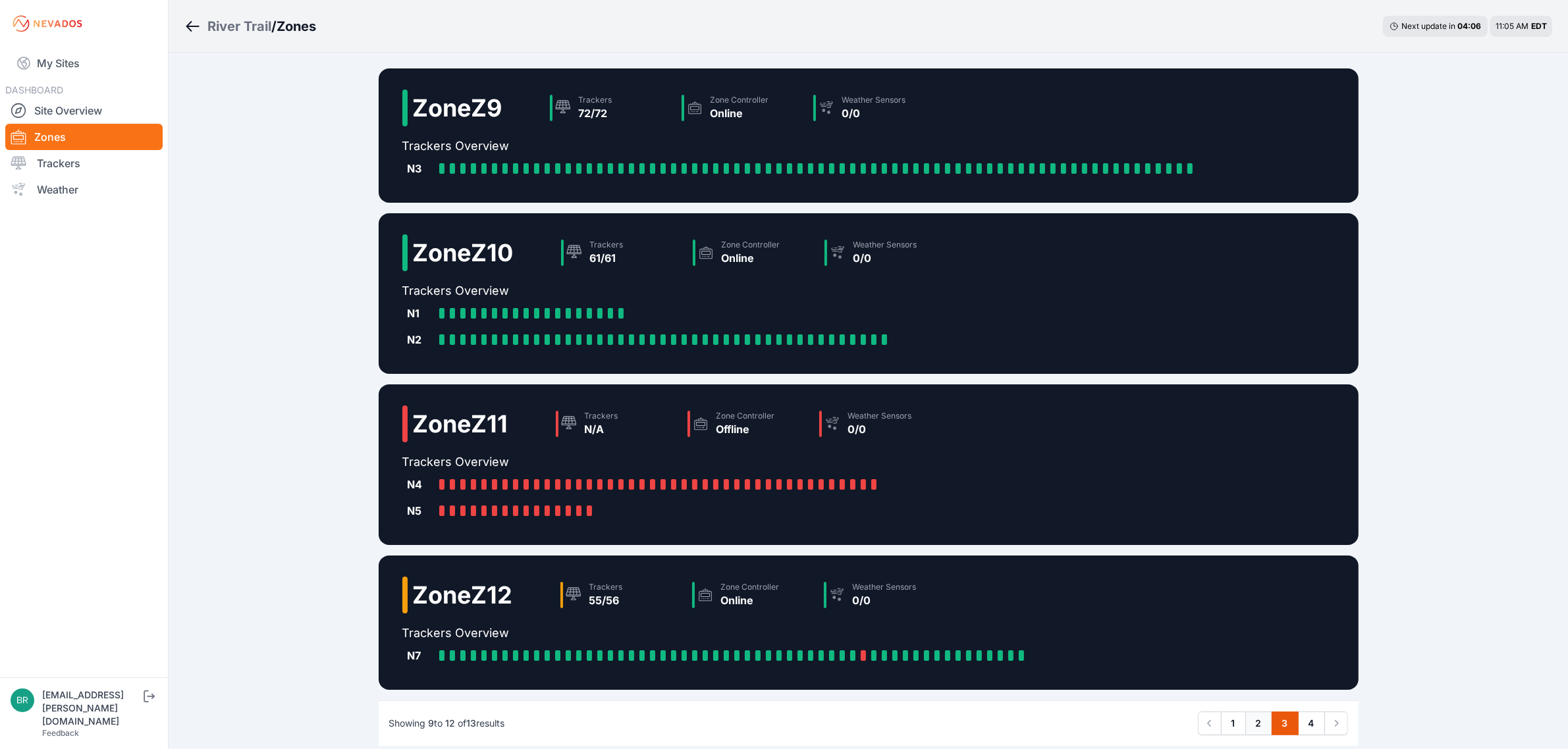
click at [1256, 729] on link "2" at bounding box center [1259, 723] width 27 height 23
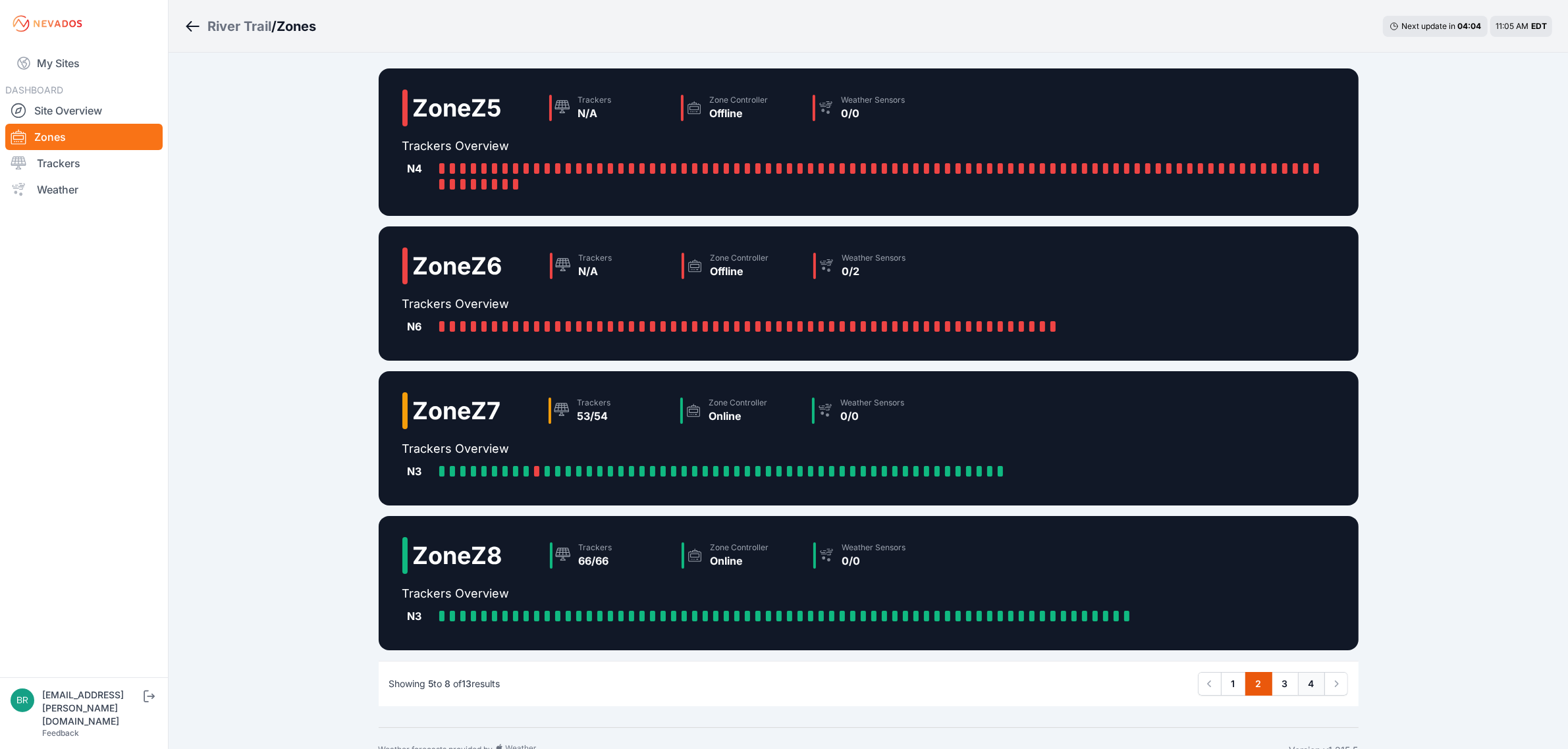
click at [1311, 683] on link "4" at bounding box center [1311, 683] width 27 height 23
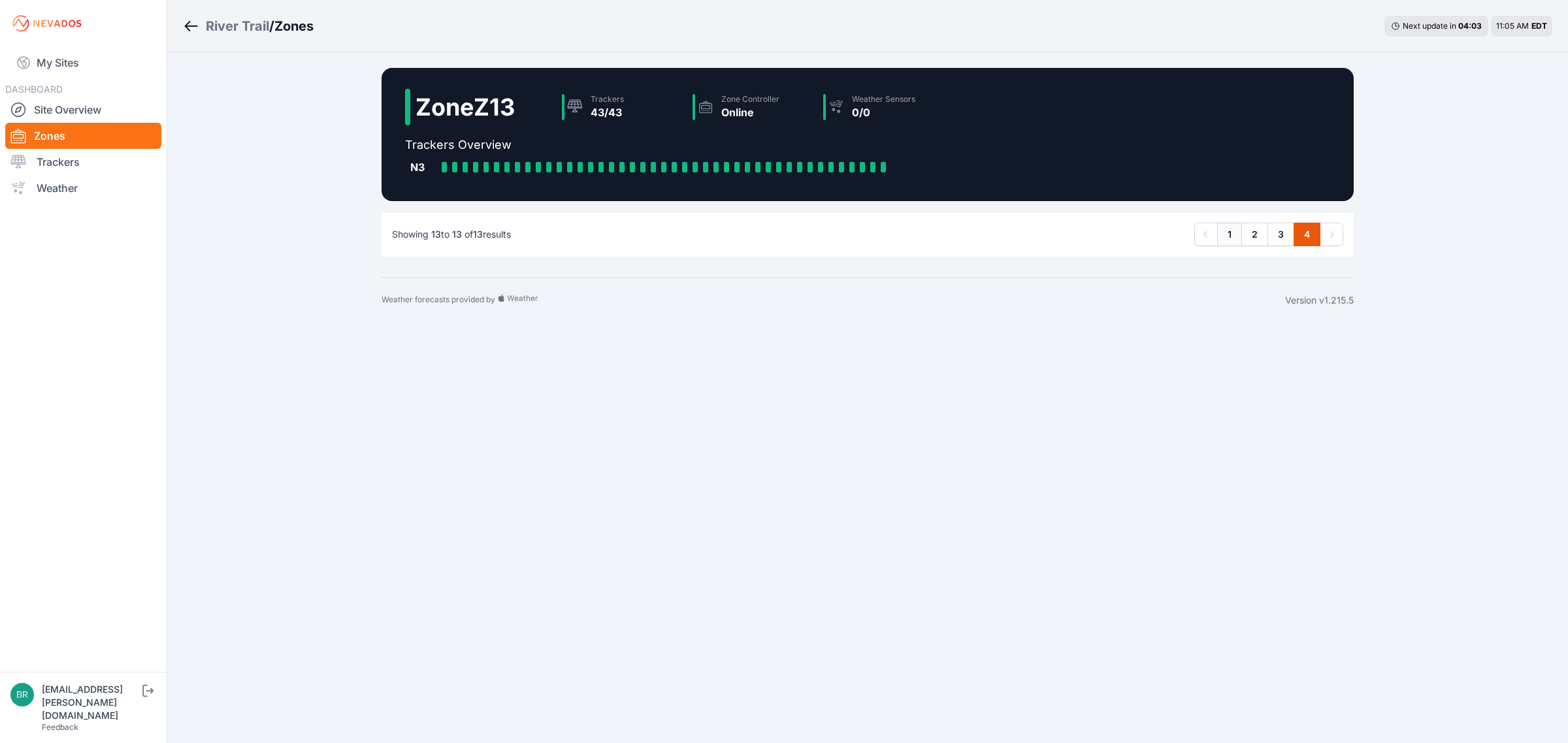
click at [1239, 234] on link "1" at bounding box center [1229, 234] width 25 height 23
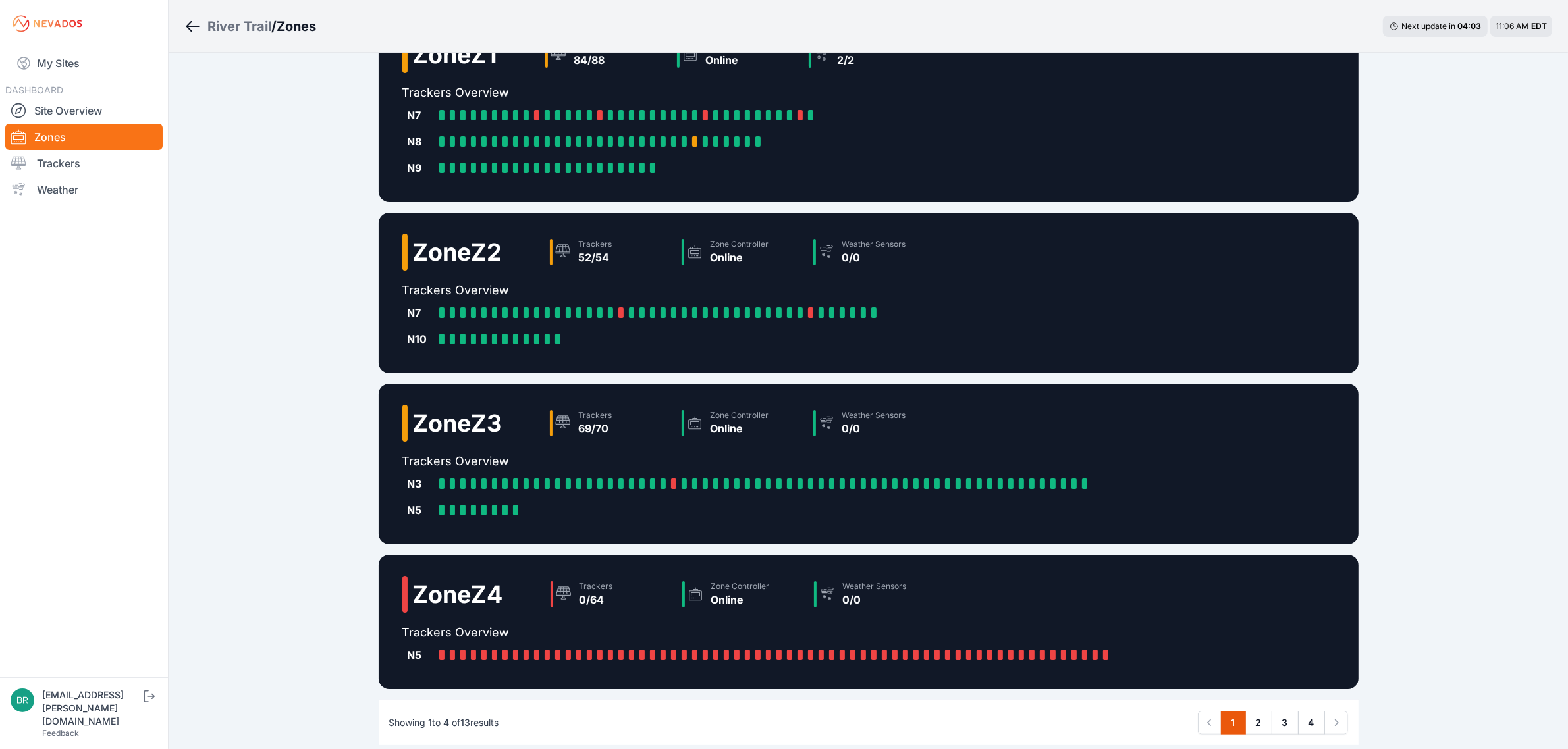
scroll to position [115, 0]
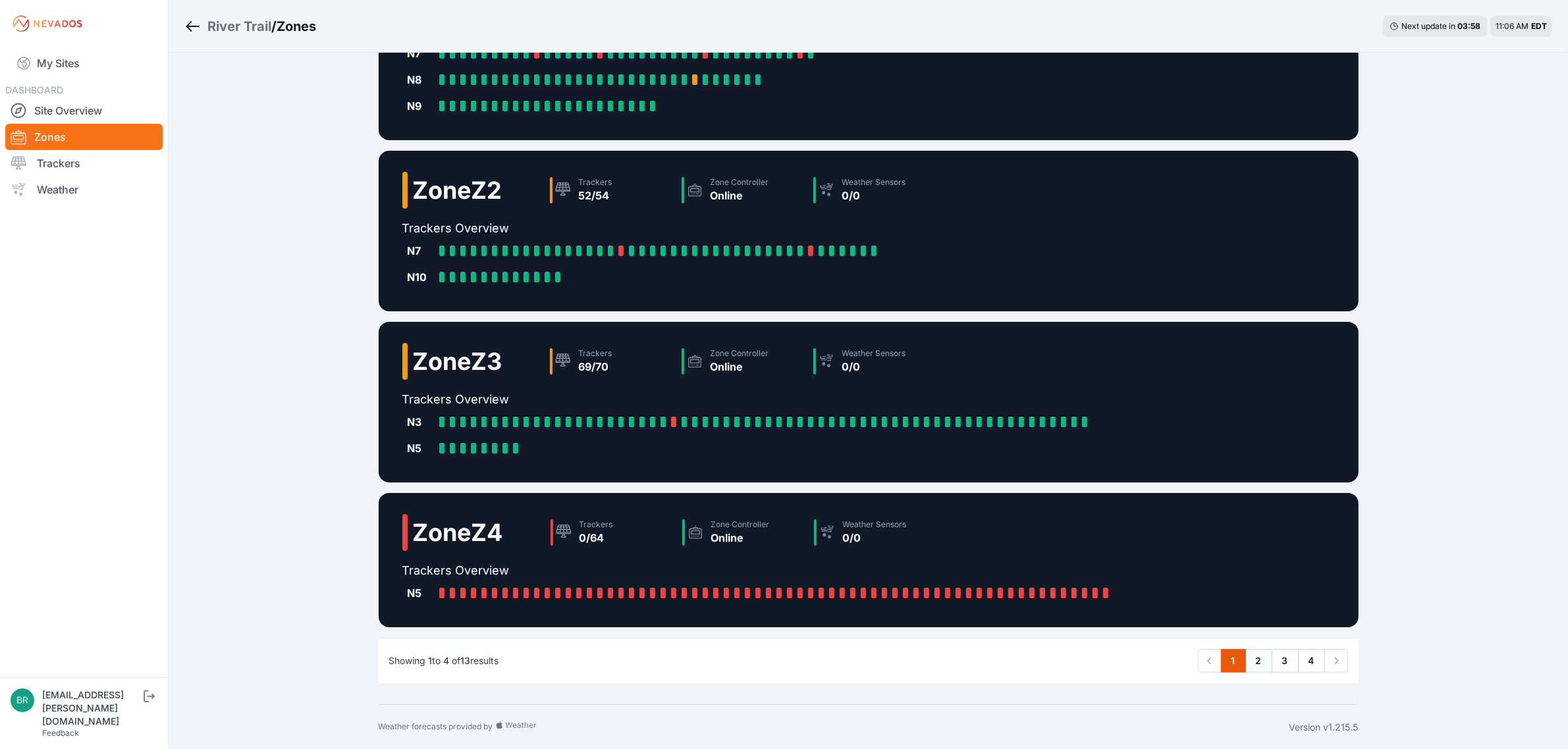
click at [1264, 656] on link "2" at bounding box center [1259, 660] width 27 height 23
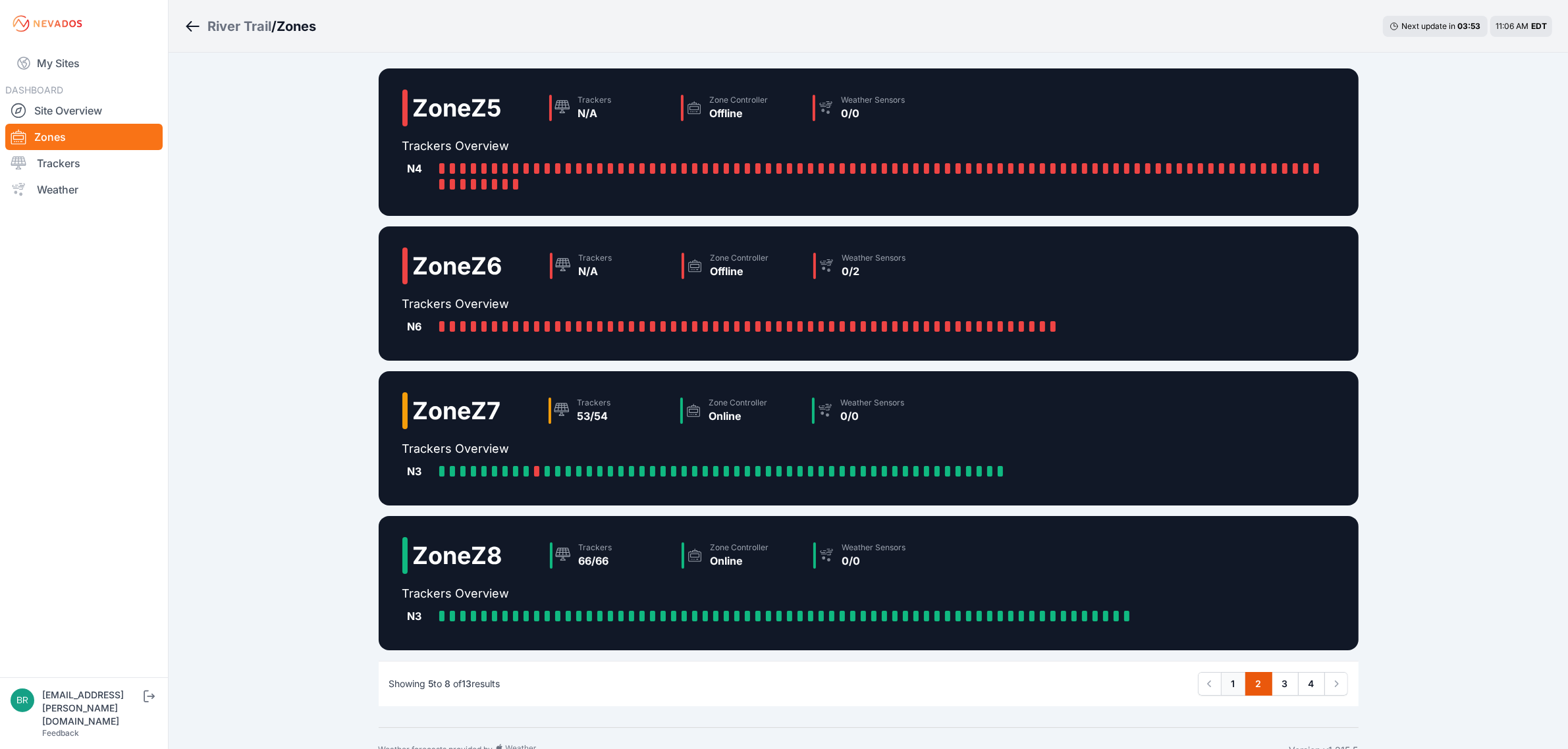
click at [1242, 682] on link "1" at bounding box center [1234, 683] width 25 height 23
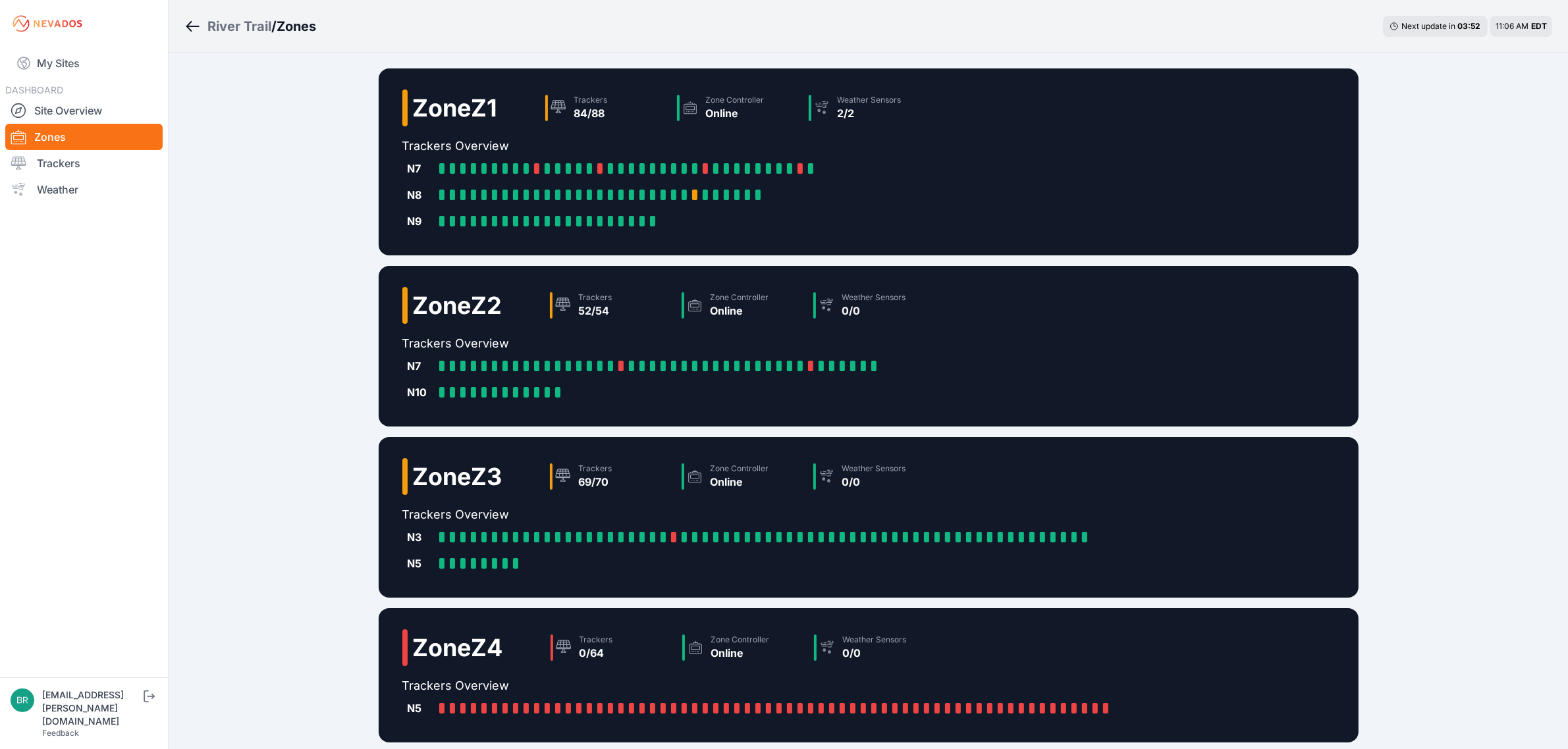
click at [1036, 642] on div "Zone Z4 Trackers 0/64 Zone Controller Online Weather Sensors 0/0" at bounding box center [760, 653] width 717 height 48
click at [89, 173] on link "Trackers" at bounding box center [84, 163] width 157 height 26
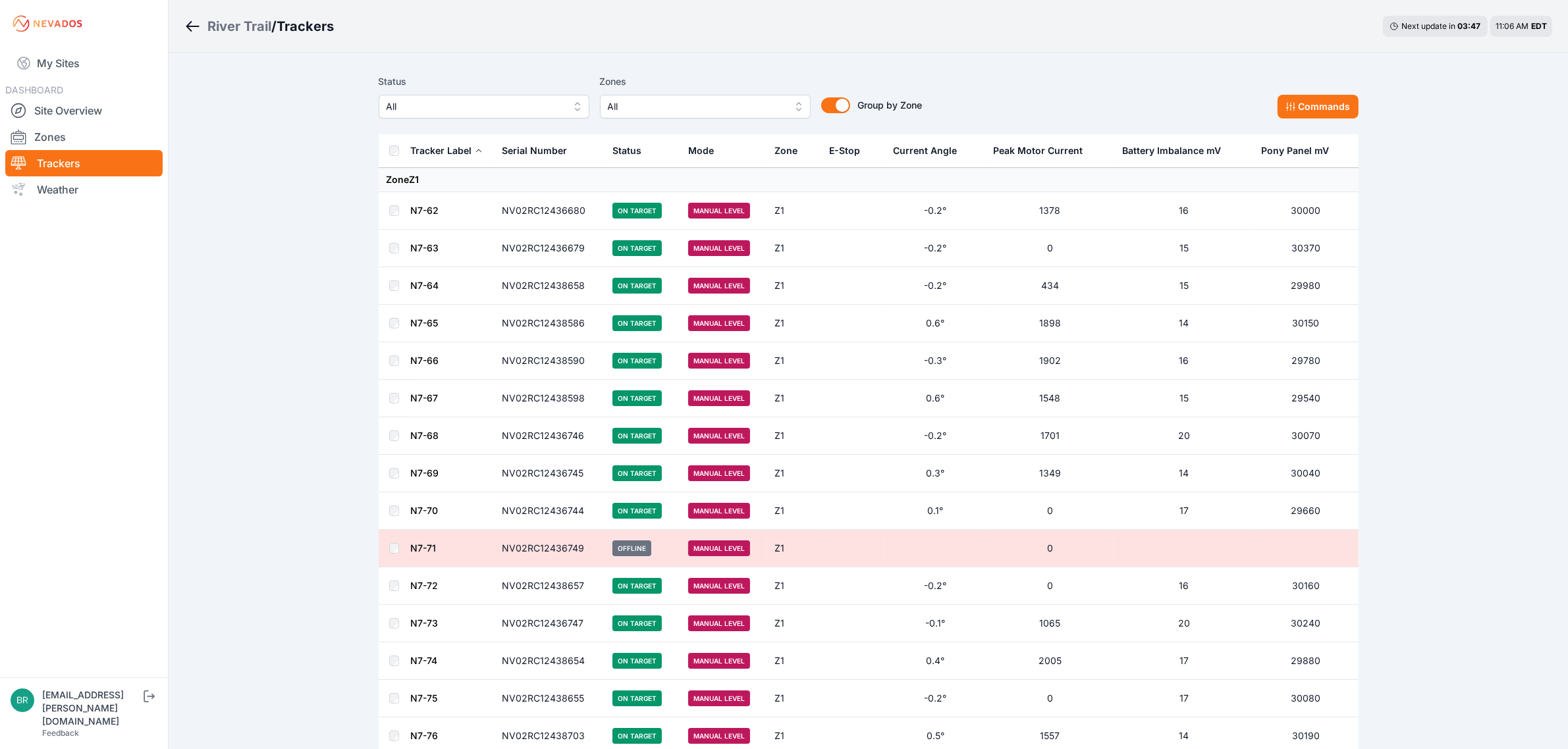
click at [535, 104] on span "All" at bounding box center [475, 107] width 177 height 16
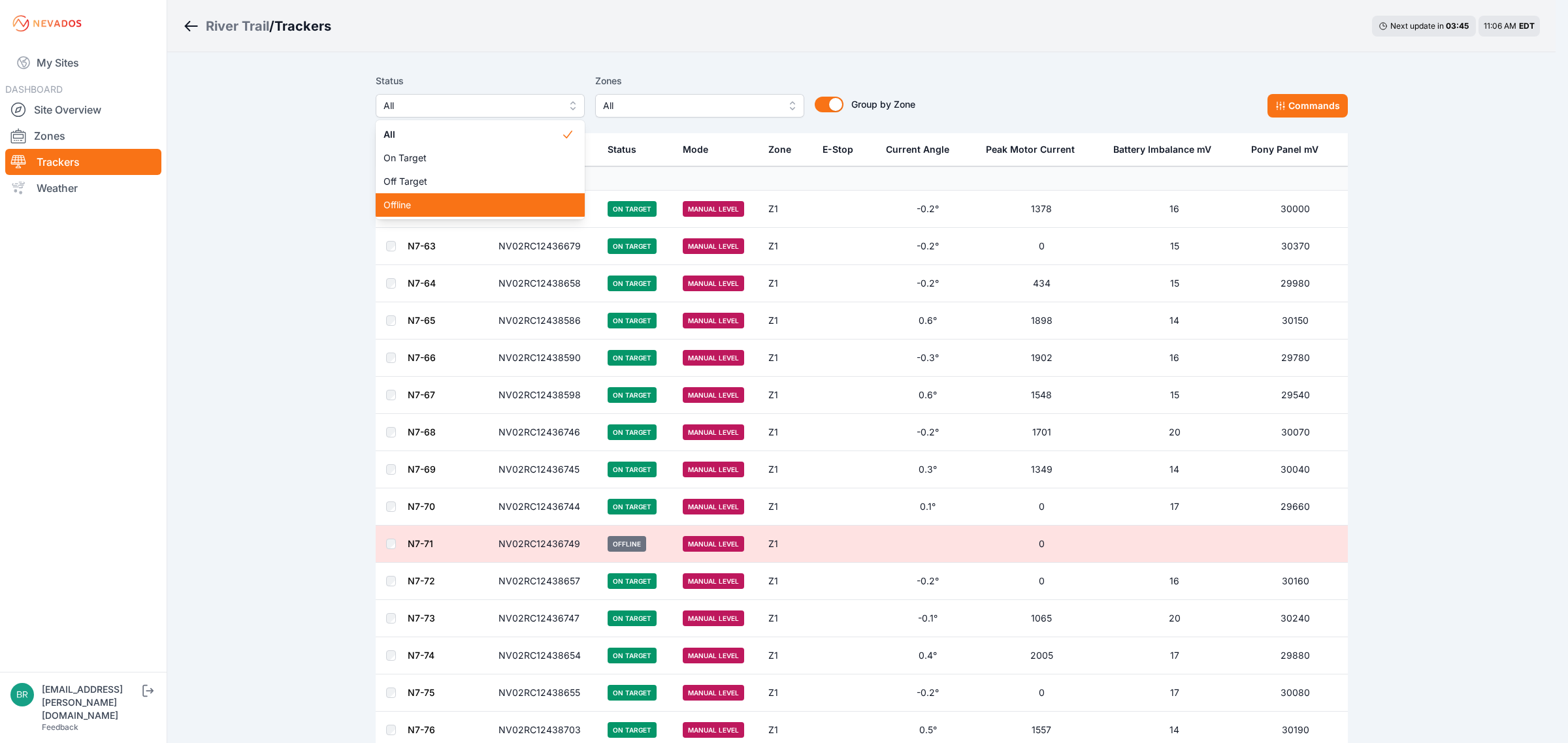
click at [466, 202] on span "Offline" at bounding box center [472, 205] width 178 height 13
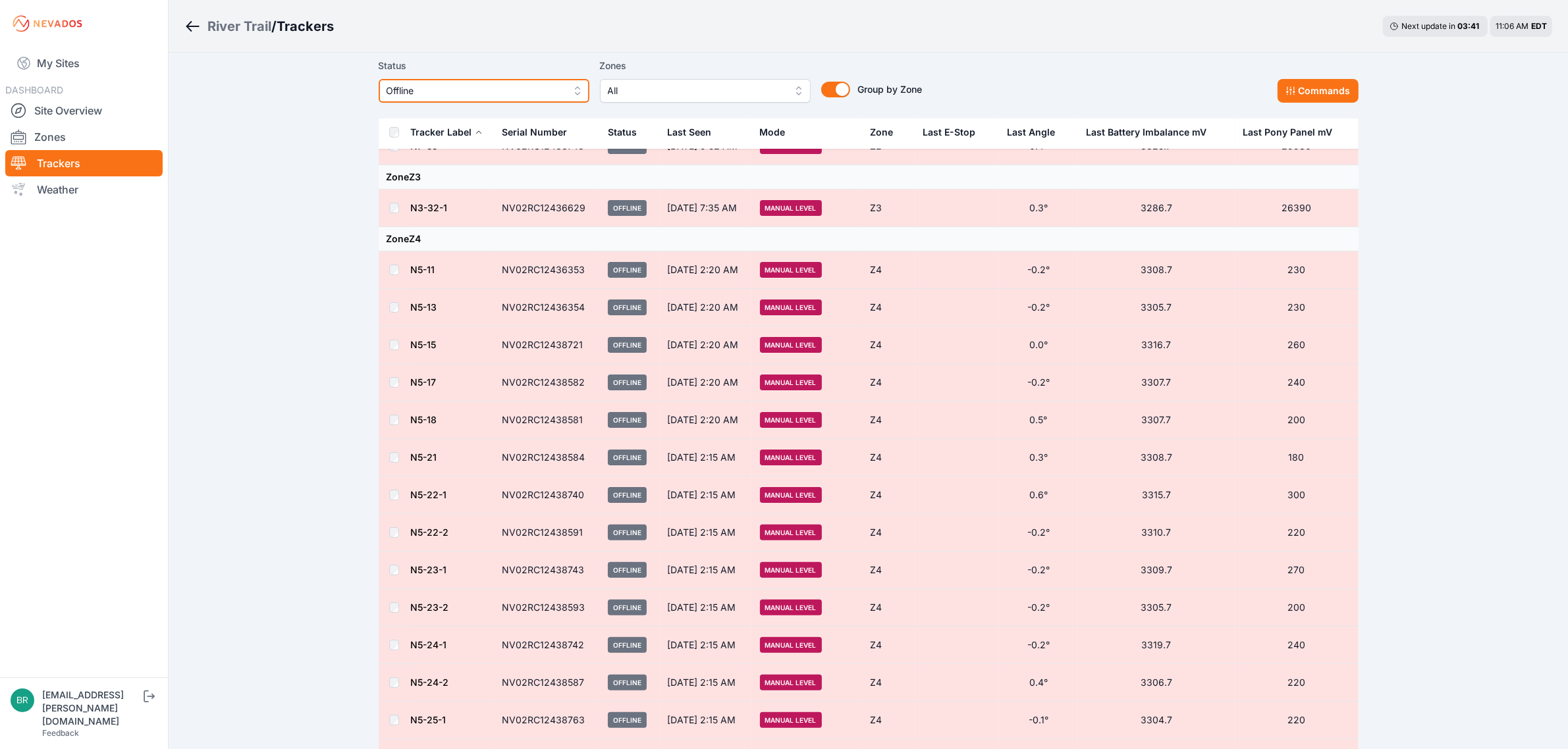
scroll to position [329, 0]
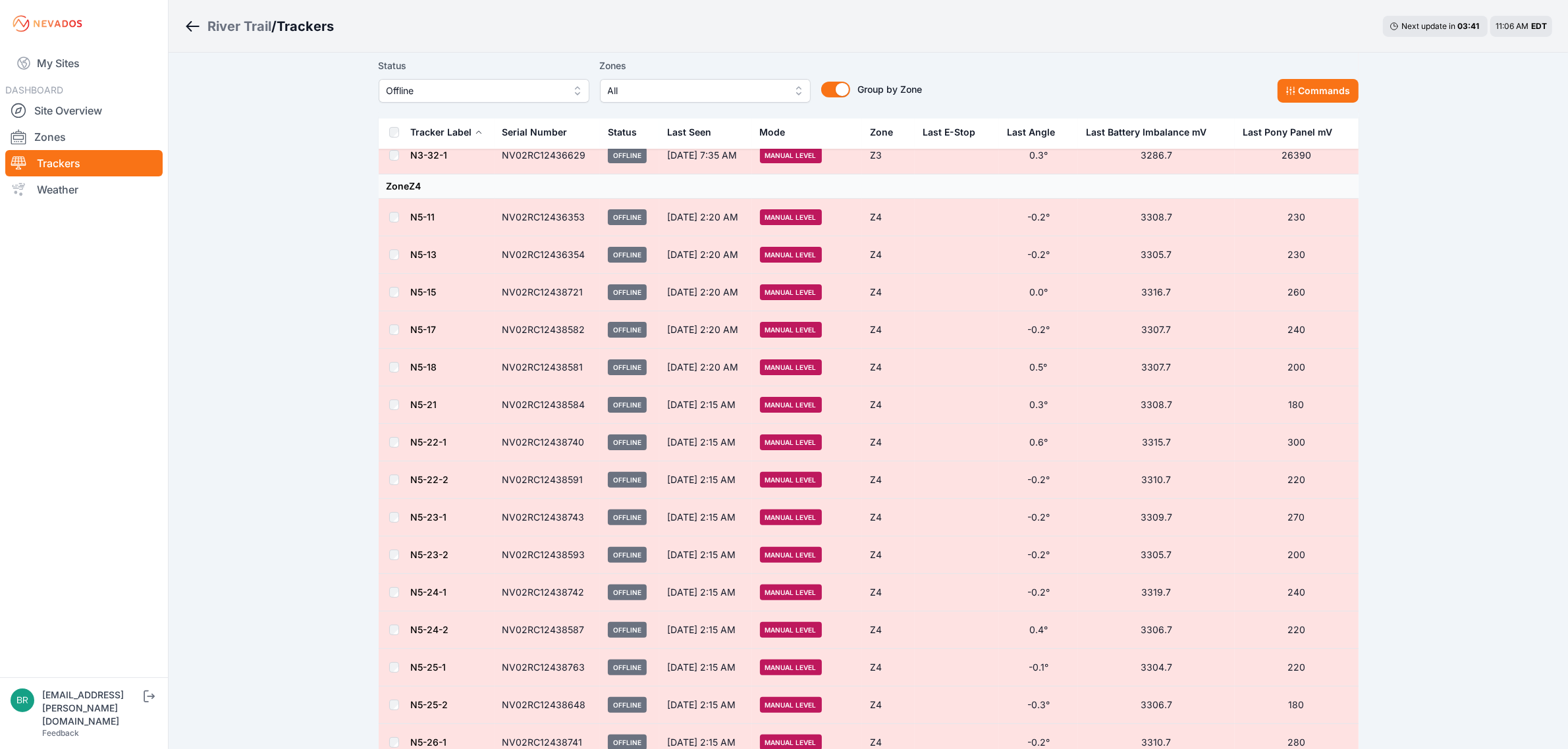
click at [420, 214] on link "N5-11" at bounding box center [423, 217] width 24 height 11
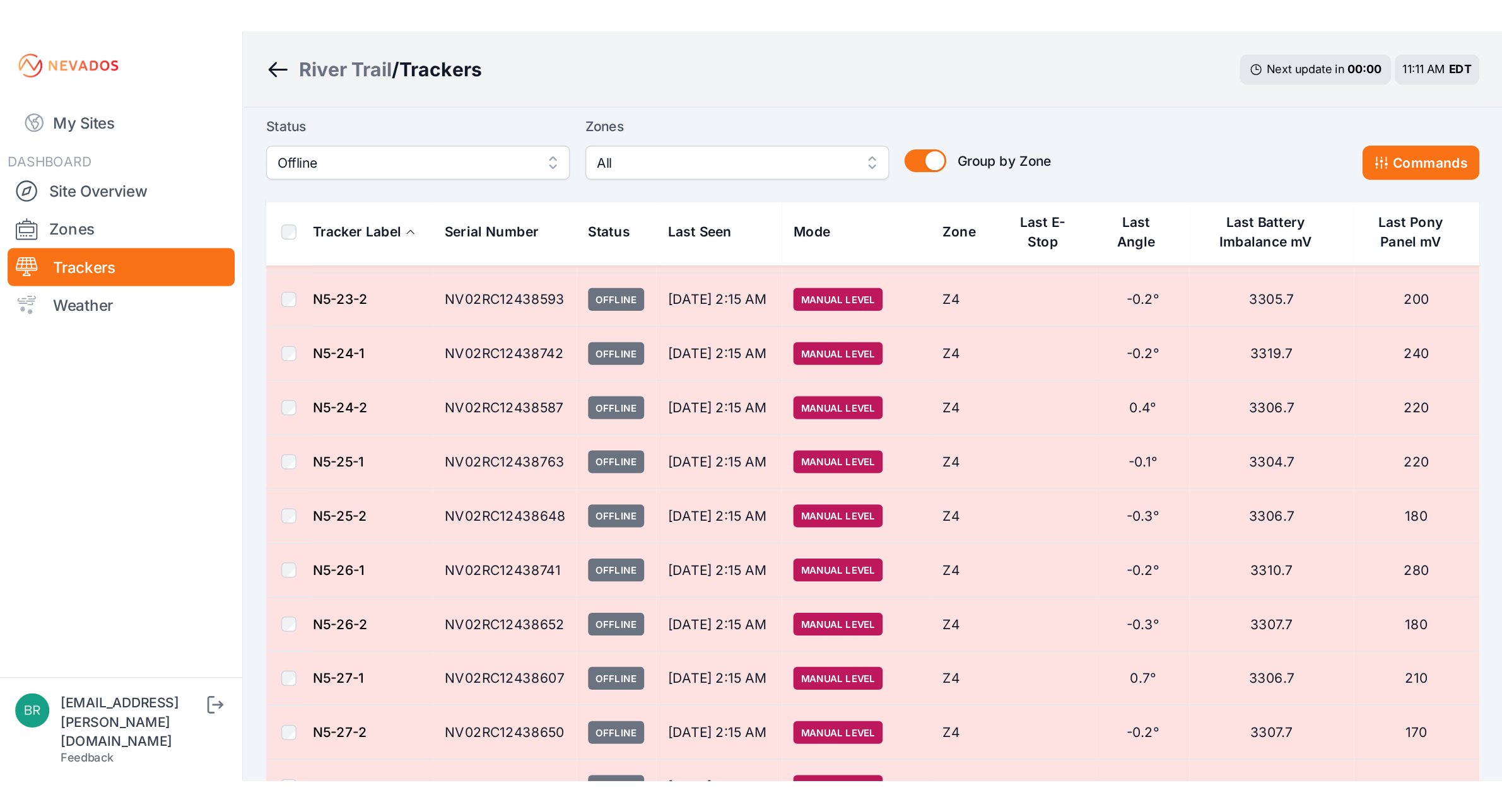
scroll to position [669, 0]
